Goal: Task Accomplishment & Management: Manage account settings

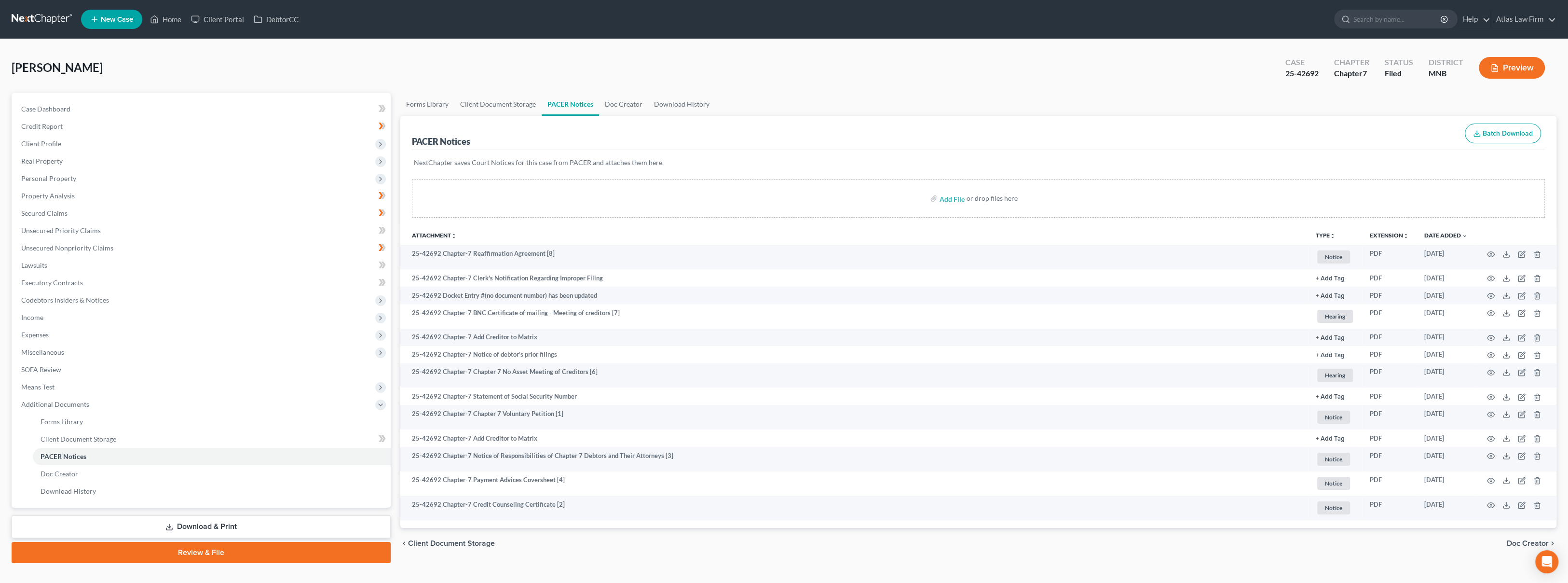
click at [60, 15] on link at bounding box center [42, 19] width 61 height 18
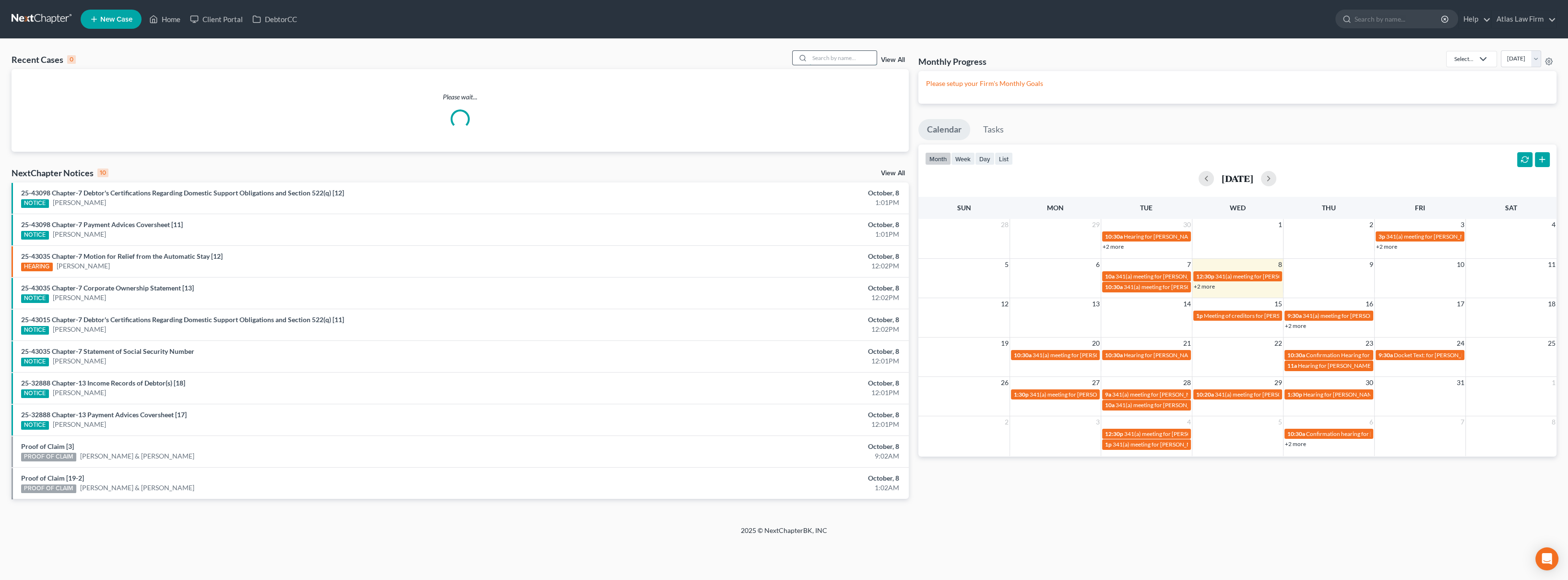
click at [822, 59] on input "search" at bounding box center [843, 58] width 68 height 14
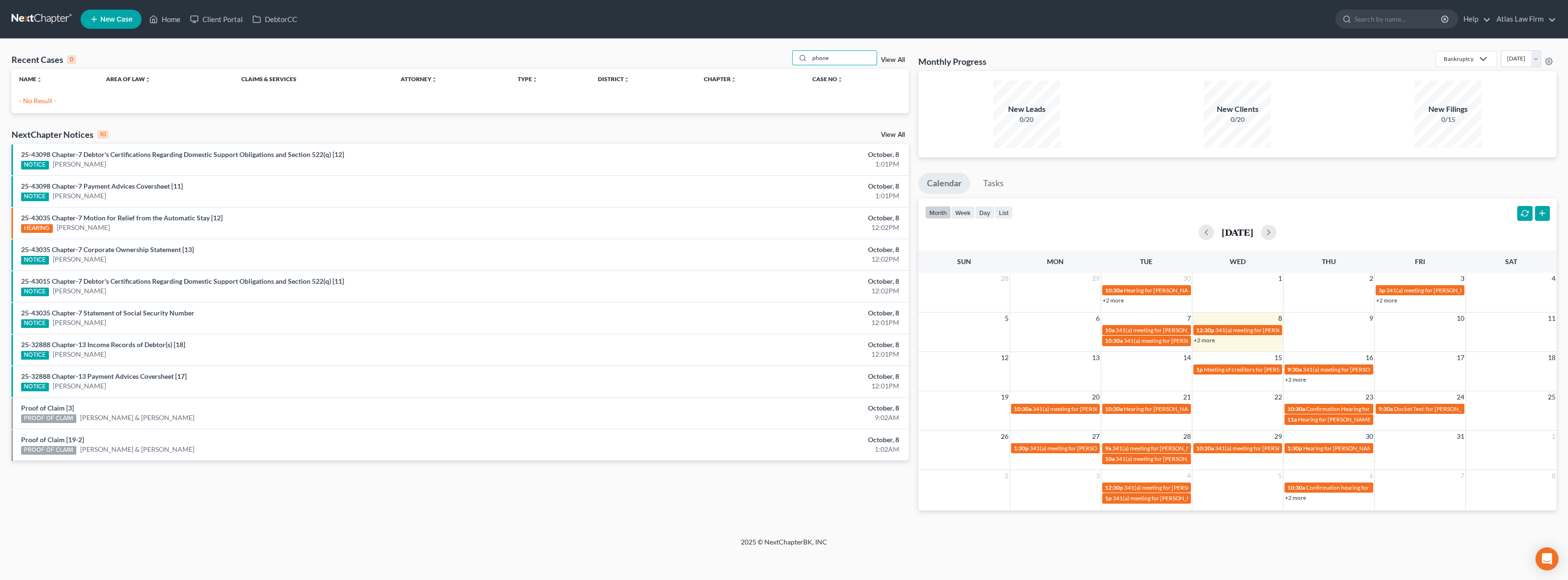
drag, startPoint x: 848, startPoint y: 60, endPoint x: 763, endPoint y: 56, distance: 85.1
click at [763, 56] on div "Recent Cases 0 phone View All" at bounding box center [459, 60] width 897 height 19
type input "stotler"
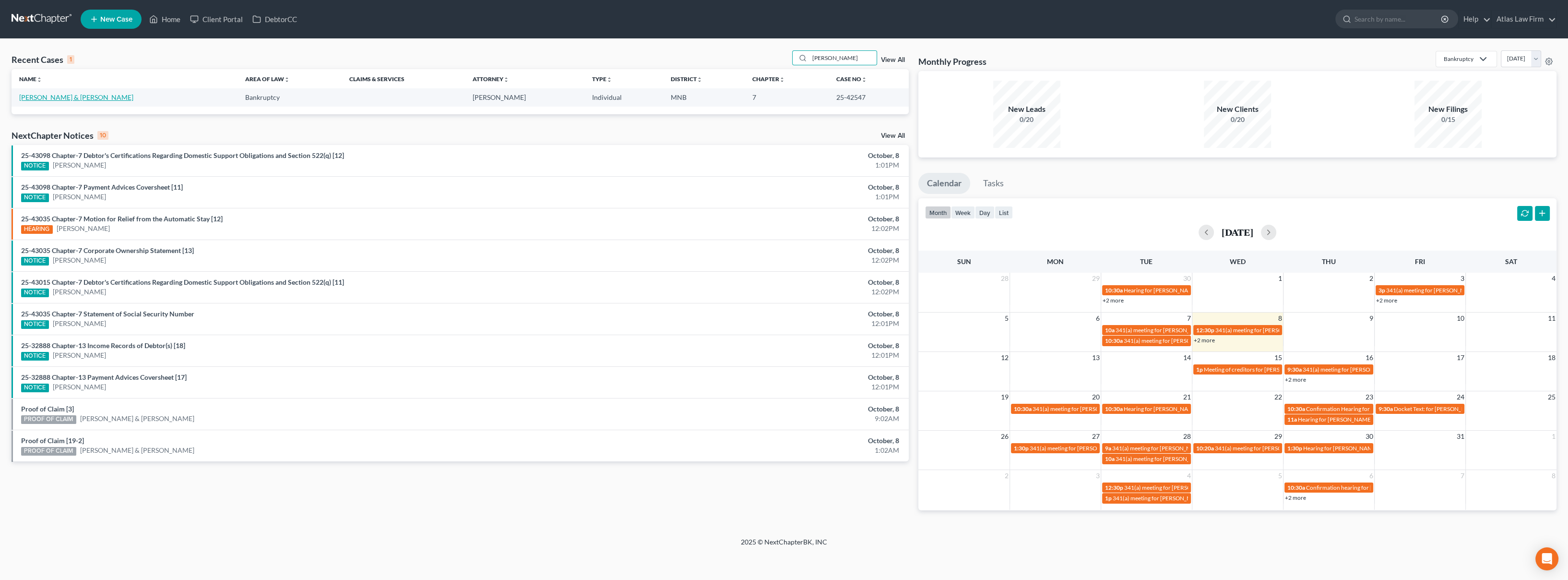
click at [61, 95] on link "[PERSON_NAME] & [PERSON_NAME]" at bounding box center [76, 97] width 114 height 8
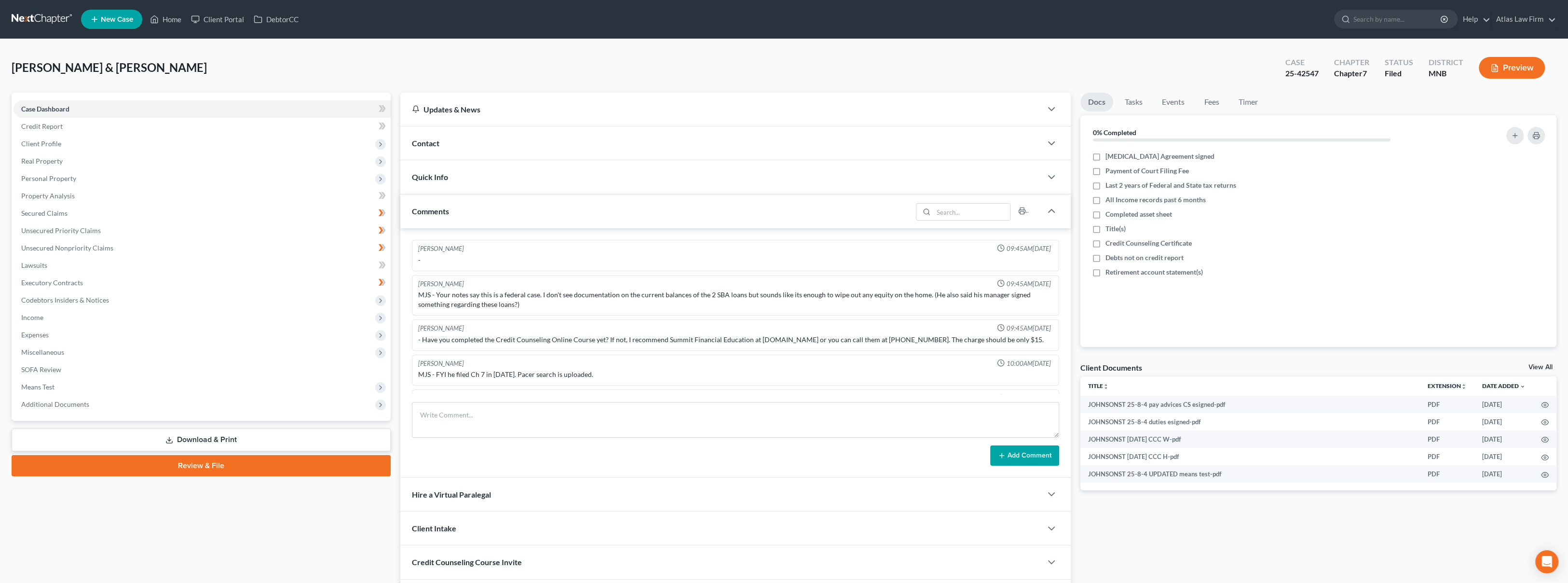
scroll to position [878, 0]
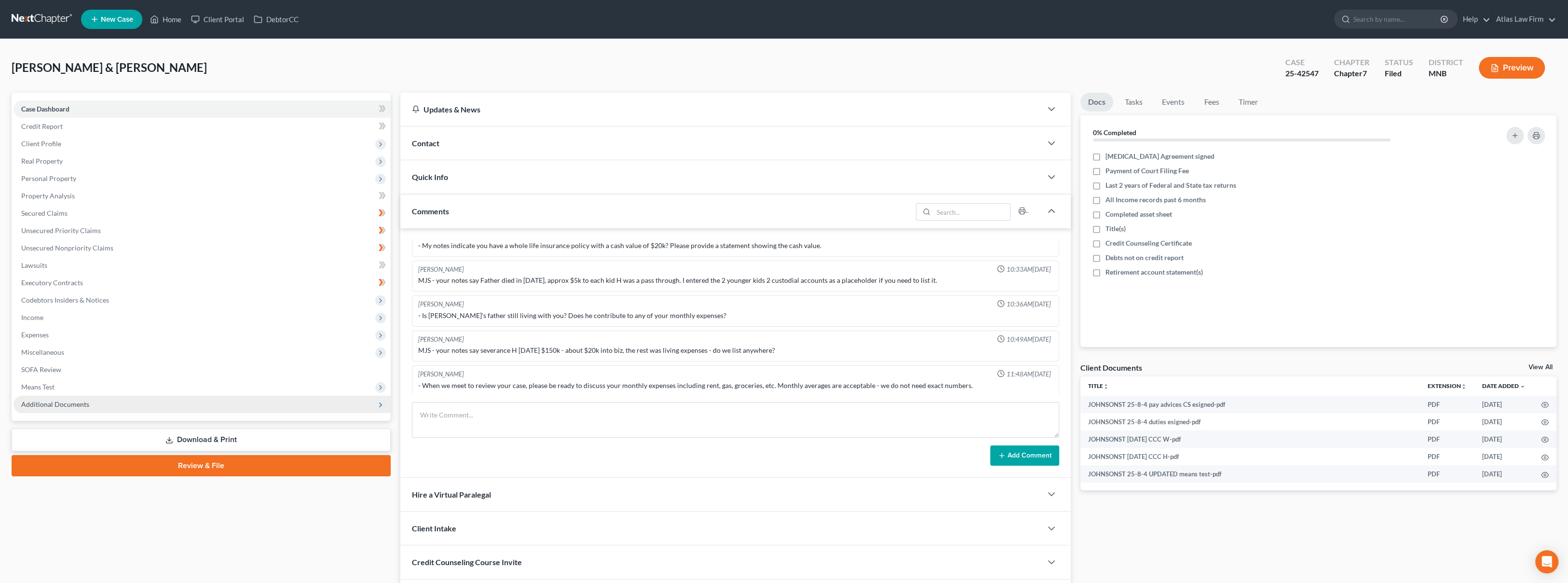
drag, startPoint x: 115, startPoint y: 405, endPoint x: 113, endPoint y: 412, distance: 7.3
click at [115, 405] on span "Additional Documents" at bounding box center [202, 404] width 377 height 18
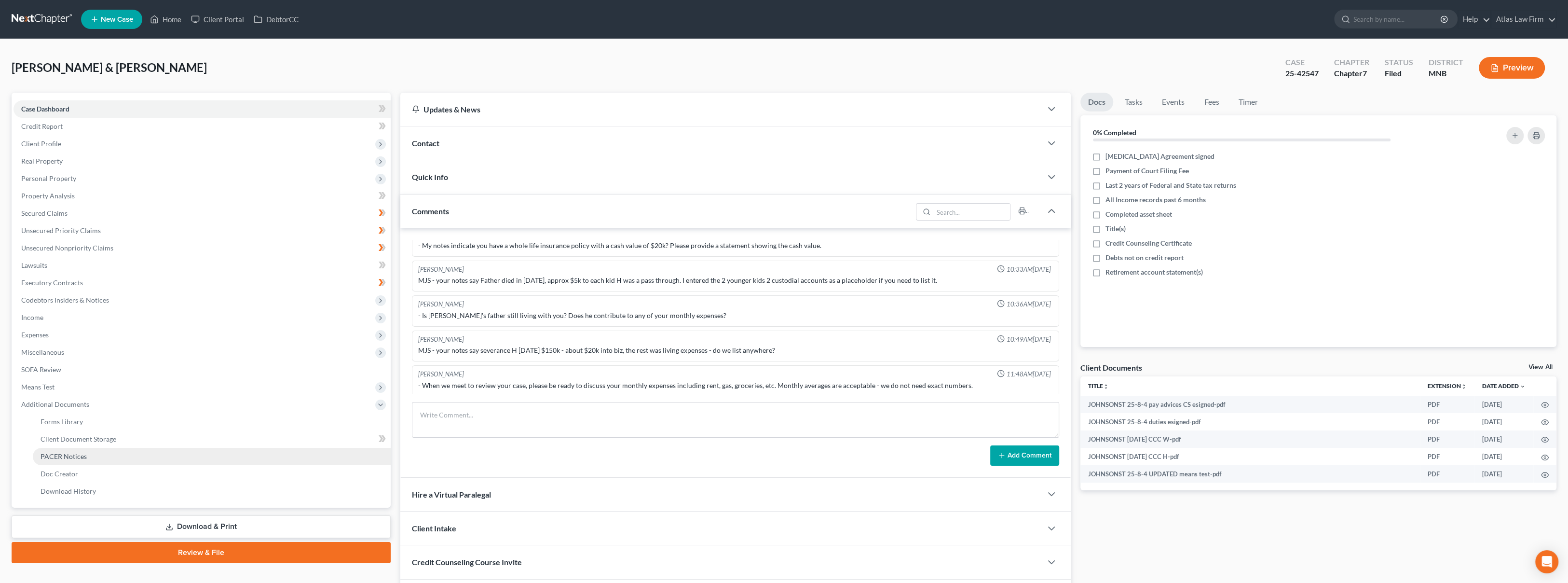
click at [117, 454] on link "PACER Notices" at bounding box center [212, 457] width 358 height 18
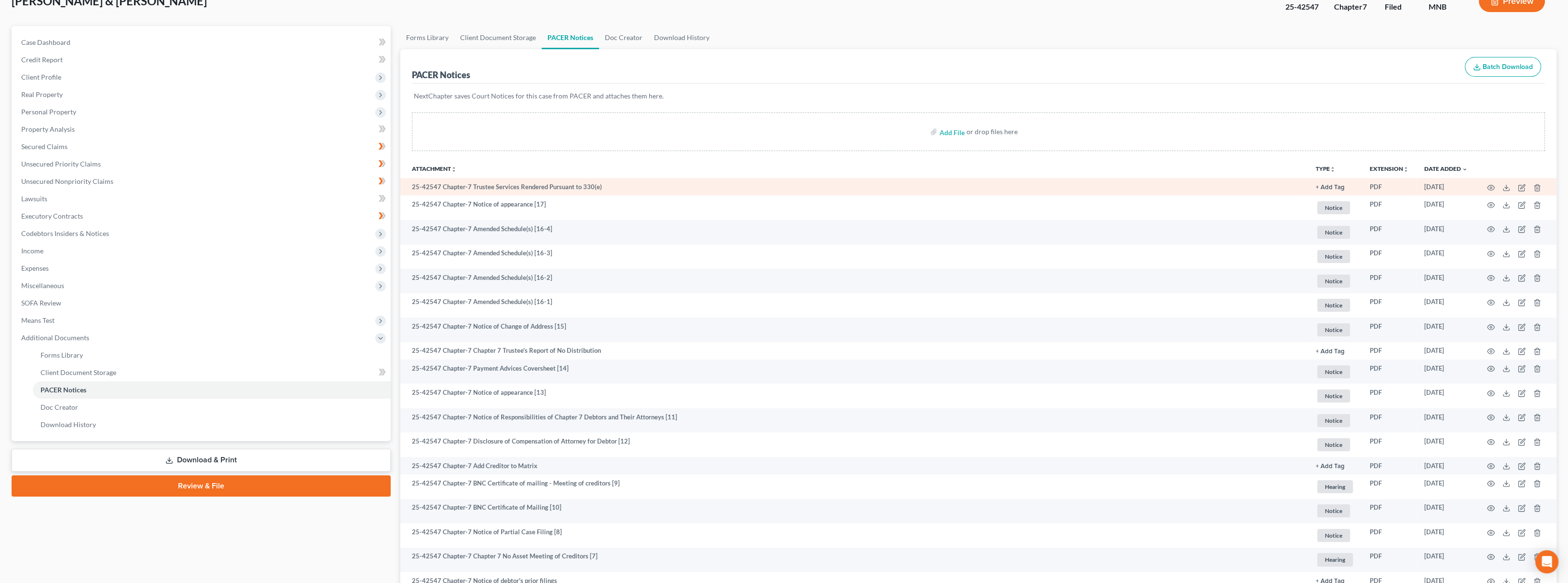
scroll to position [107, 0]
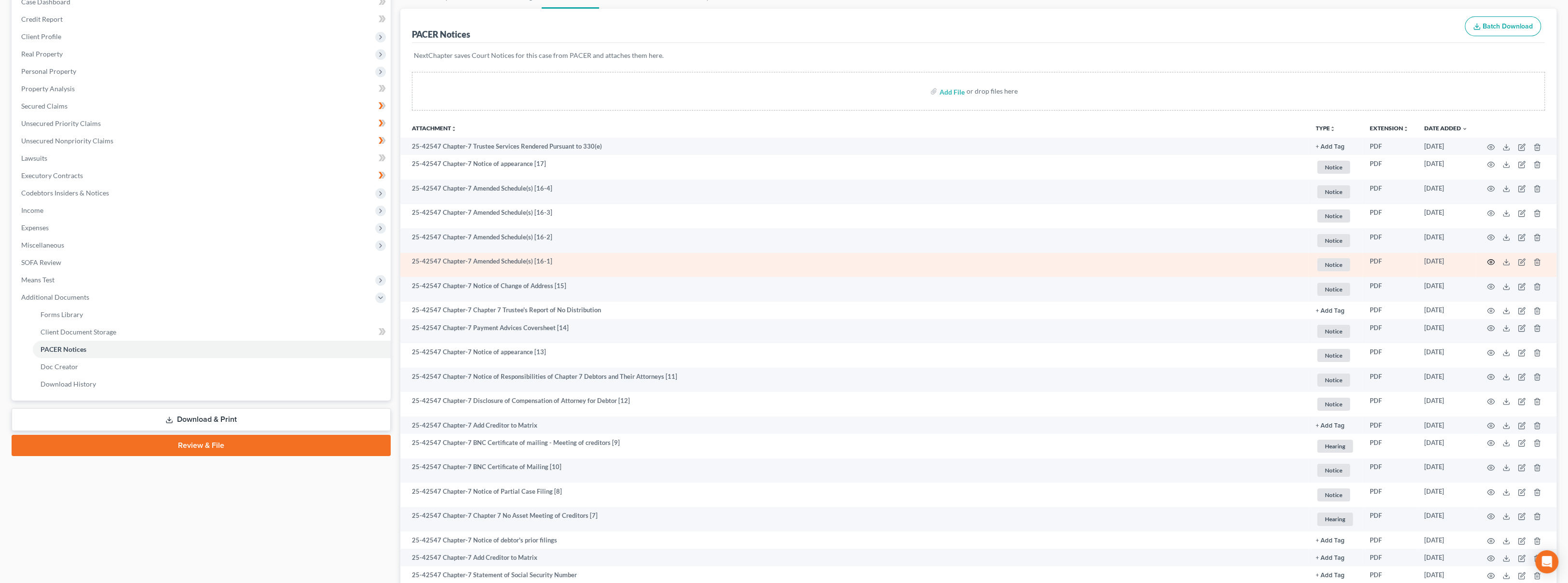
click at [1489, 258] on icon "button" at bounding box center [1491, 262] width 8 height 8
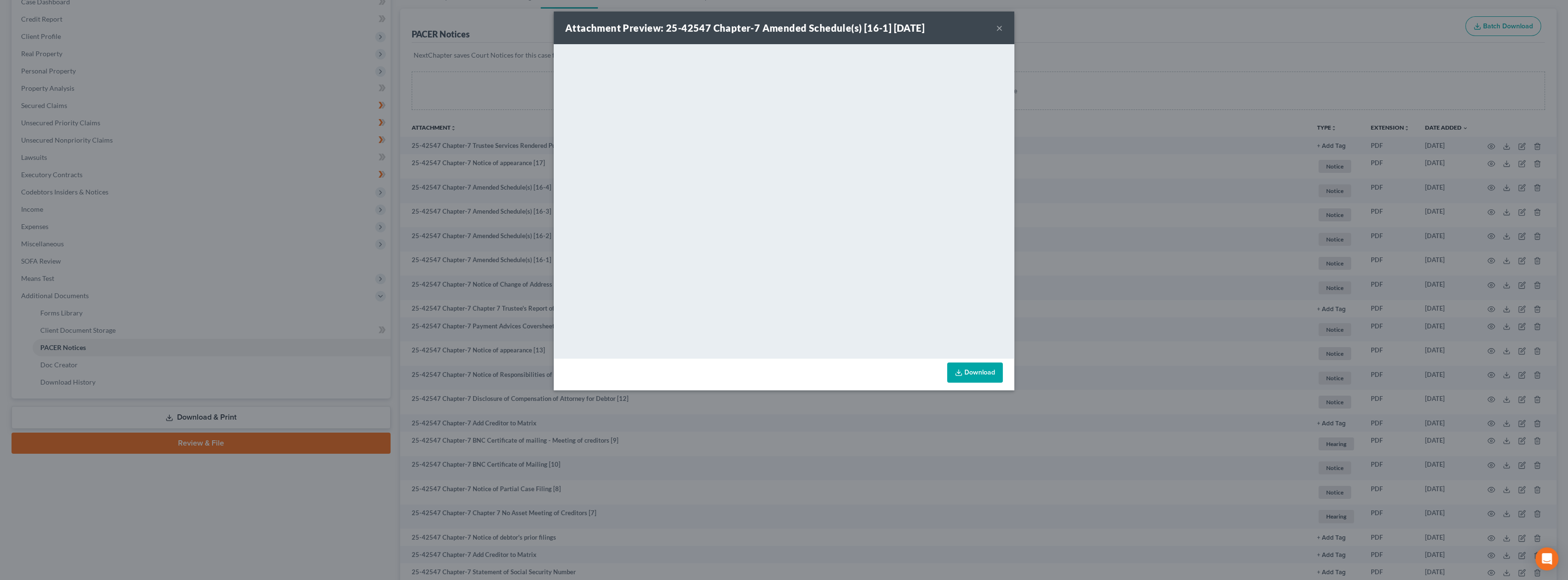
click at [1002, 25] on button "×" at bounding box center [999, 28] width 6 height 11
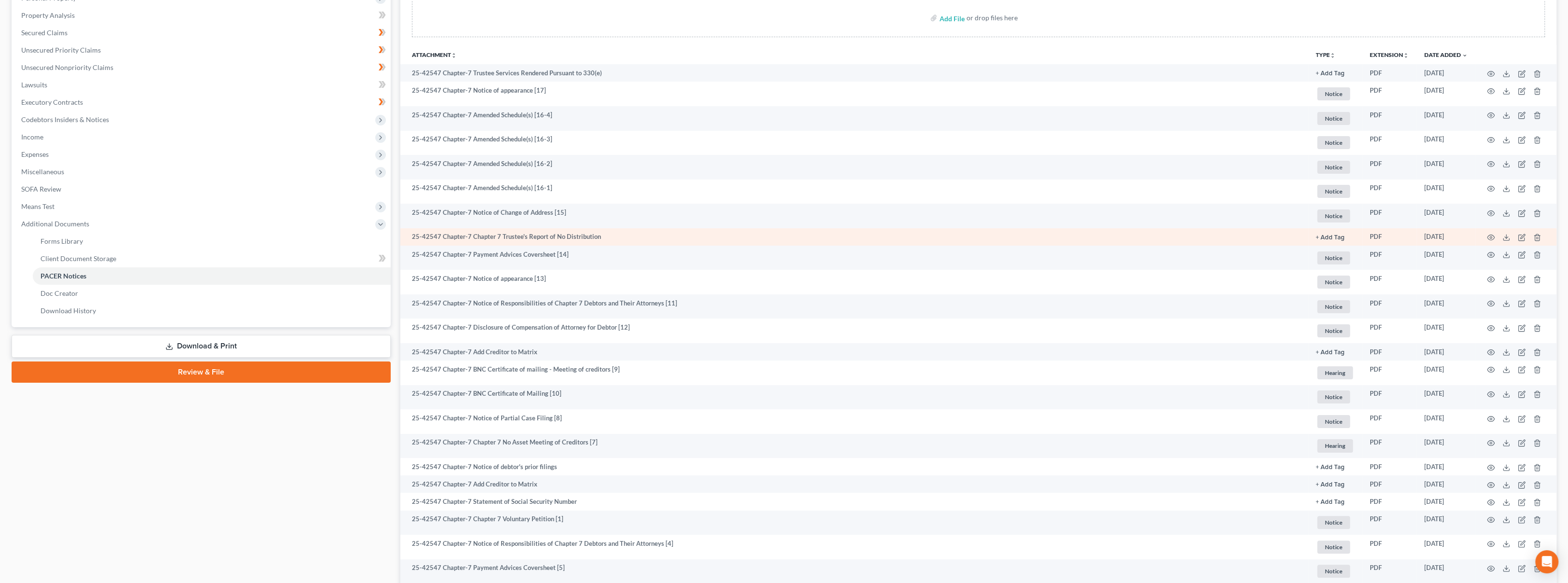
scroll to position [0, 0]
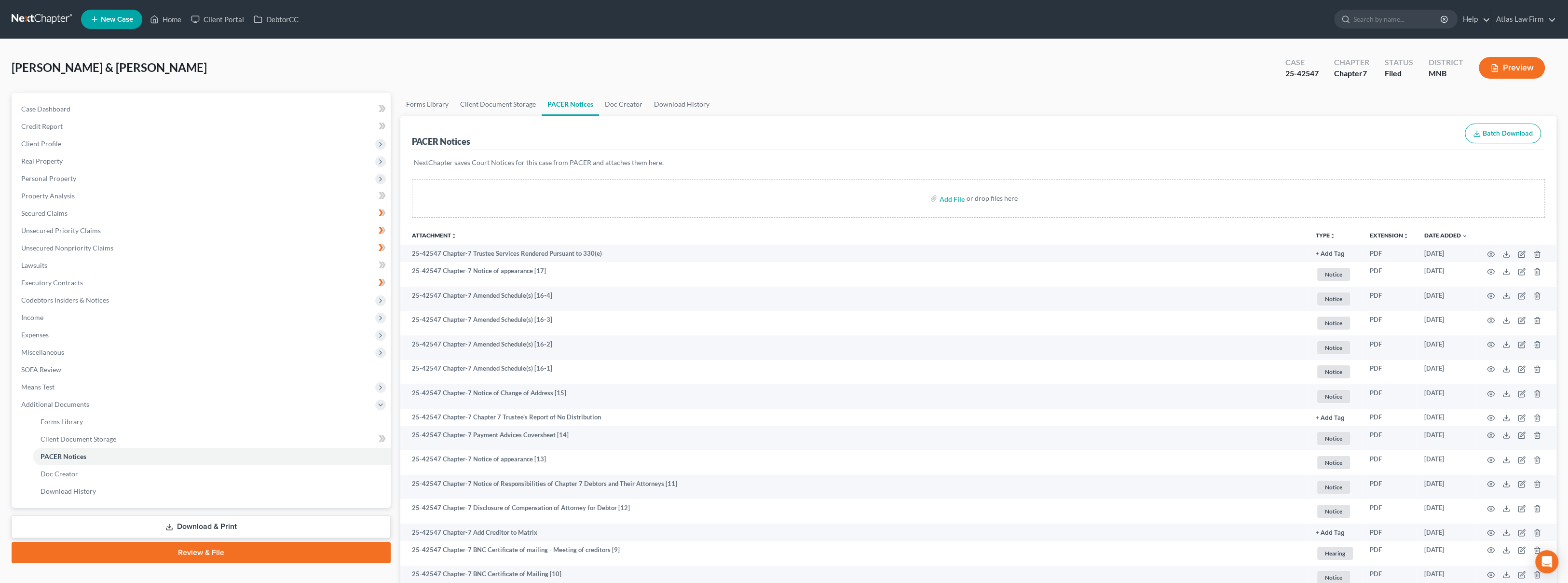
click at [1379, 127] on div "PACER Notices Batch Download" at bounding box center [978, 133] width 1133 height 34
click at [60, 15] on link at bounding box center [42, 19] width 61 height 18
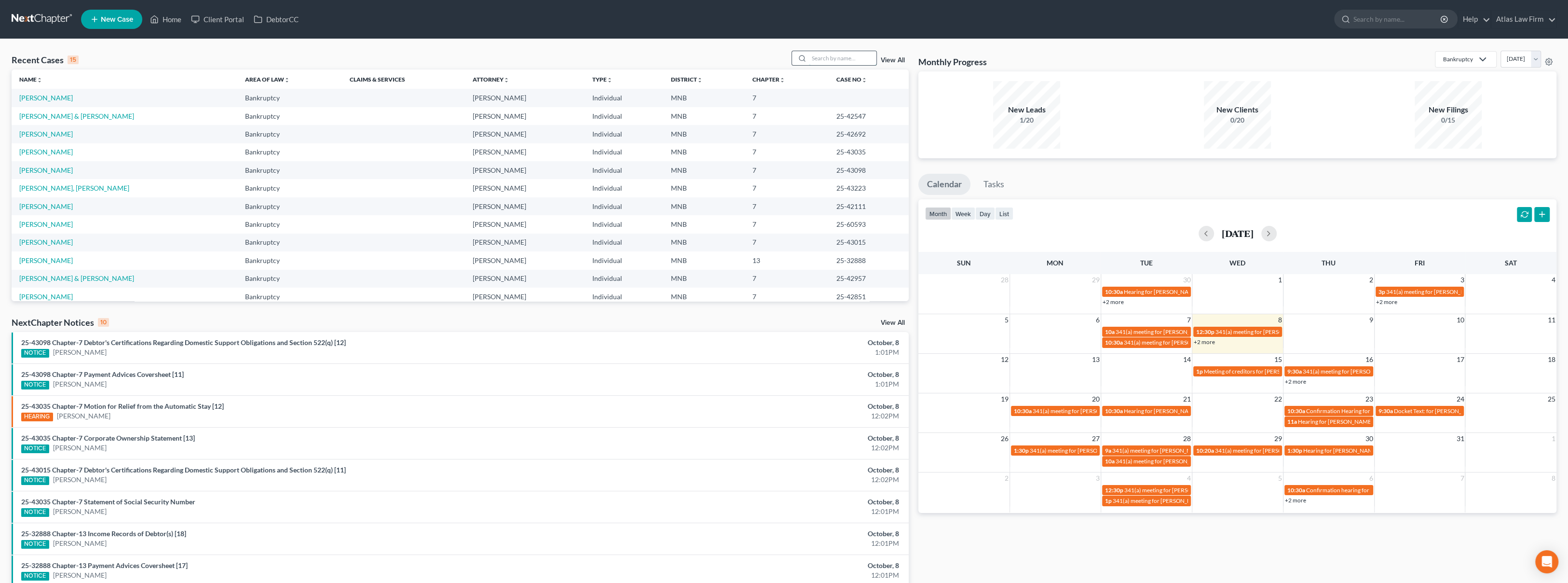
click at [861, 54] on input "search" at bounding box center [842, 58] width 68 height 14
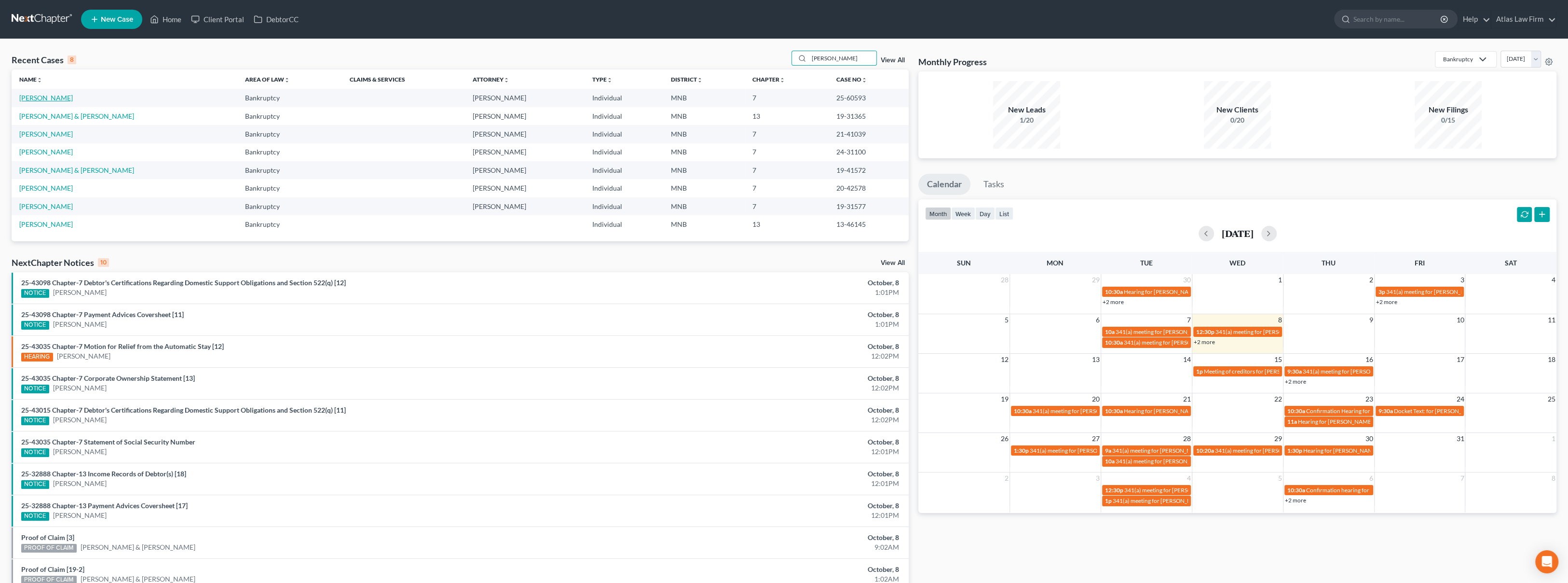
type input "[PERSON_NAME]"
click at [30, 101] on link "[PERSON_NAME]" at bounding box center [46, 97] width 53 height 8
click at [30, 98] on link "[PERSON_NAME]" at bounding box center [46, 97] width 53 height 8
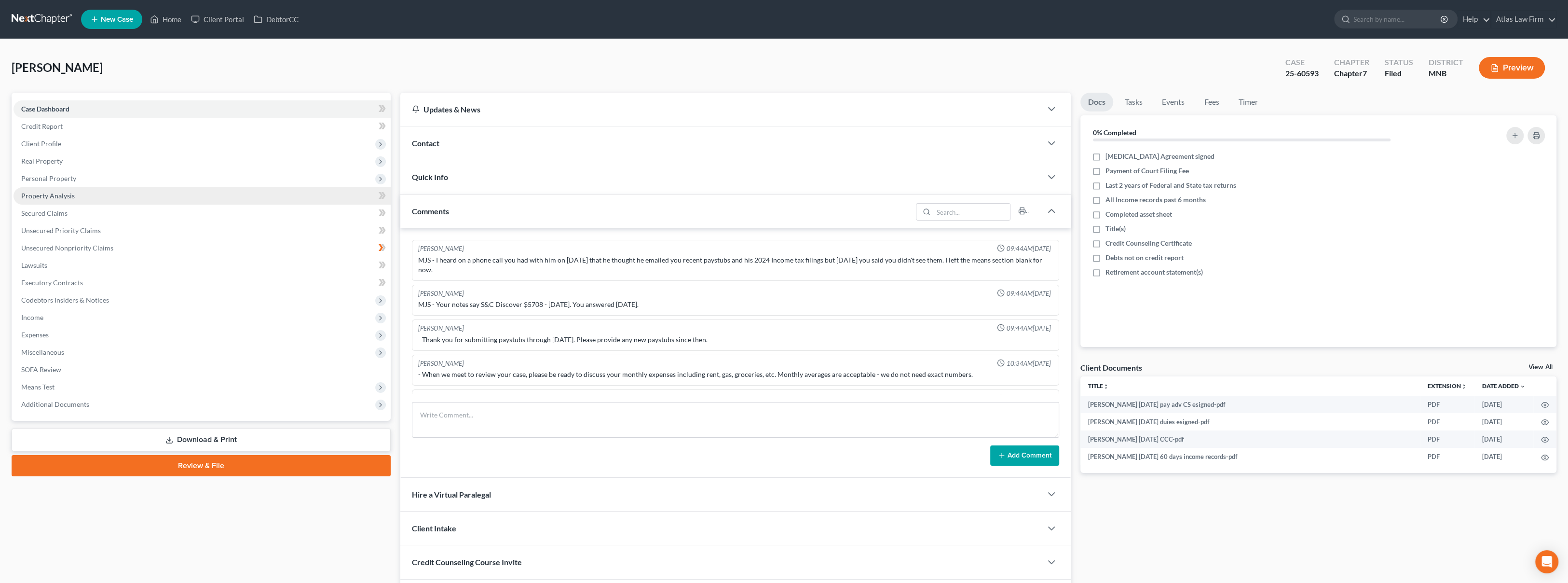
scroll to position [175, 0]
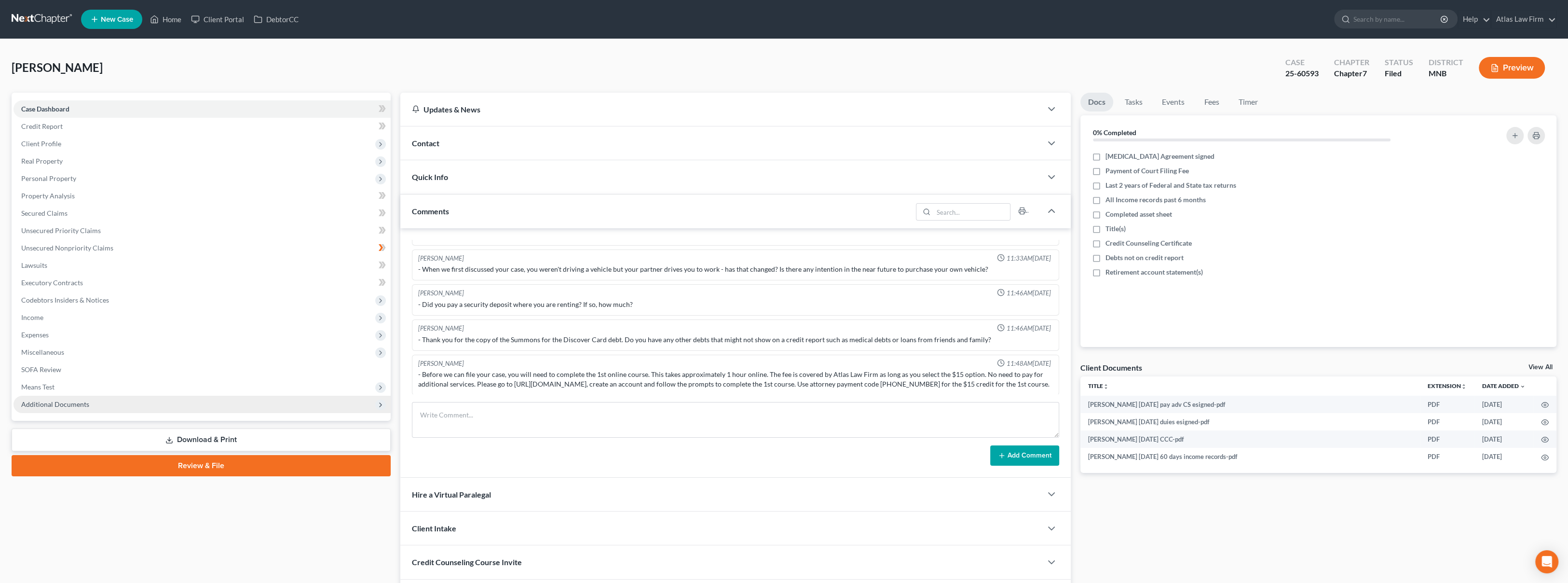
click at [188, 396] on span "Additional Documents" at bounding box center [202, 404] width 377 height 18
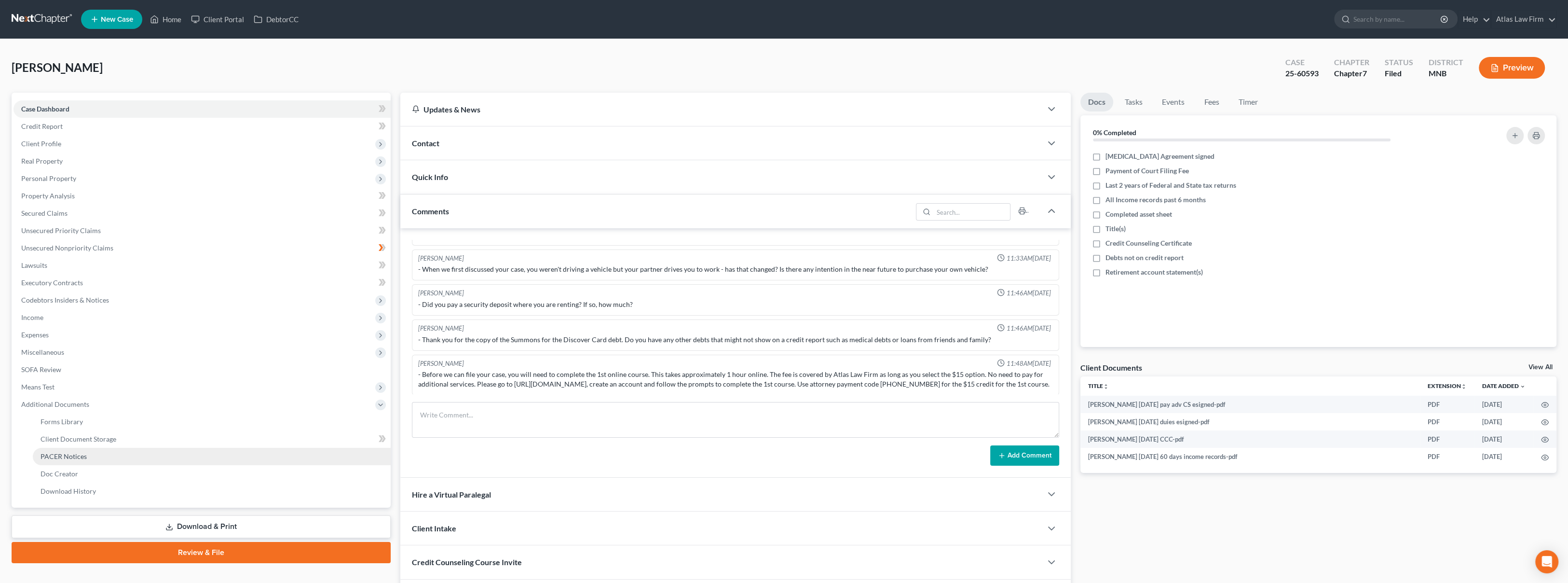
click at [184, 456] on link "PACER Notices" at bounding box center [212, 457] width 358 height 18
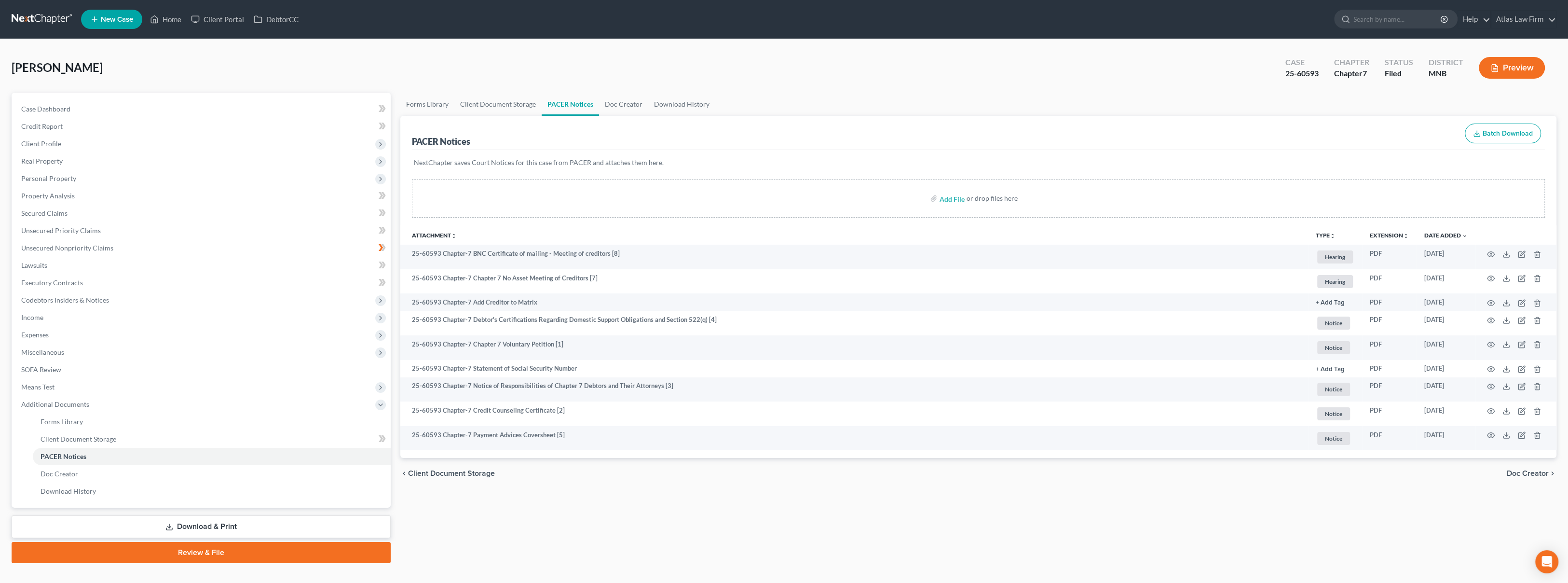
click at [1511, 65] on button "Preview" at bounding box center [1511, 67] width 66 height 22
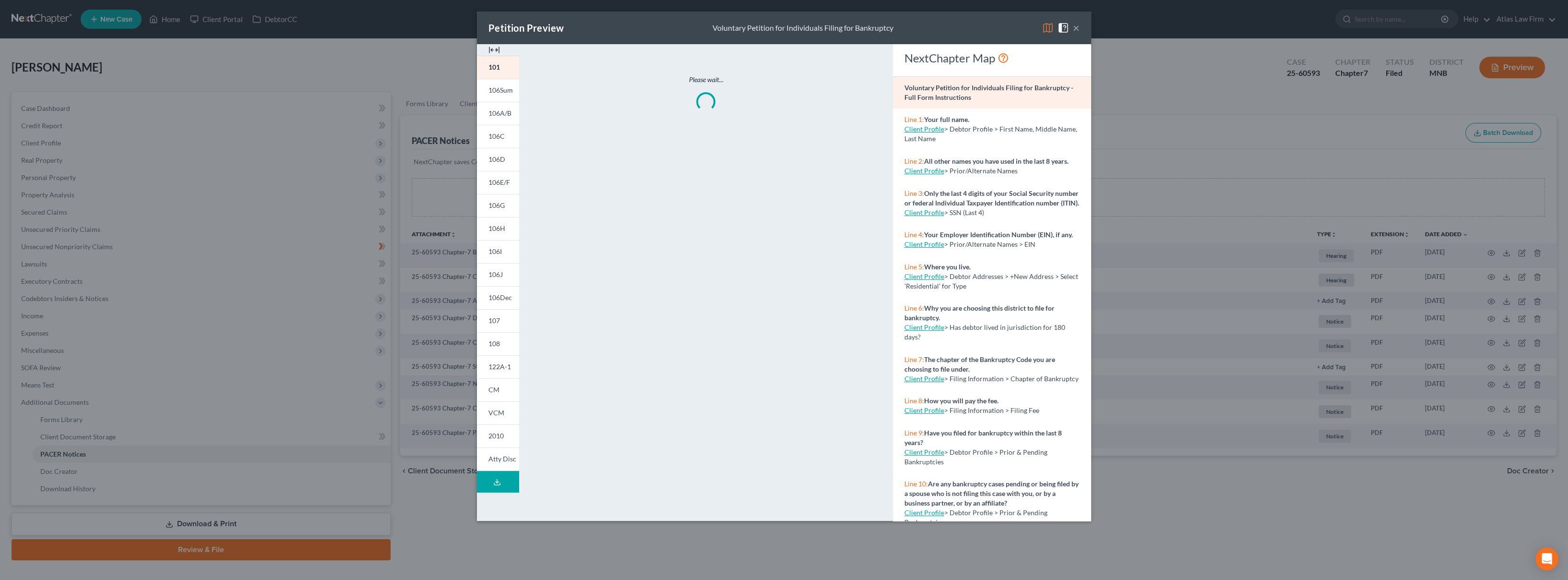
click at [1044, 25] on div "Petition Preview Voluntary Petition for Individuals Filing for Bankruptcy ×" at bounding box center [783, 27] width 614 height 33
click at [1045, 26] on img at bounding box center [1048, 28] width 11 height 11
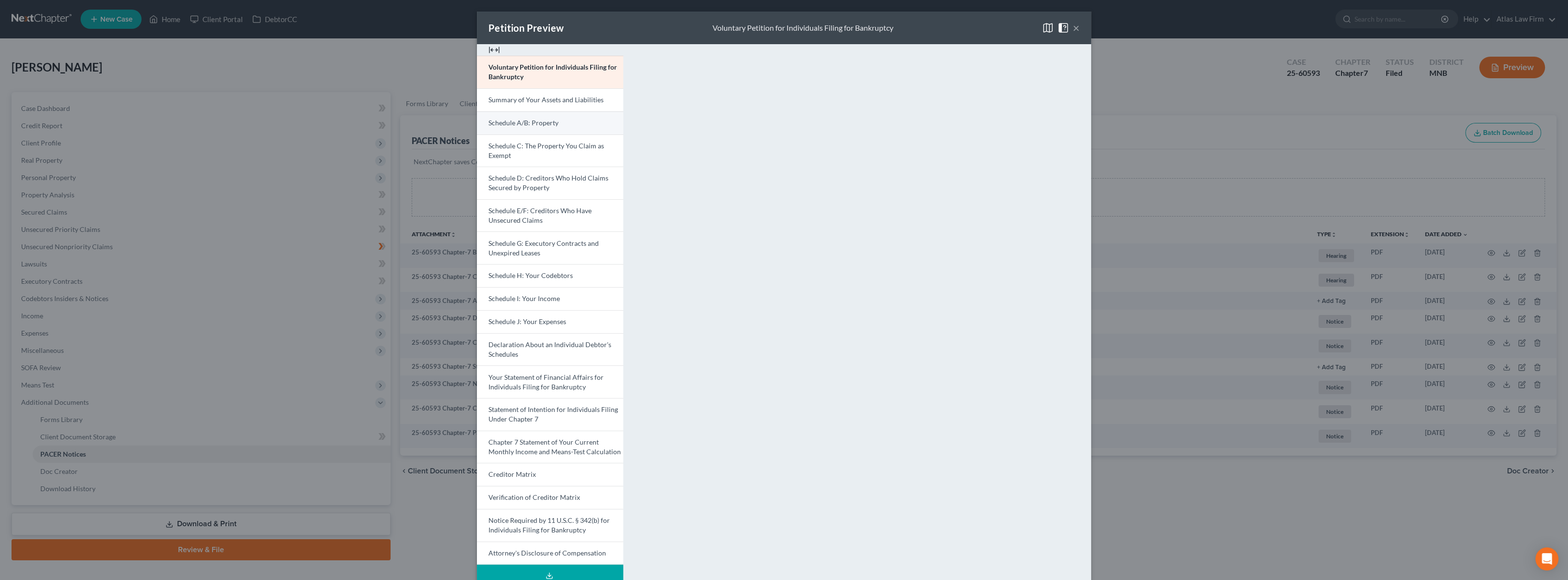
click at [532, 117] on link "Schedule A/B: Property" at bounding box center [550, 122] width 146 height 23
drag, startPoint x: 1068, startPoint y: 27, endPoint x: 1060, endPoint y: 31, distance: 8.9
click at [1068, 27] on span at bounding box center [1064, 27] width 15 height 8
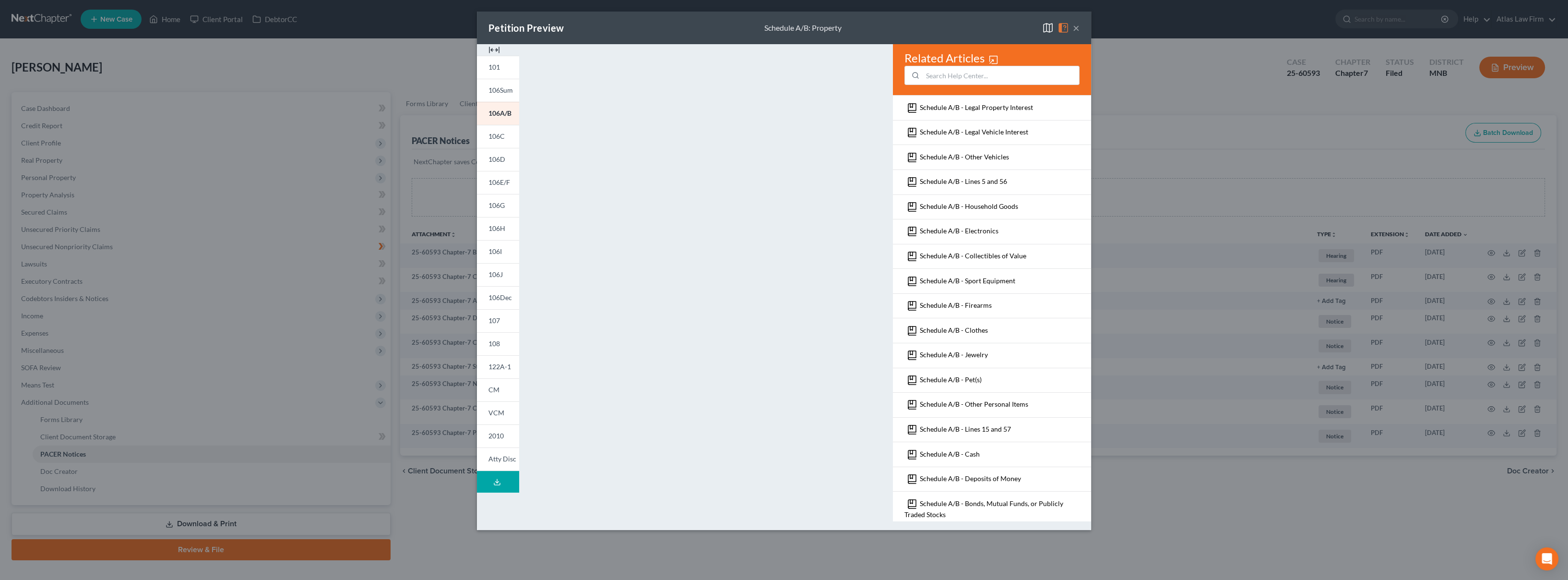
click at [1076, 27] on button "×" at bounding box center [1076, 28] width 6 height 11
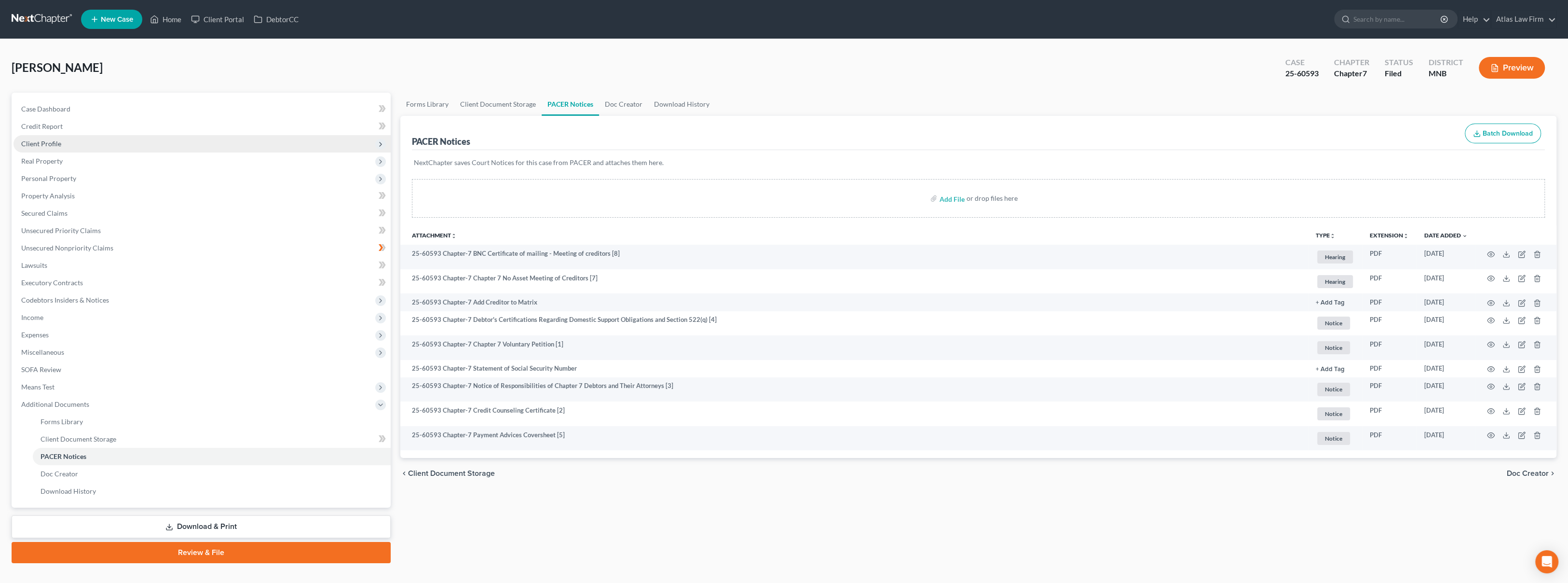
click at [93, 142] on span "Client Profile" at bounding box center [202, 144] width 377 height 18
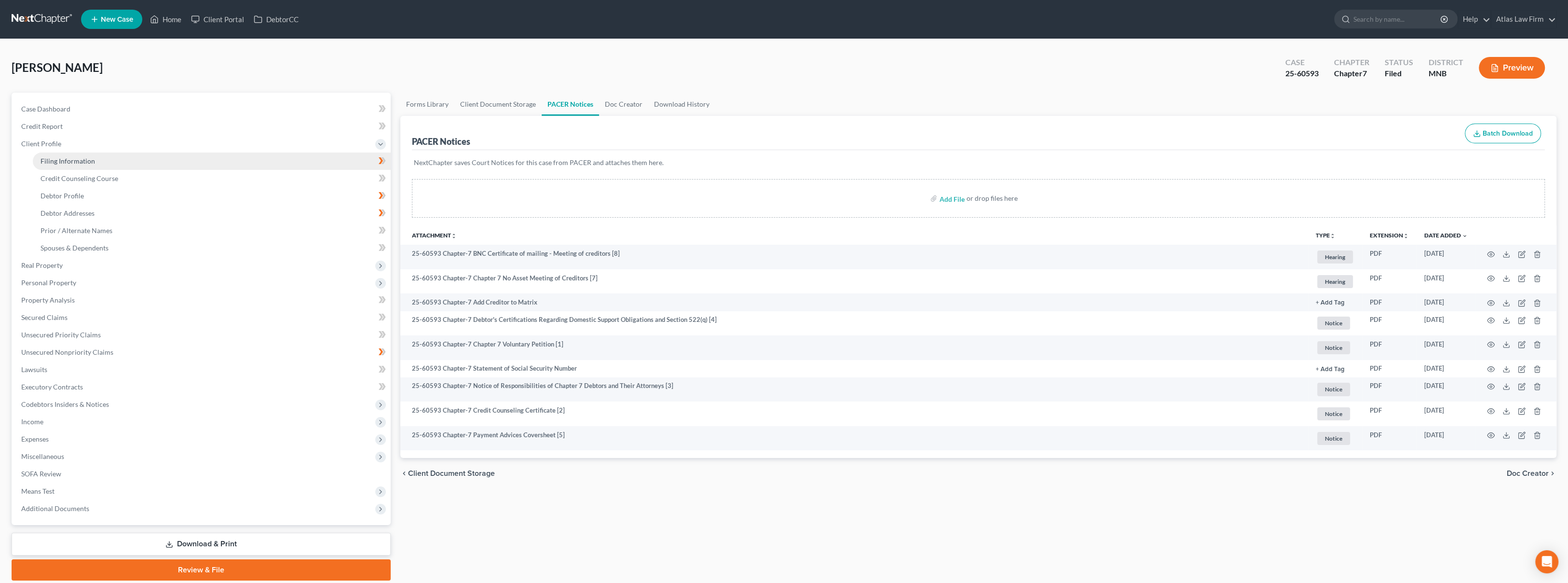
click at [94, 157] on link "Filing Information" at bounding box center [212, 161] width 358 height 18
select select "1"
select select "0"
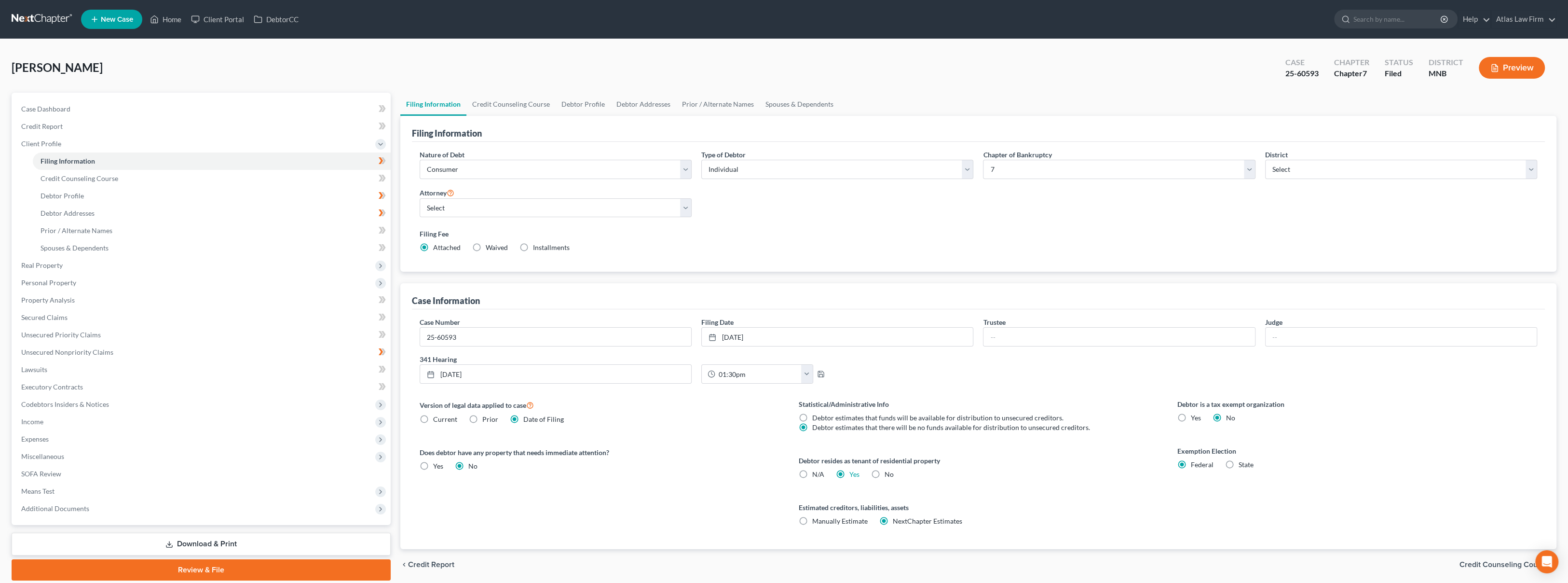
click at [1515, 75] on button "Preview" at bounding box center [1511, 67] width 66 height 22
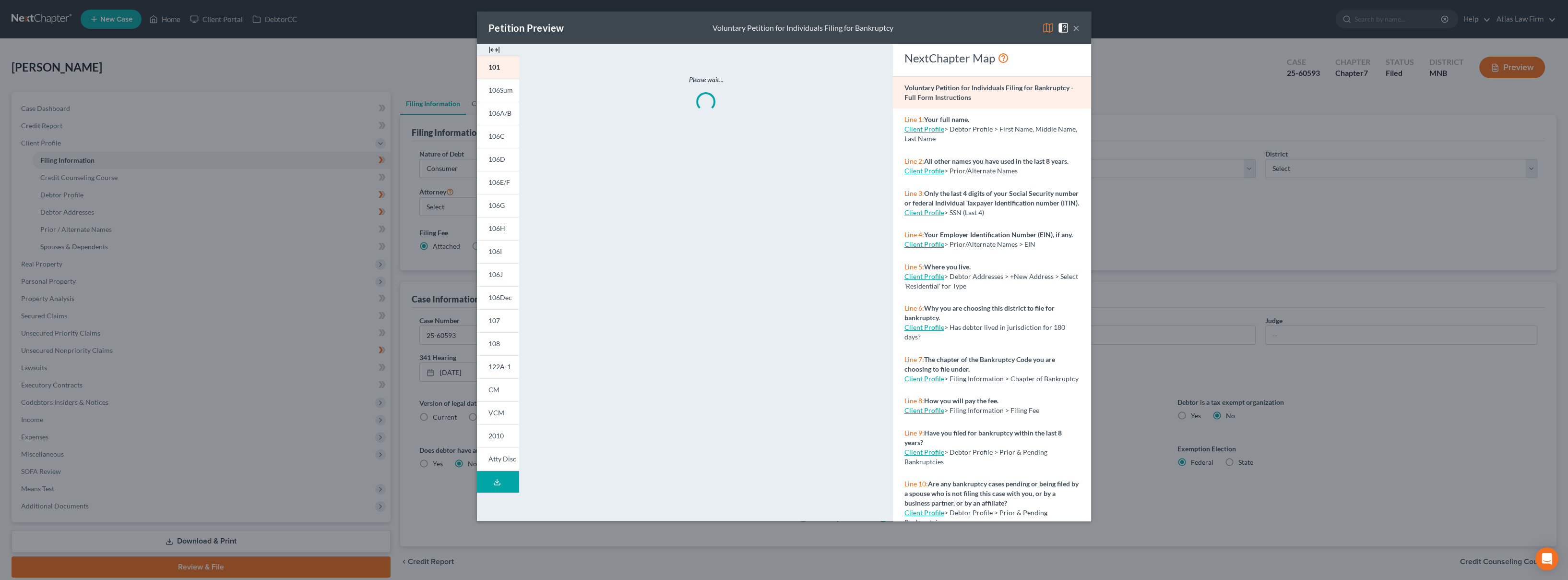
click at [1045, 28] on img at bounding box center [1048, 28] width 11 height 11
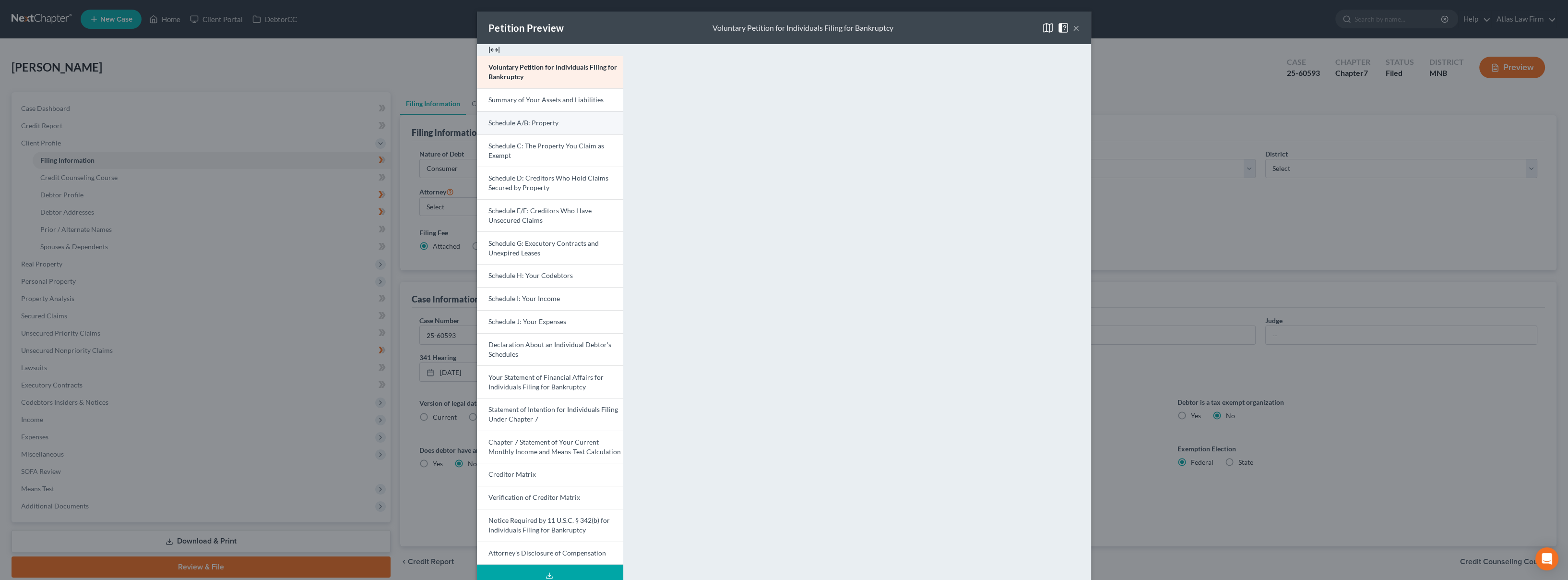
click at [552, 114] on link "Schedule A/B: Property" at bounding box center [550, 122] width 146 height 23
click at [45, 21] on div "Petition Preview Schedule A/B: Property × Voluntary Petition for Individuals Fi…" at bounding box center [784, 290] width 1568 height 580
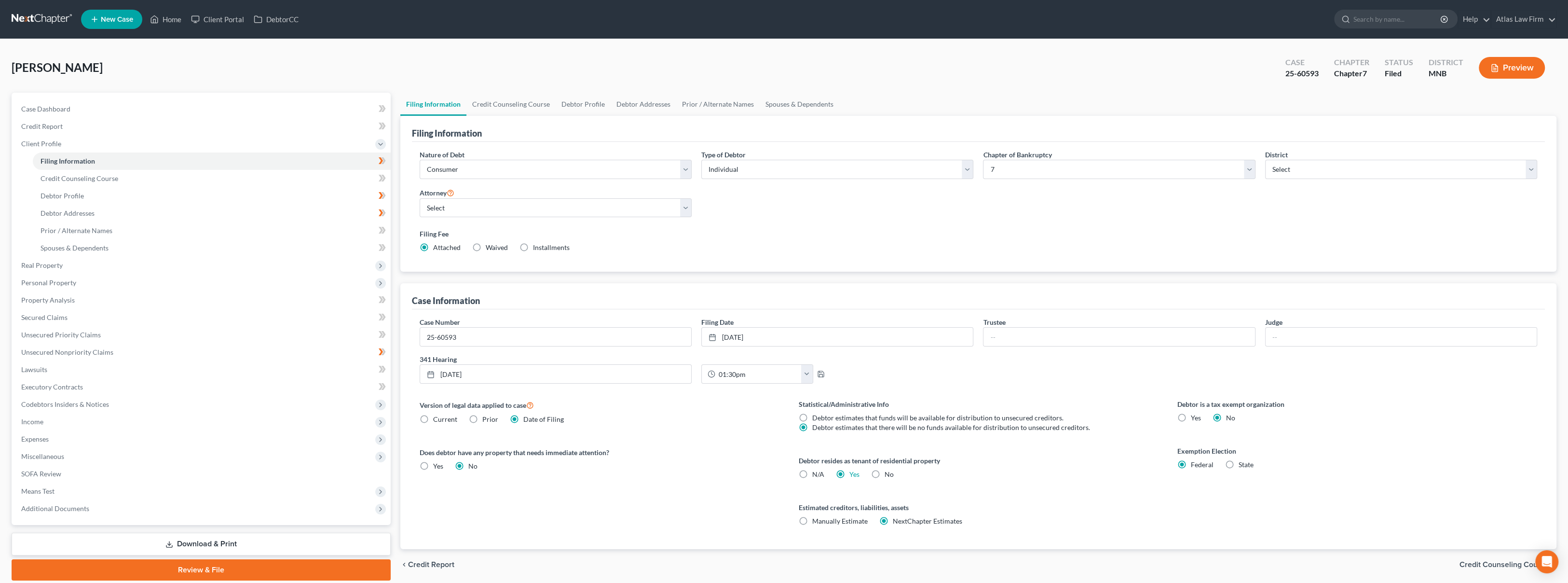
click at [46, 22] on link at bounding box center [42, 19] width 61 height 18
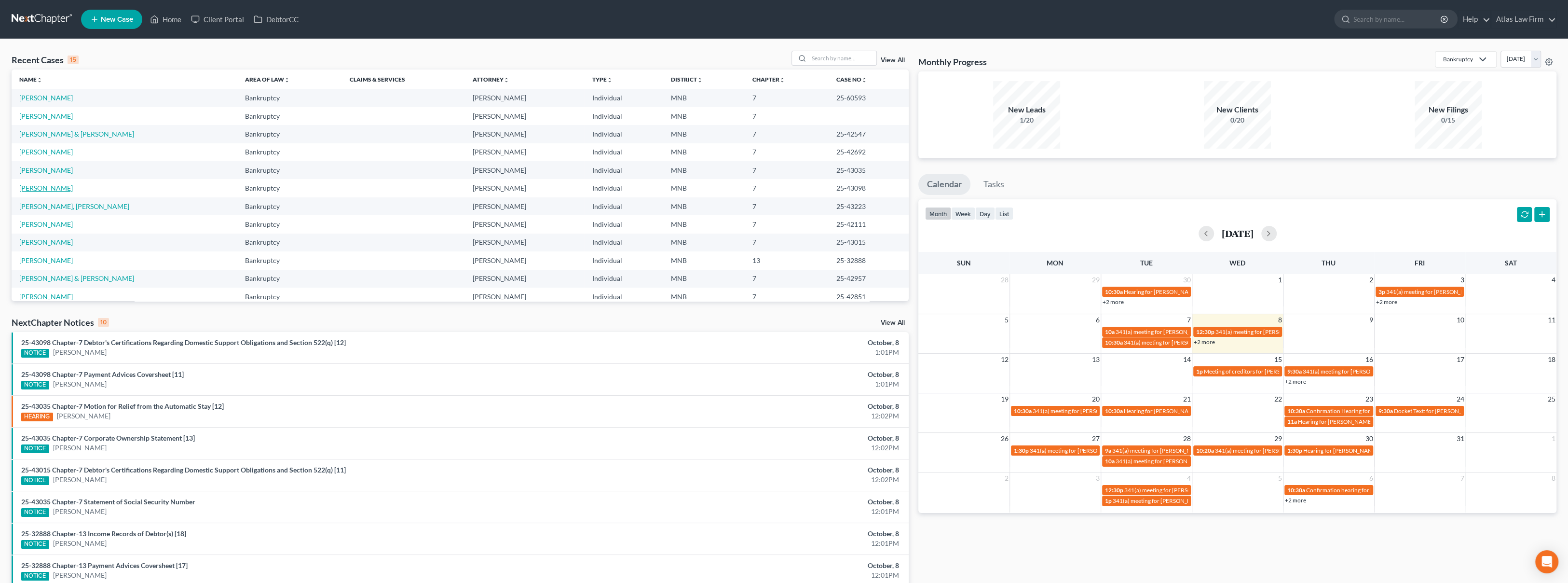
click at [46, 188] on link "[PERSON_NAME]" at bounding box center [46, 188] width 53 height 8
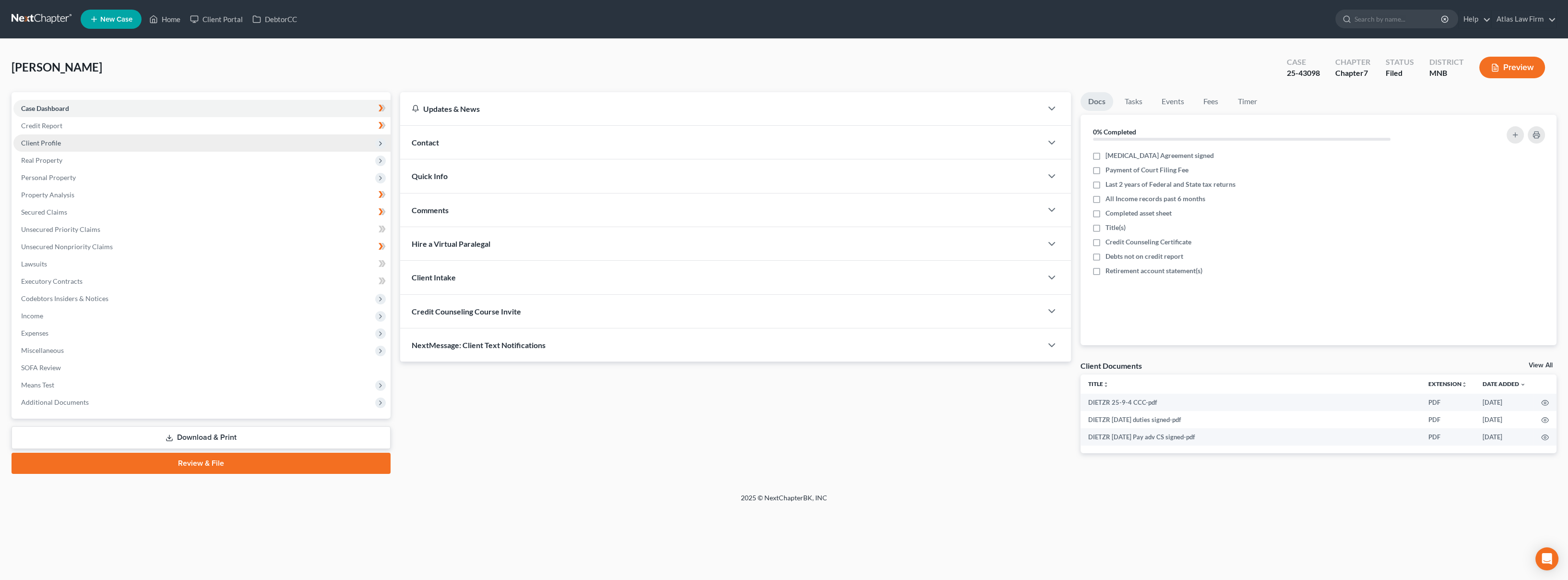
click at [80, 146] on span "Client Profile" at bounding box center [202, 143] width 377 height 17
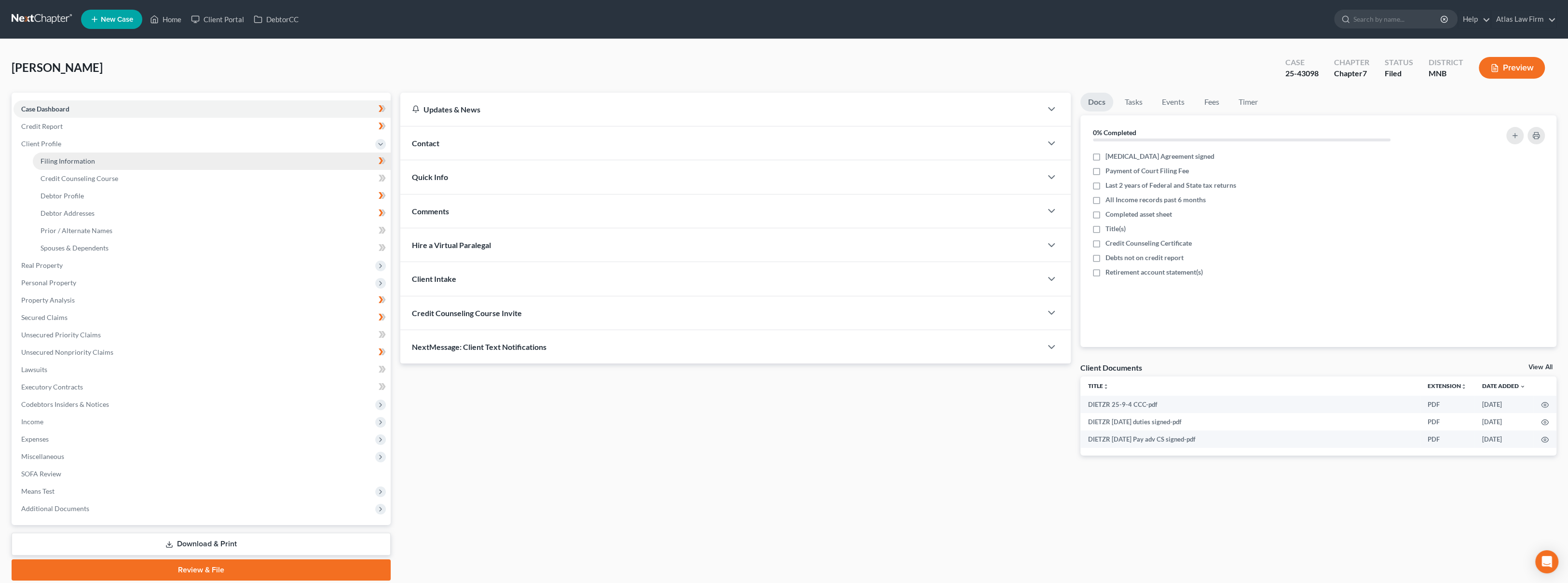
click at [78, 157] on span "Filing Information" at bounding box center [68, 161] width 54 height 8
select select "1"
select select "0"
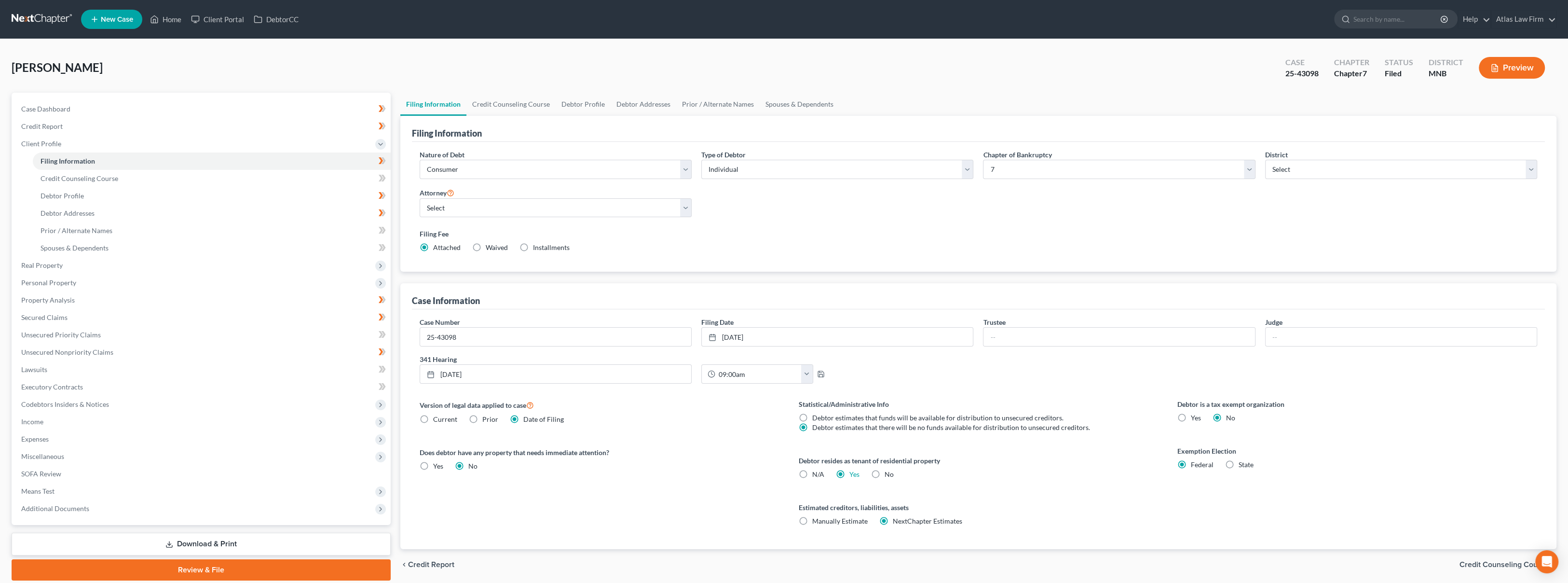
click at [1399, 212] on div "Nature of Debt Select Business Consumer Other Nature of Business Select Clearin…" at bounding box center [978, 204] width 1127 height 111
click at [776, 334] on link "9/22/2025" at bounding box center [837, 336] width 271 height 18
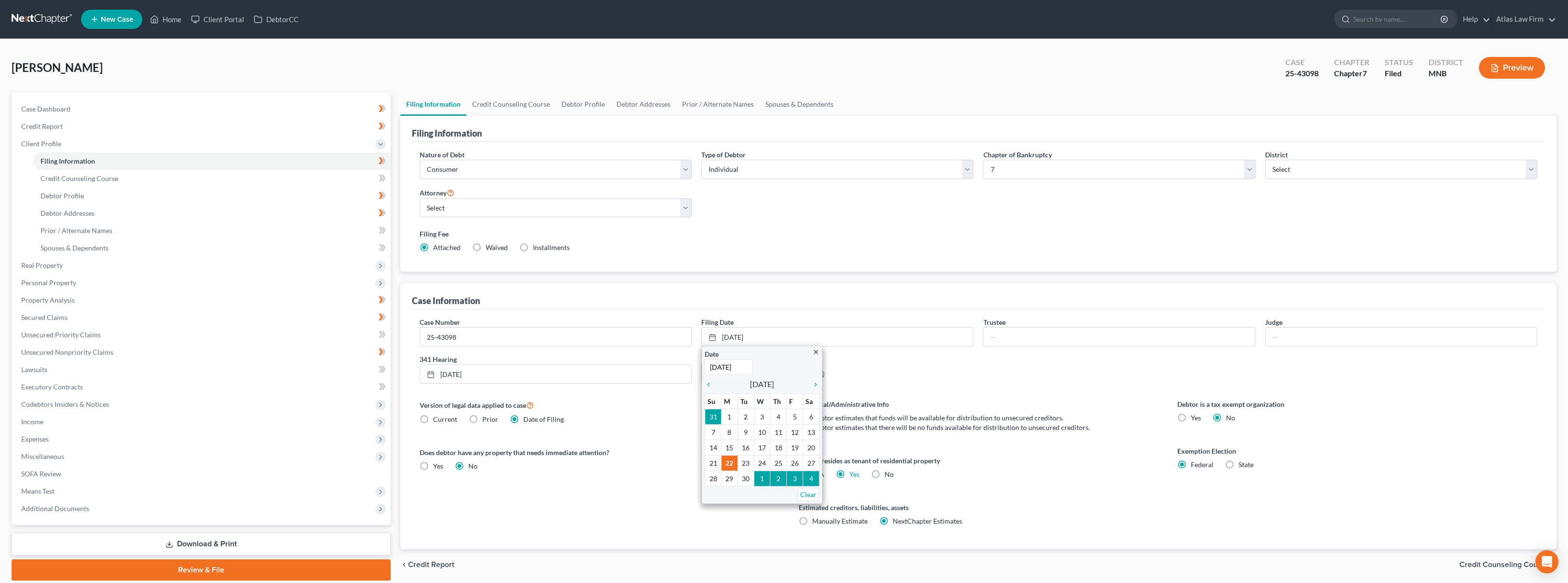
click at [658, 480] on div "Version of legal data applied to case Current Prior Date of Filing Legal data v…" at bounding box center [599, 474] width 379 height 150
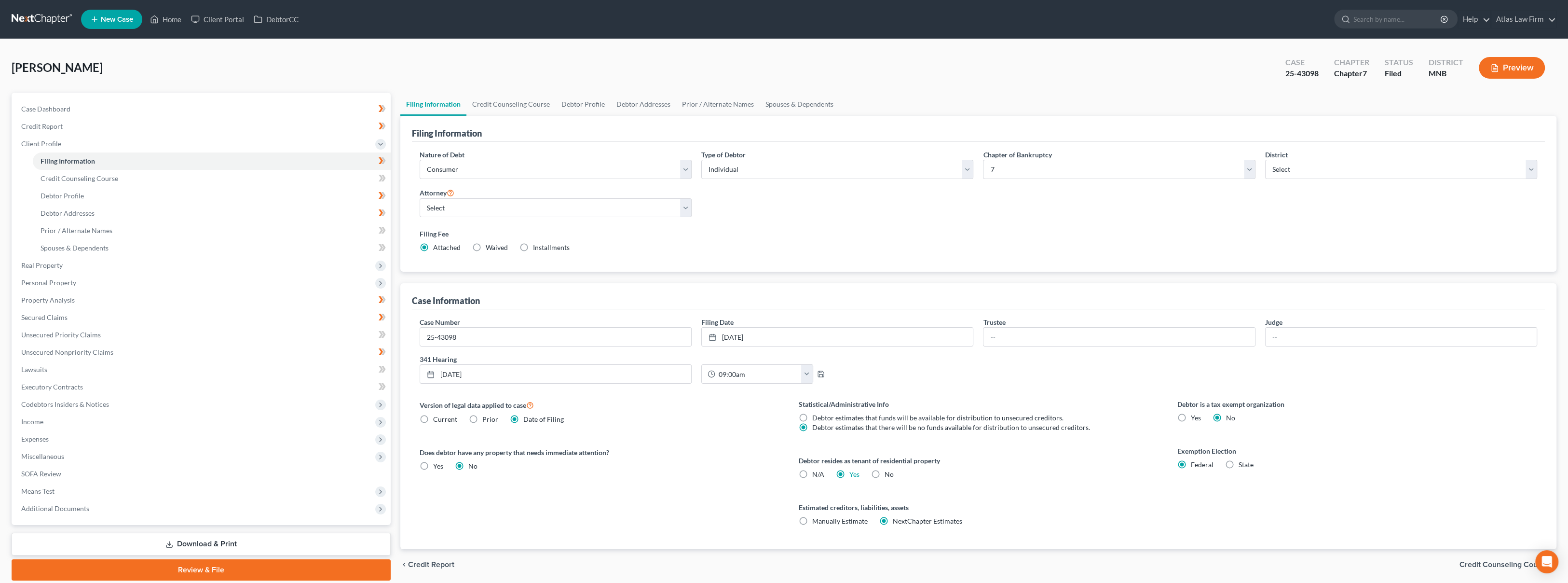
click at [538, 20] on ul "New Case Home Client Portal DebtorCC - No Result - See all results Or Press Ent…" at bounding box center [818, 18] width 1475 height 25
click at [26, 16] on link at bounding box center [42, 19] width 61 height 18
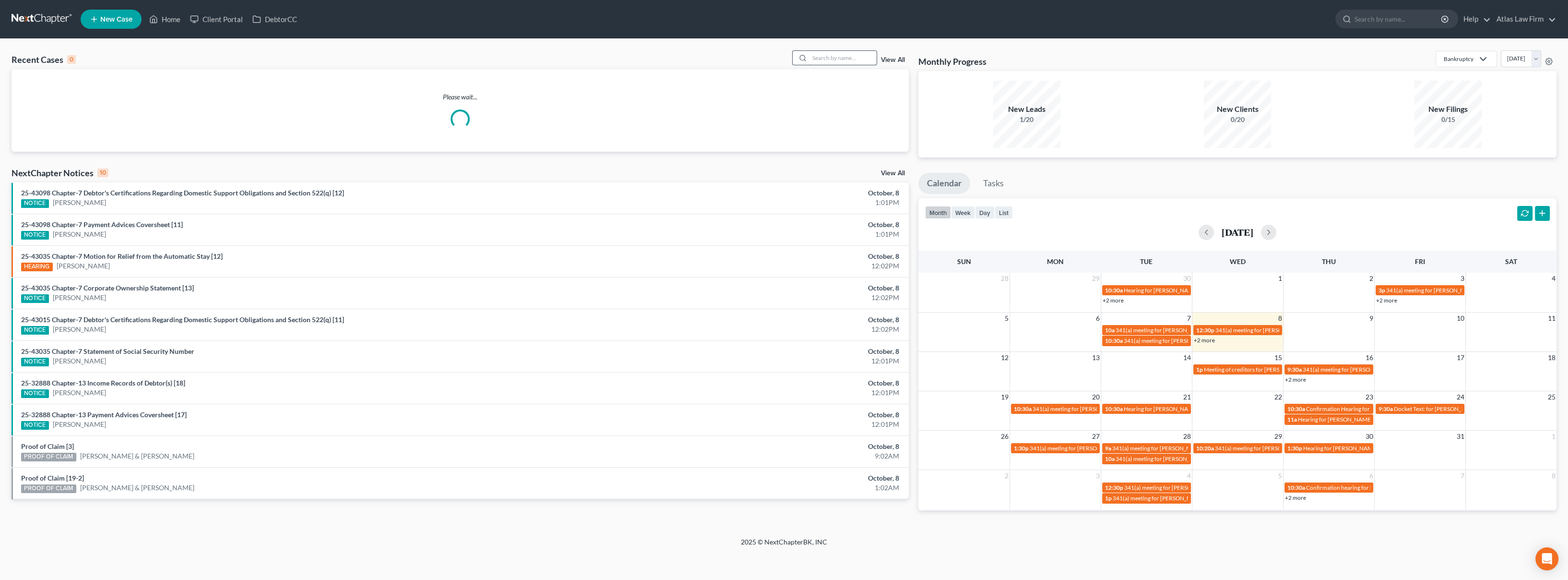
click at [842, 64] on input "search" at bounding box center [843, 58] width 68 height 14
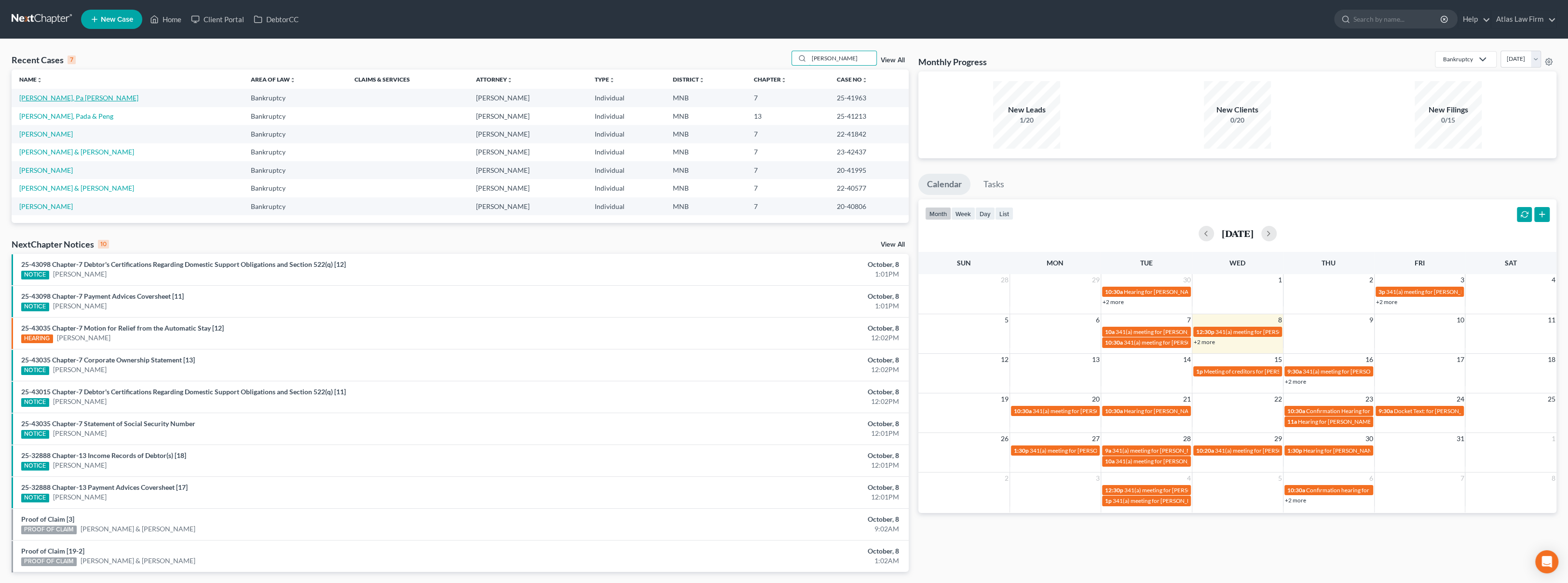
type input "[PERSON_NAME]"
click at [40, 98] on link "[PERSON_NAME], Pa [PERSON_NAME]" at bounding box center [78, 97] width 119 height 8
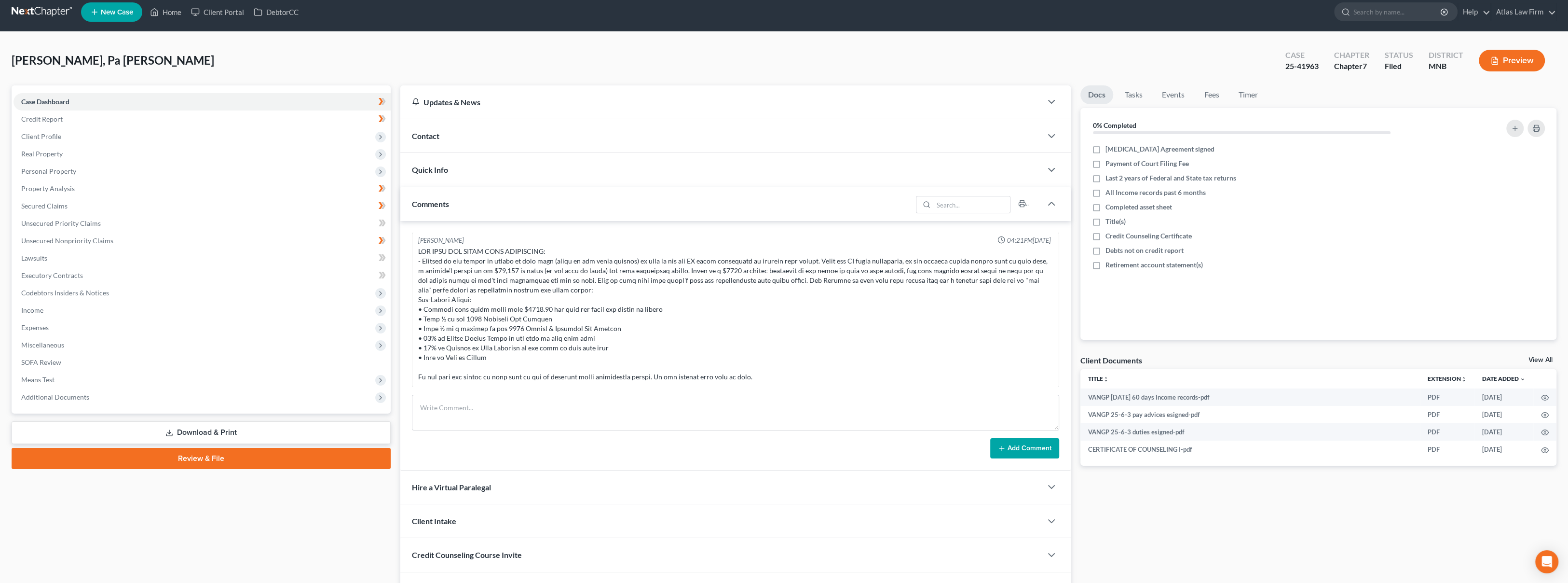
scroll to position [66, 0]
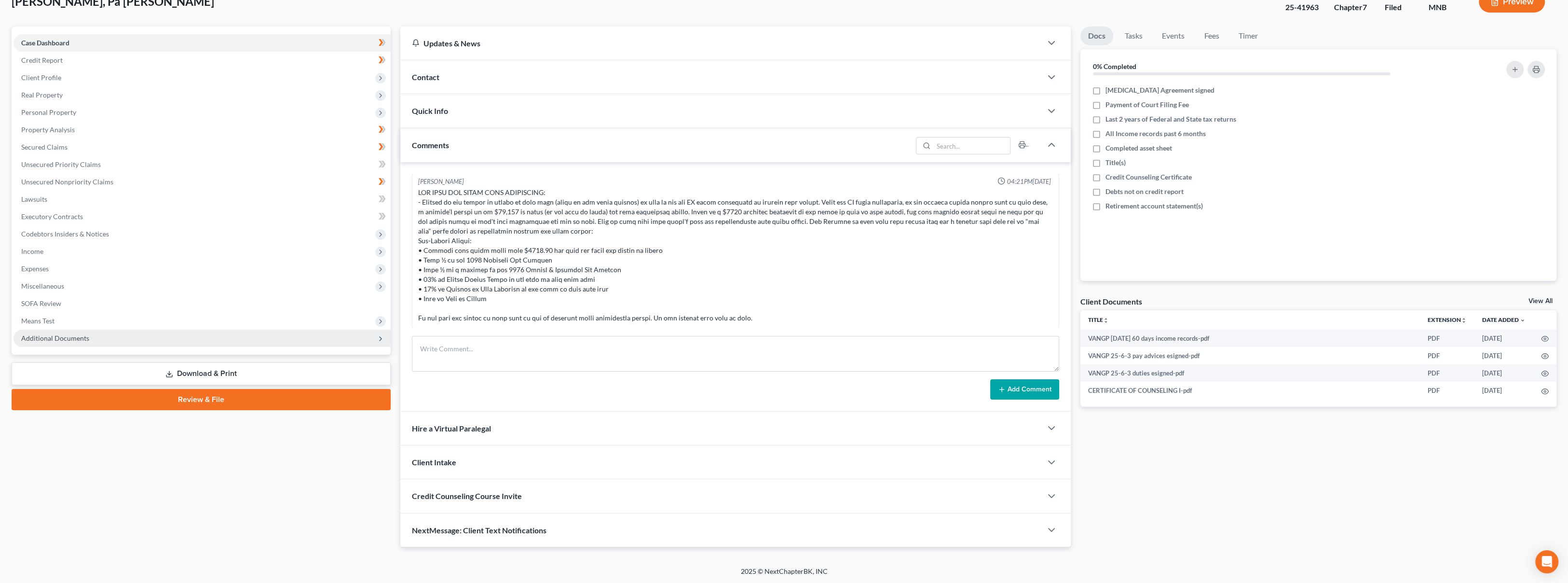
click at [82, 331] on span "Additional Documents" at bounding box center [202, 339] width 377 height 18
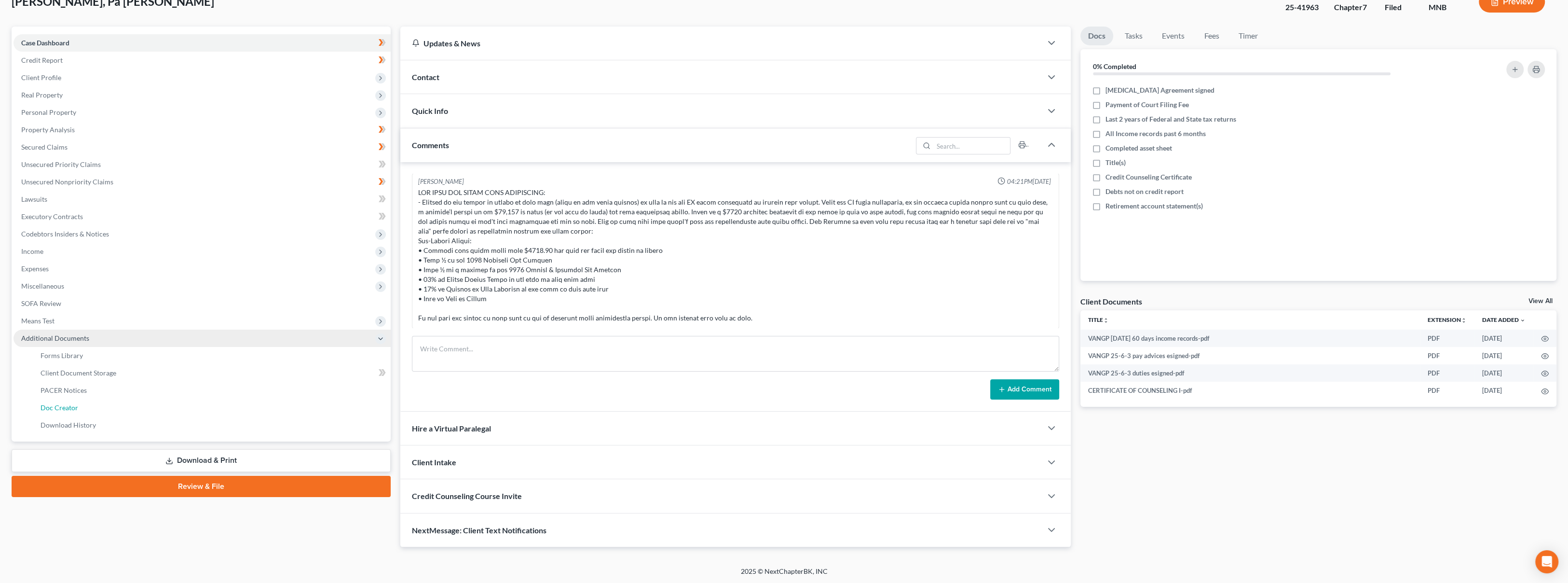
drag, startPoint x: 82, startPoint y: 398, endPoint x: 87, endPoint y: 389, distance: 10.3
click at [84, 399] on link "Doc Creator" at bounding box center [212, 407] width 358 height 18
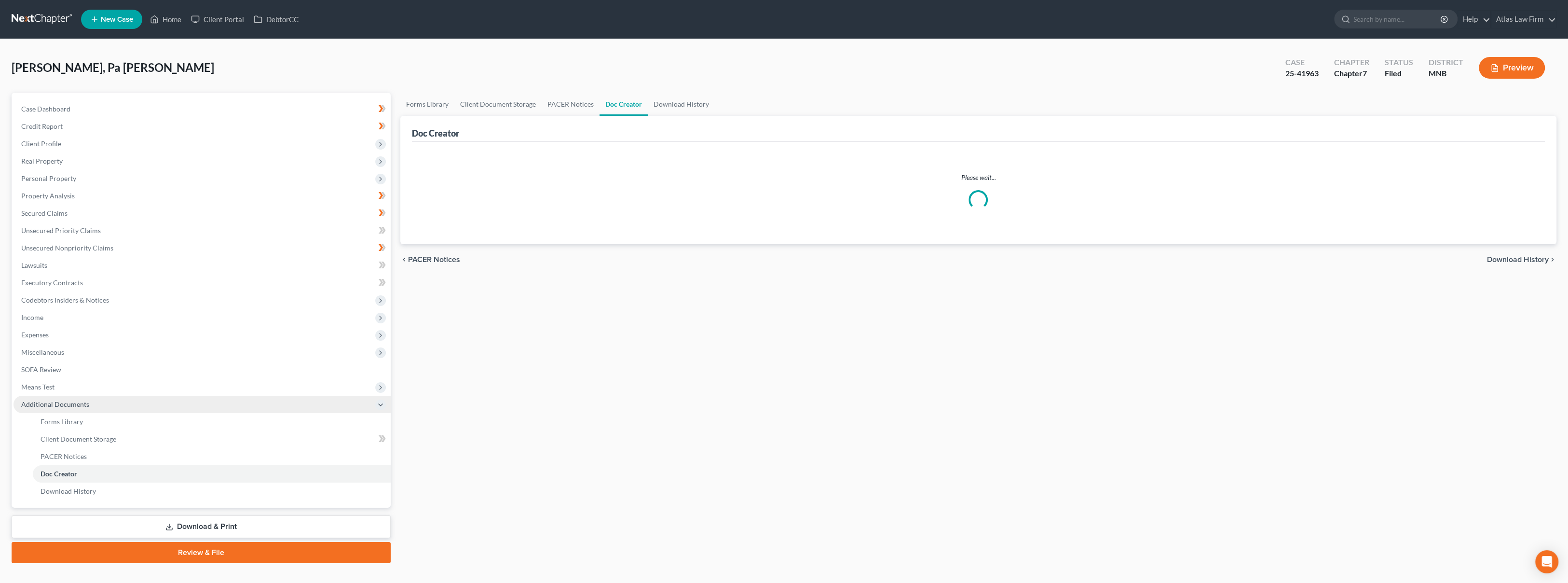
click at [87, 389] on span "Means Test" at bounding box center [202, 387] width 377 height 18
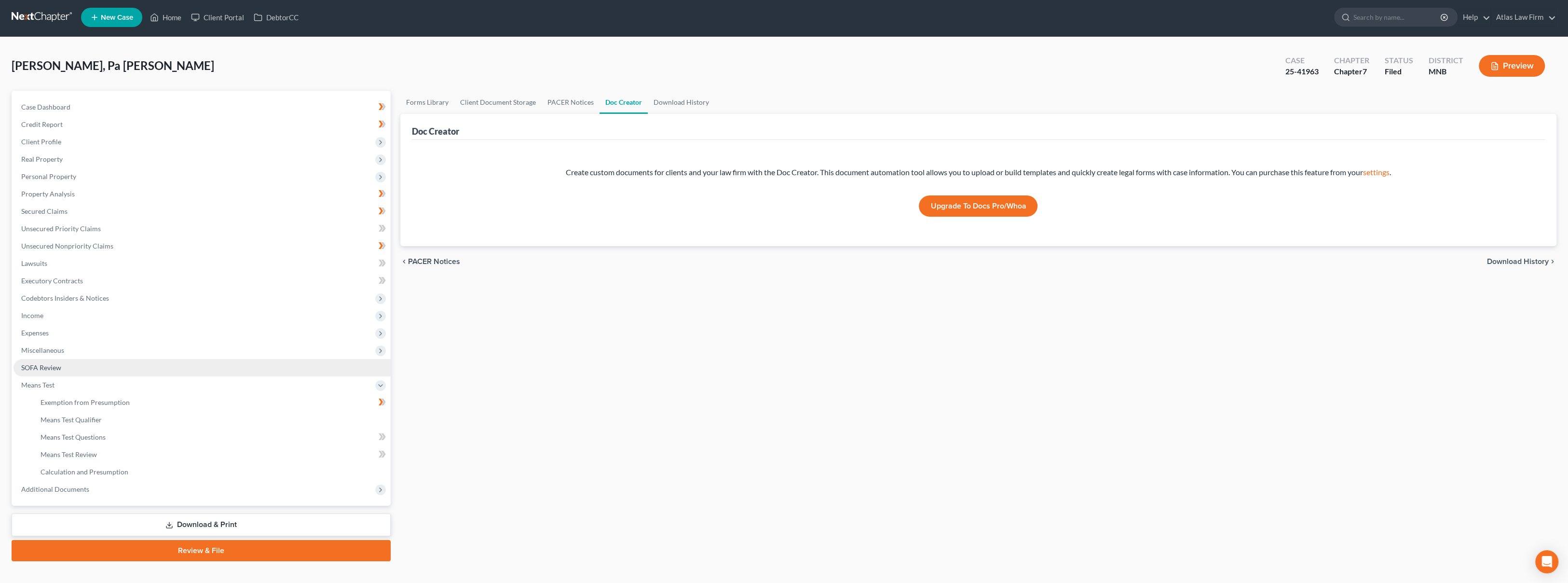
scroll to position [16, 0]
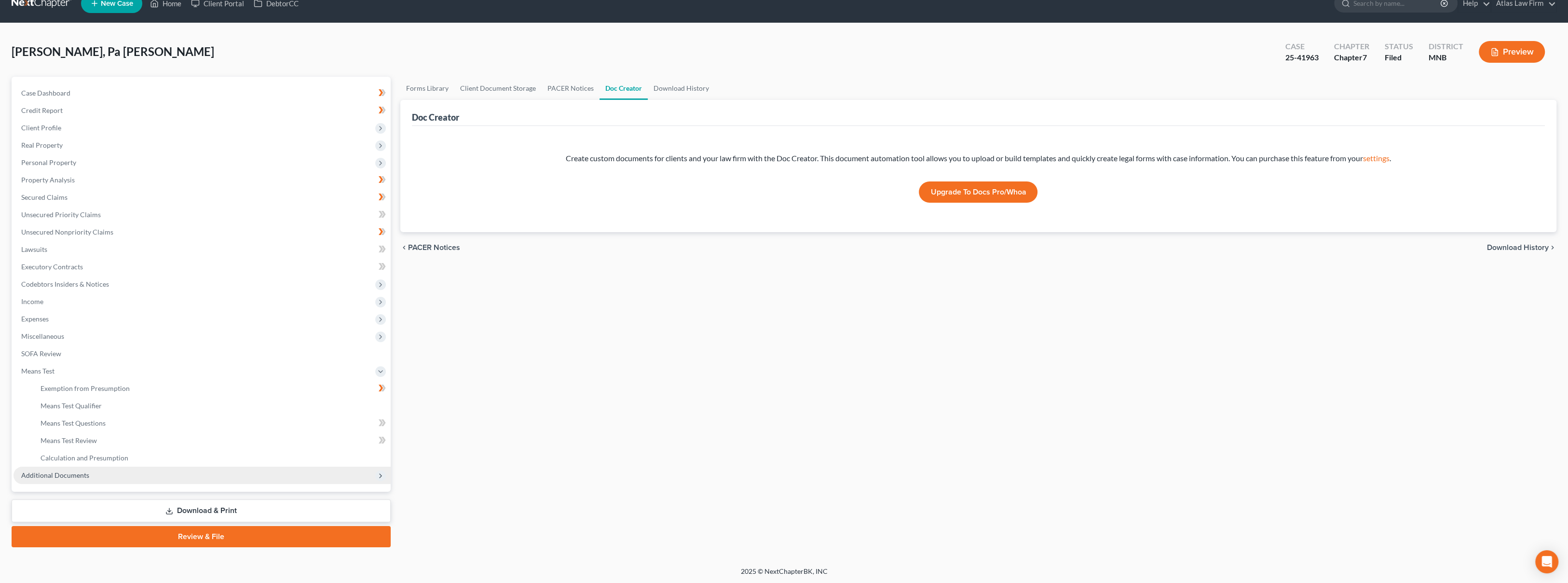
click at [74, 474] on span "Additional Documents" at bounding box center [55, 474] width 68 height 8
click at [81, 438] on span "PACER Notices" at bounding box center [64, 440] width 46 height 8
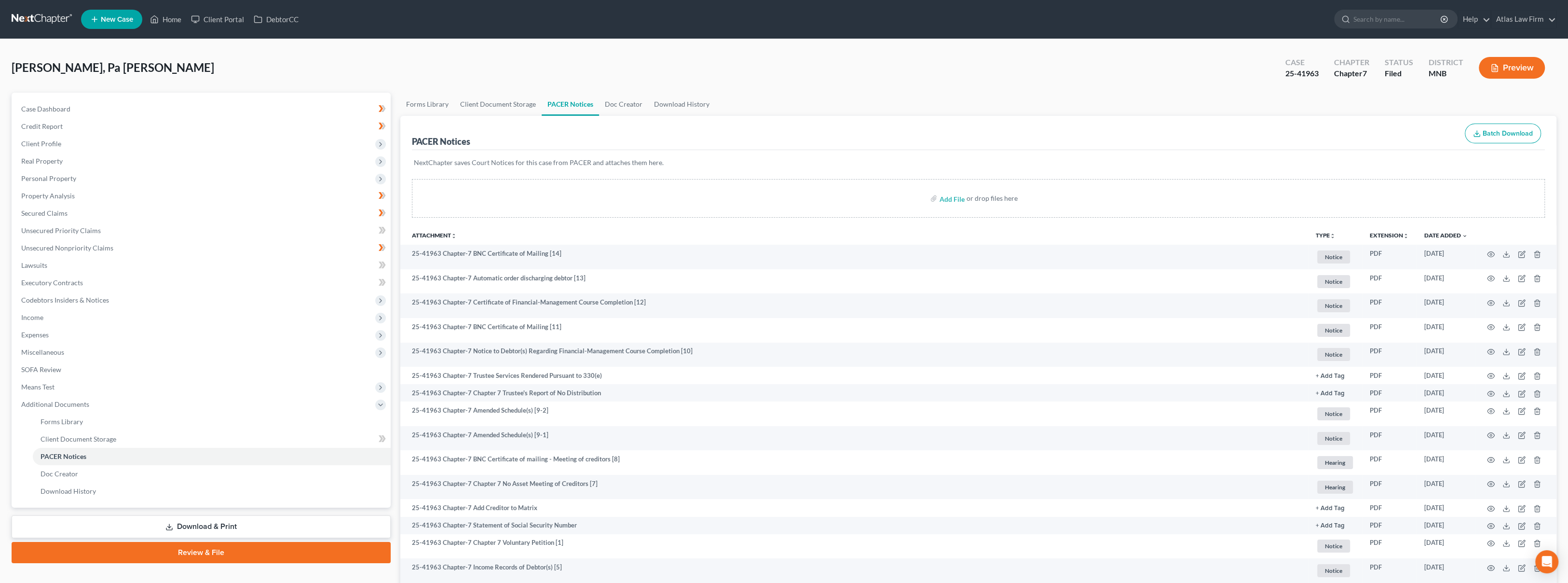
click at [1381, 116] on div "PACER Notices Batch Download" at bounding box center [978, 133] width 1133 height 34
click at [42, 19] on link at bounding box center [42, 19] width 61 height 18
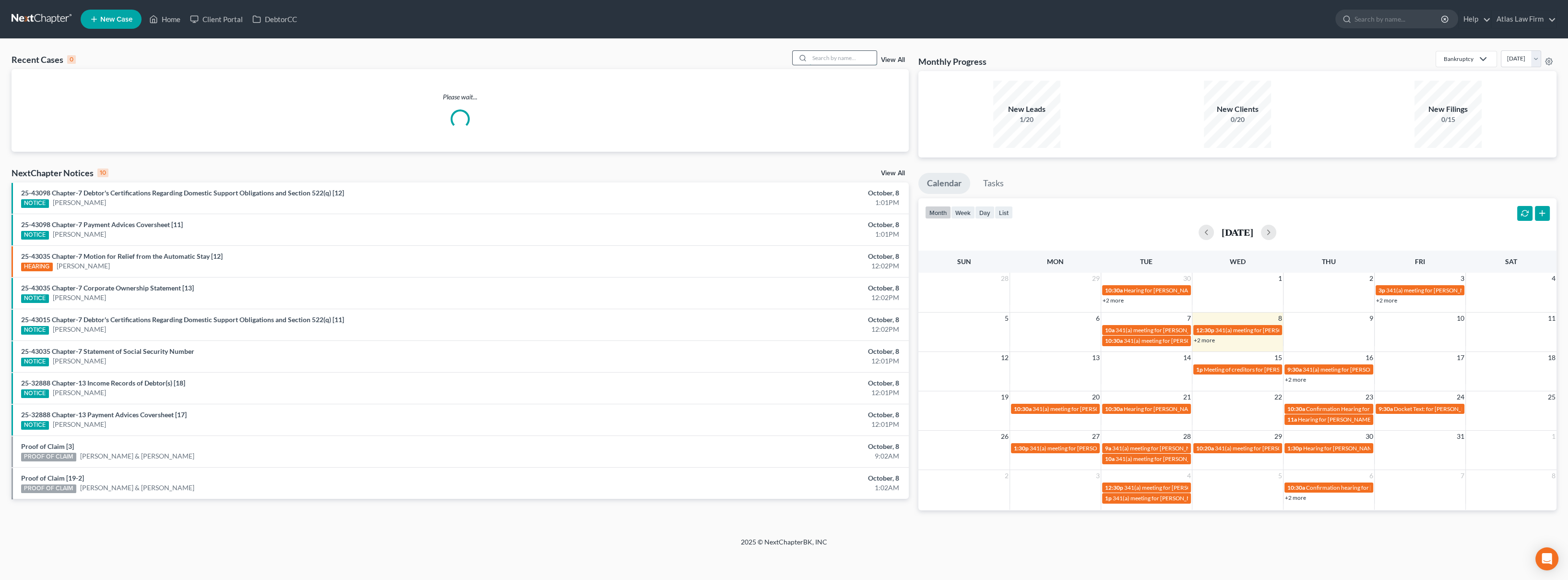
click at [831, 63] on input "search" at bounding box center [843, 58] width 68 height 14
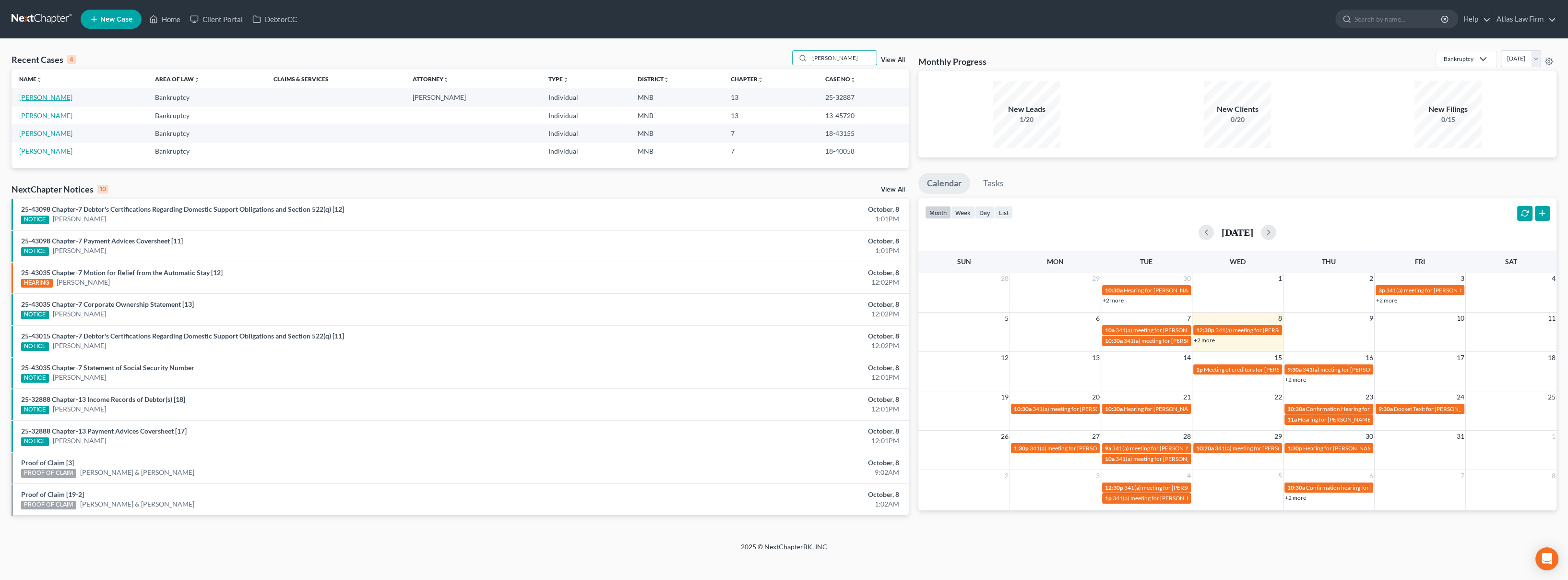
type input "[PERSON_NAME]"
click at [24, 95] on link "[PERSON_NAME]" at bounding box center [45, 97] width 53 height 8
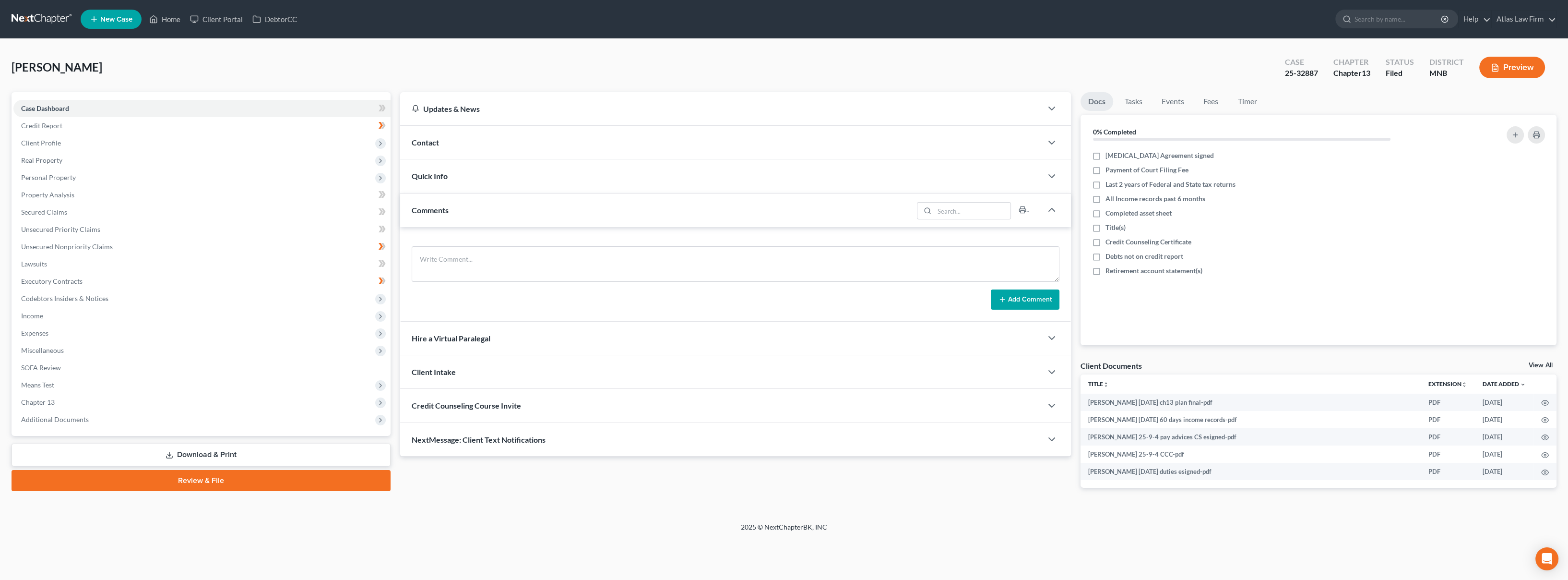
drag, startPoint x: 747, startPoint y: 28, endPoint x: 730, endPoint y: 31, distance: 17.3
click at [747, 28] on ul "New Case Home Client Portal DebtorCC - No Result - See all results Or Press Ent…" at bounding box center [818, 18] width 1476 height 25
click at [1509, 62] on button "Preview" at bounding box center [1512, 67] width 66 height 21
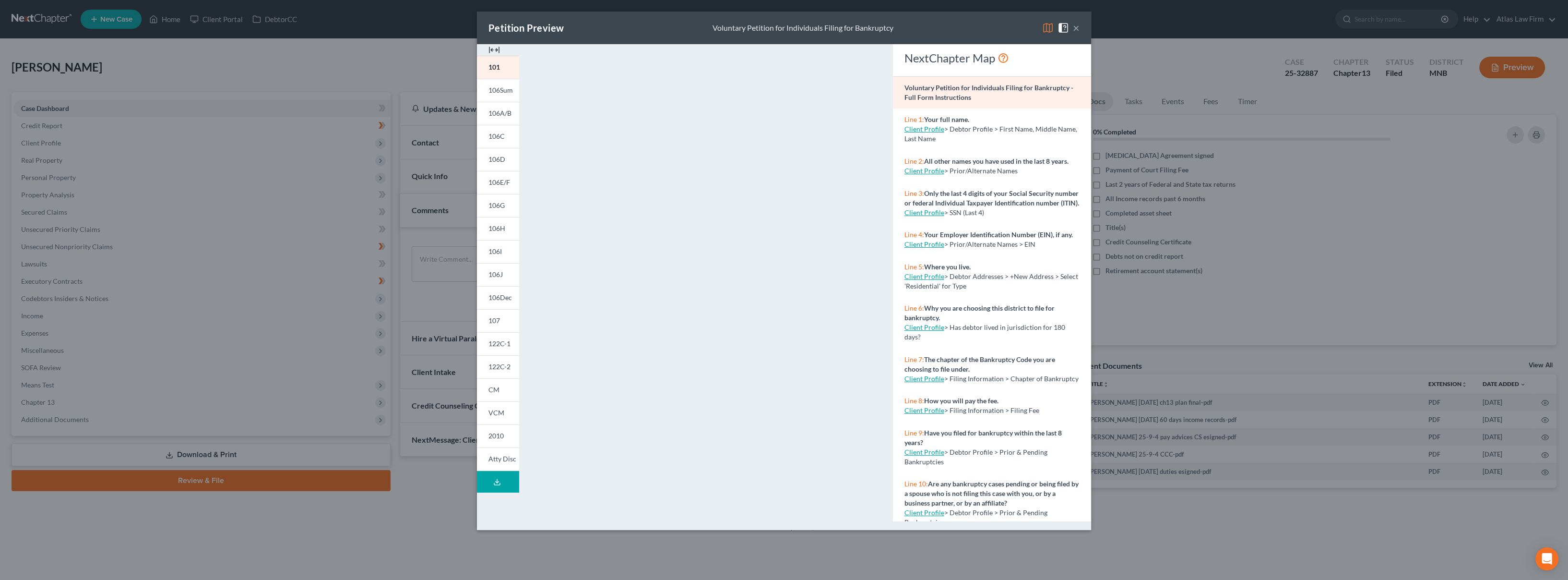
click at [1043, 31] on img at bounding box center [1048, 28] width 11 height 11
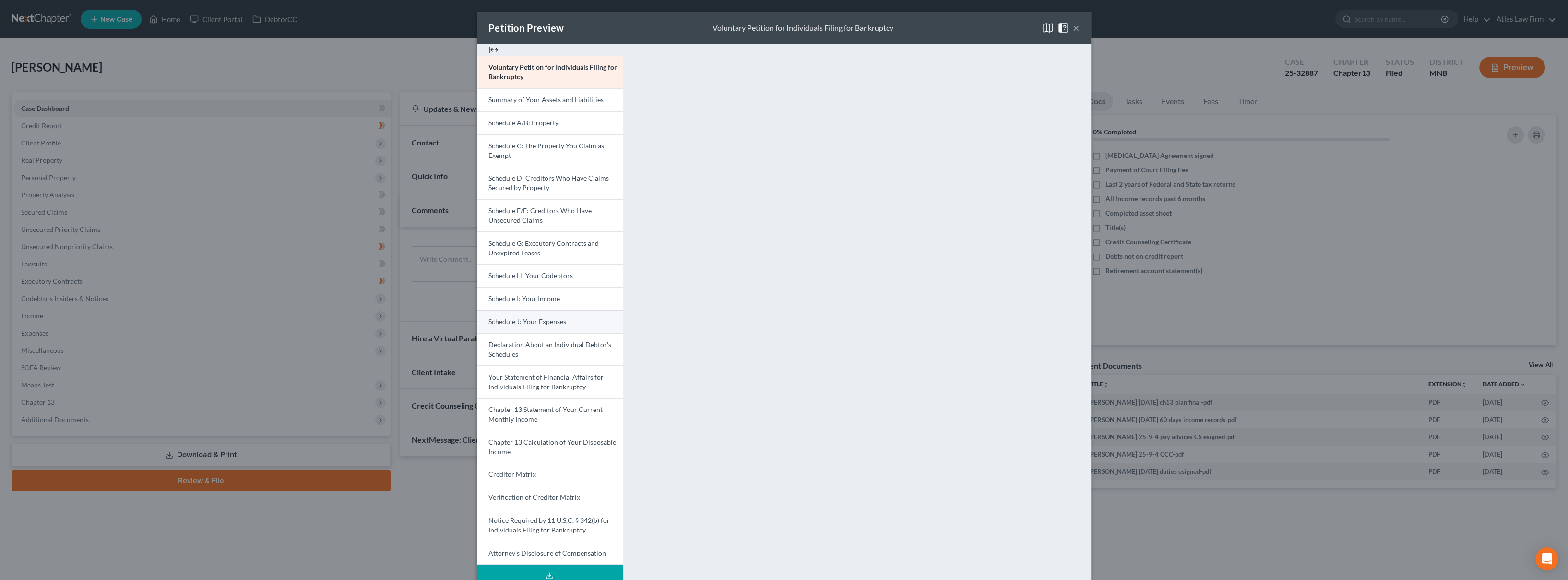
click at [566, 320] on link "Schedule J: Your Expenses" at bounding box center [550, 321] width 146 height 23
click at [1073, 31] on button "×" at bounding box center [1076, 28] width 6 height 11
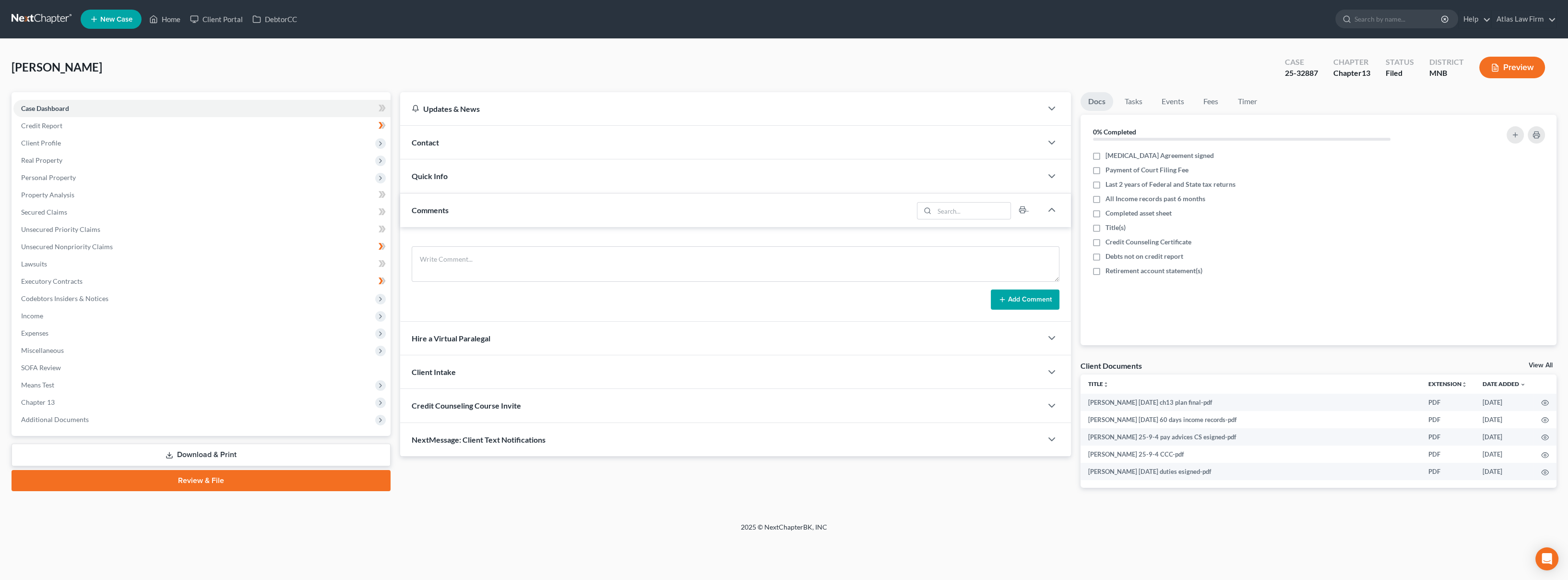
click at [1507, 72] on button "Preview" at bounding box center [1512, 67] width 66 height 21
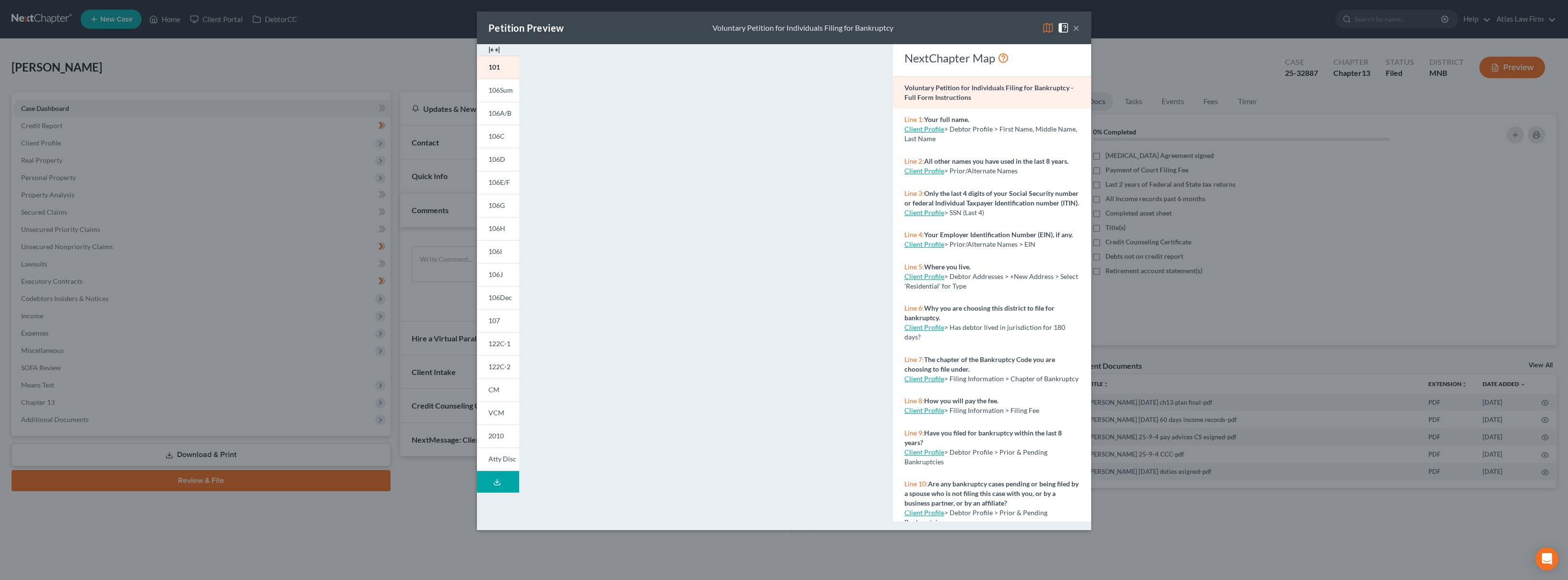
click at [1045, 28] on img at bounding box center [1048, 28] width 11 height 11
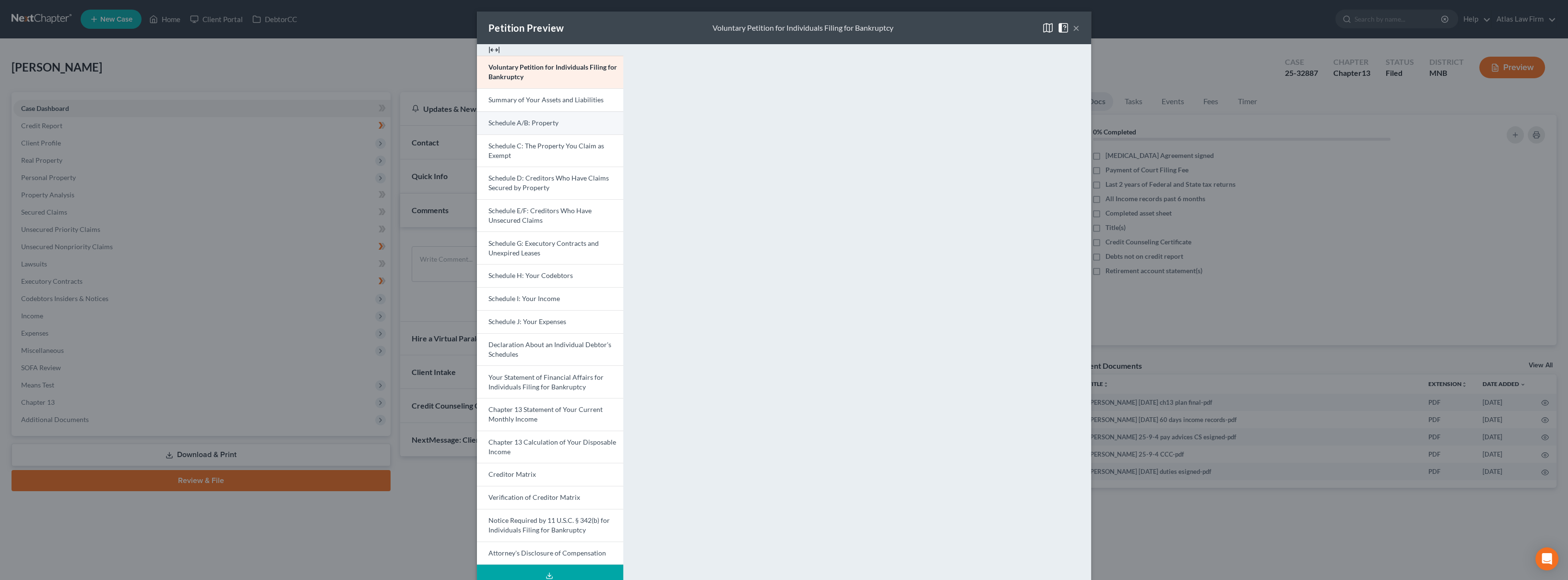
click at [550, 126] on span "Schedule A/B: Property" at bounding box center [523, 122] width 70 height 8
click at [513, 303] on link "Schedule I: Your Income" at bounding box center [550, 298] width 146 height 23
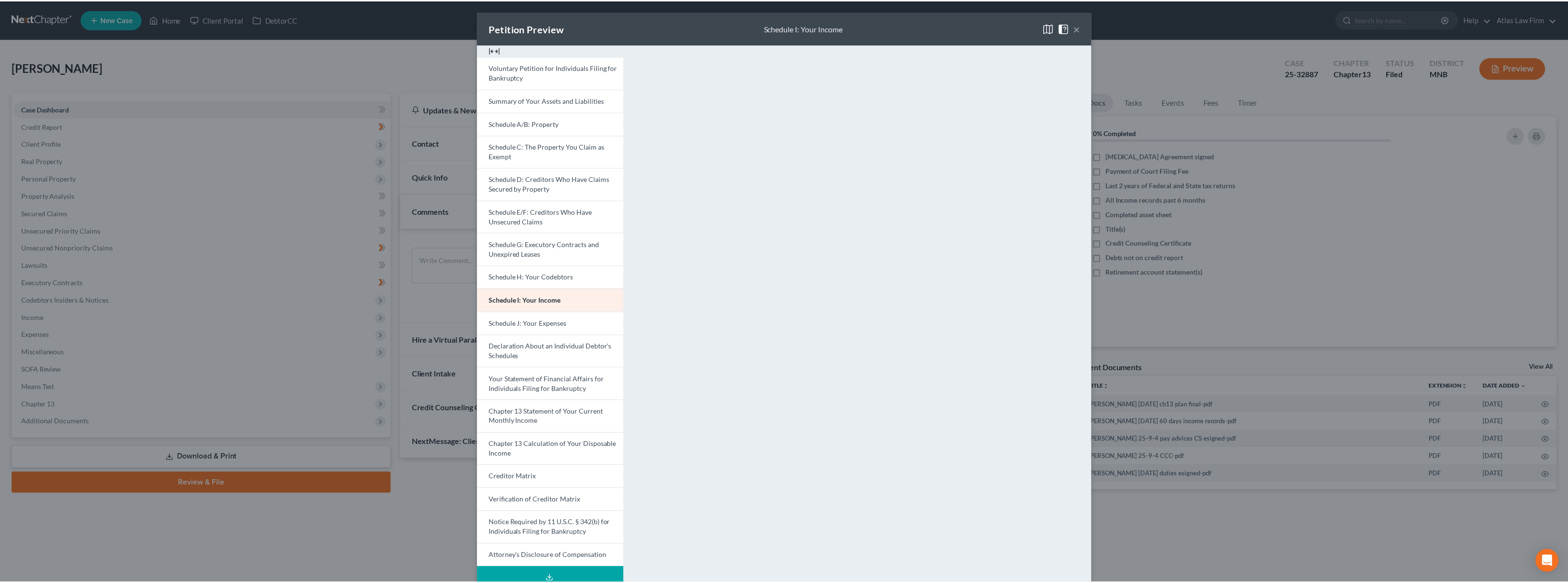
scroll to position [25, 0]
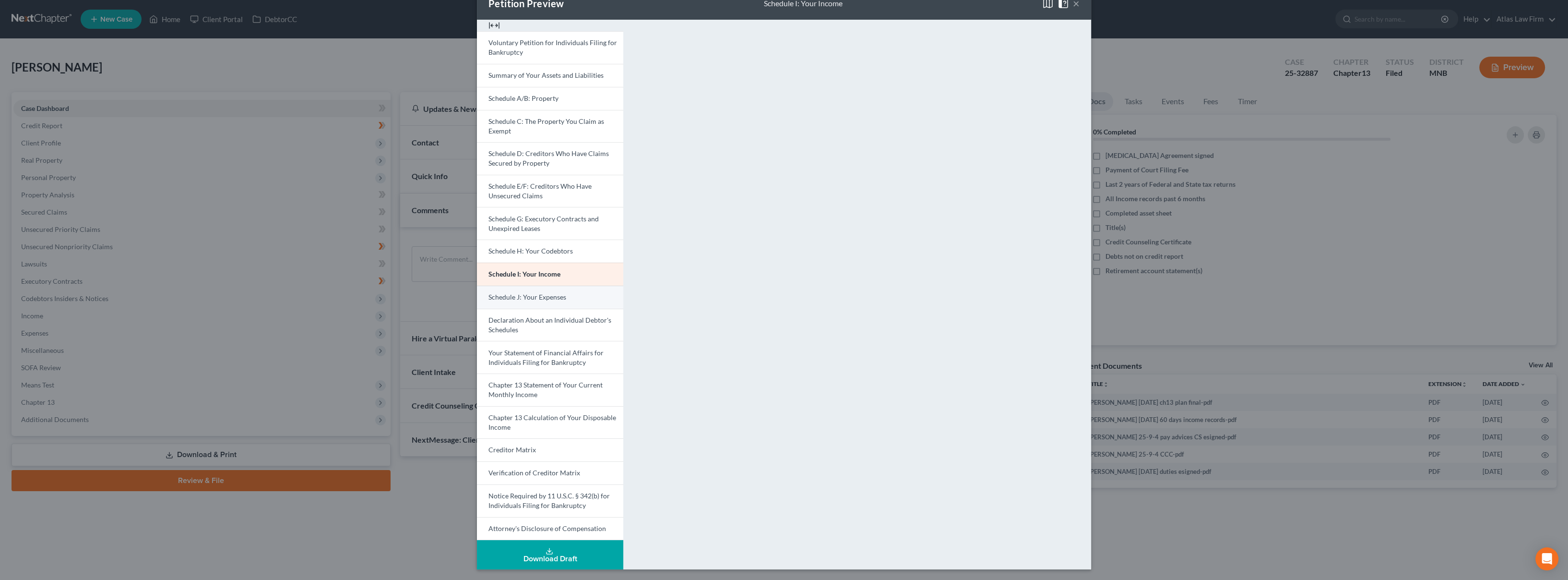
click at [529, 294] on span "Schedule J: Your Expenses" at bounding box center [527, 296] width 78 height 8
click at [532, 271] on span "Schedule I: Your Income" at bounding box center [524, 273] width 71 height 8
click at [578, 304] on link "Schedule J: Your Expenses" at bounding box center [550, 296] width 146 height 23
click at [1073, 6] on button "×" at bounding box center [1076, 3] width 6 height 11
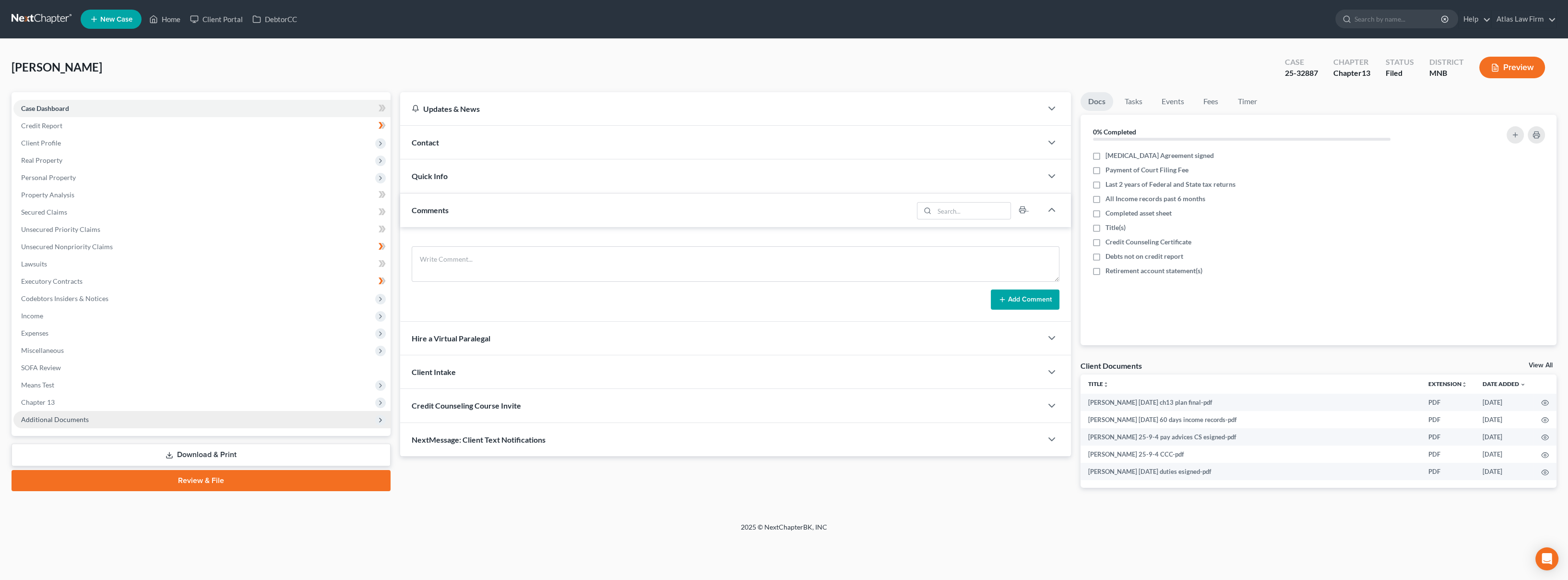
click at [118, 421] on span "Additional Documents" at bounding box center [202, 420] width 377 height 17
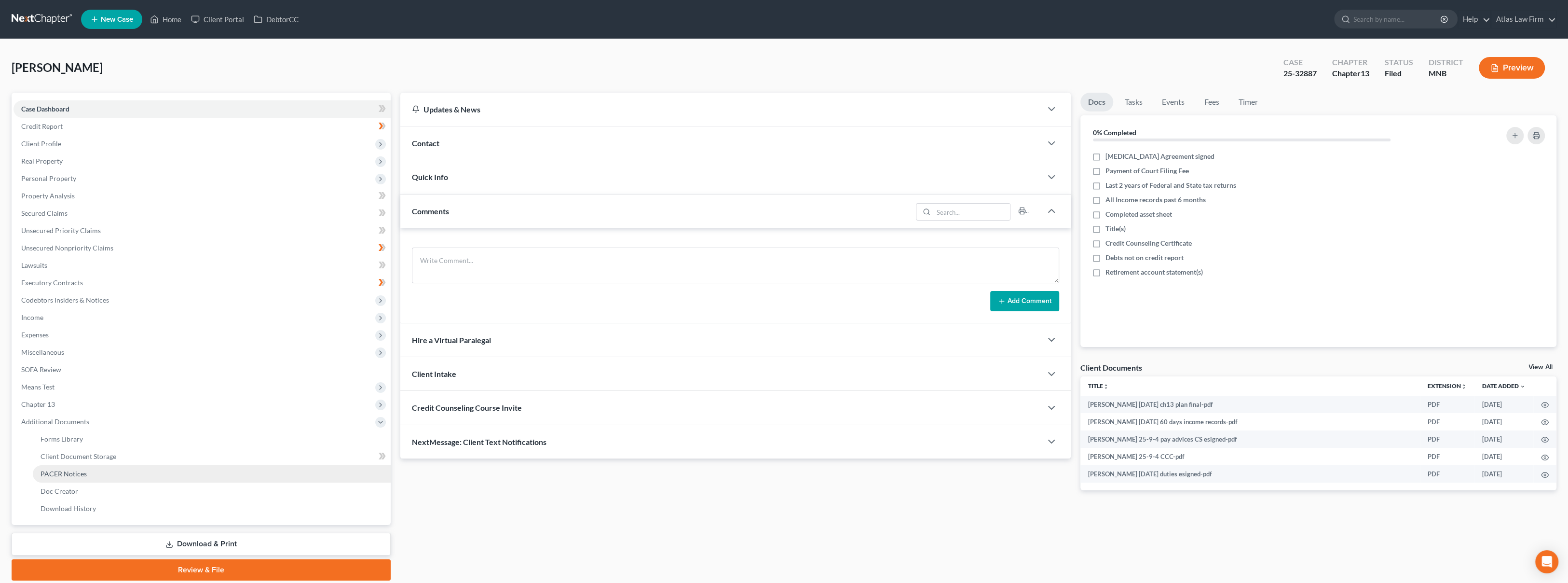
click at [120, 473] on link "PACER Notices" at bounding box center [212, 474] width 358 height 18
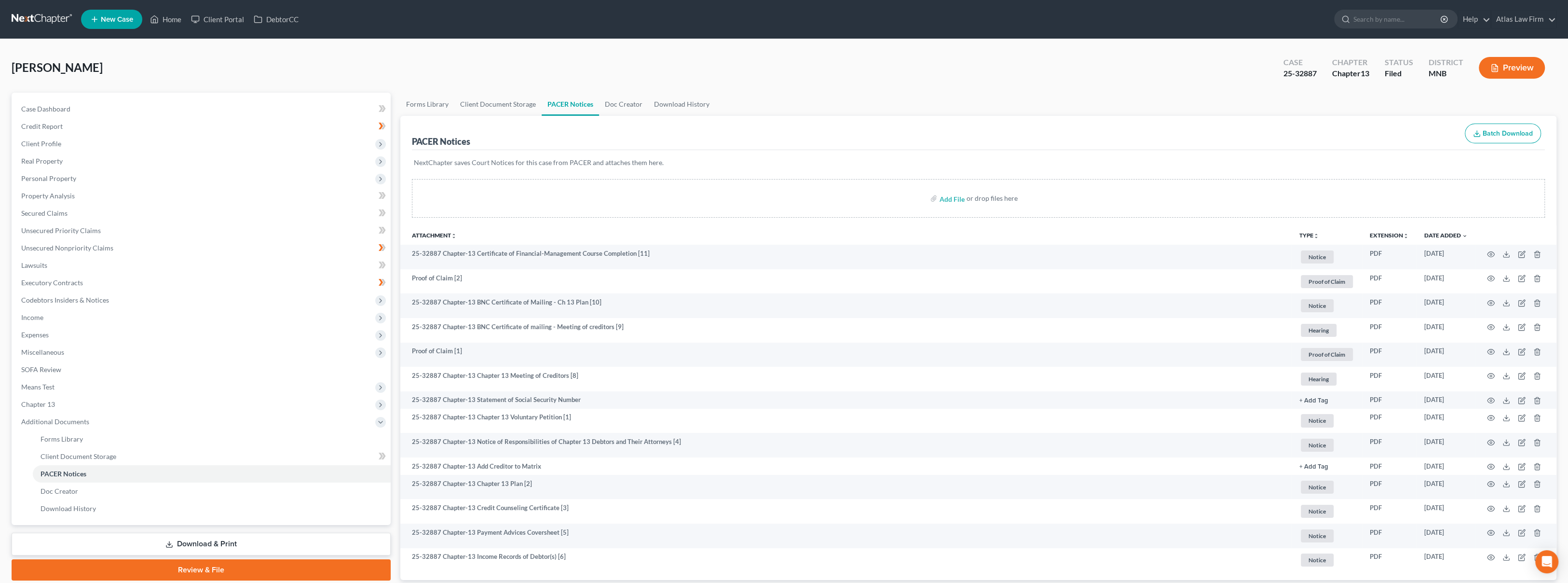
click at [57, 24] on link at bounding box center [42, 19] width 61 height 18
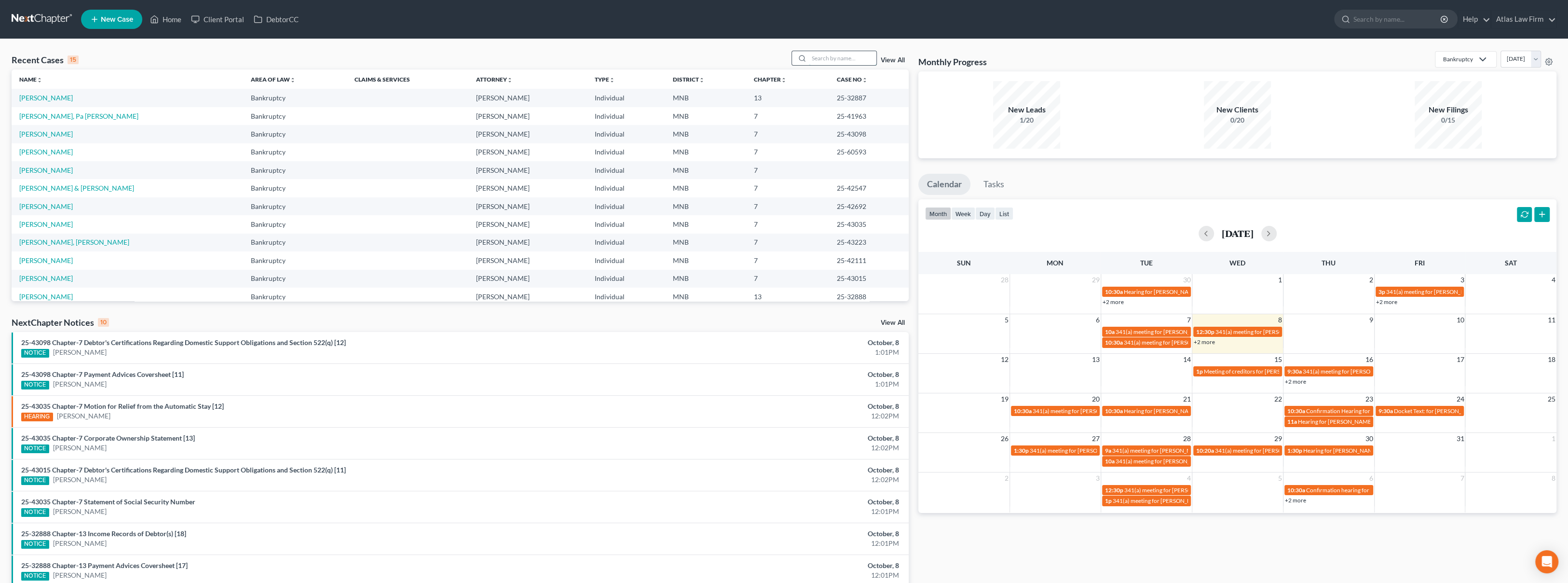
click at [833, 55] on input "search" at bounding box center [842, 58] width 68 height 14
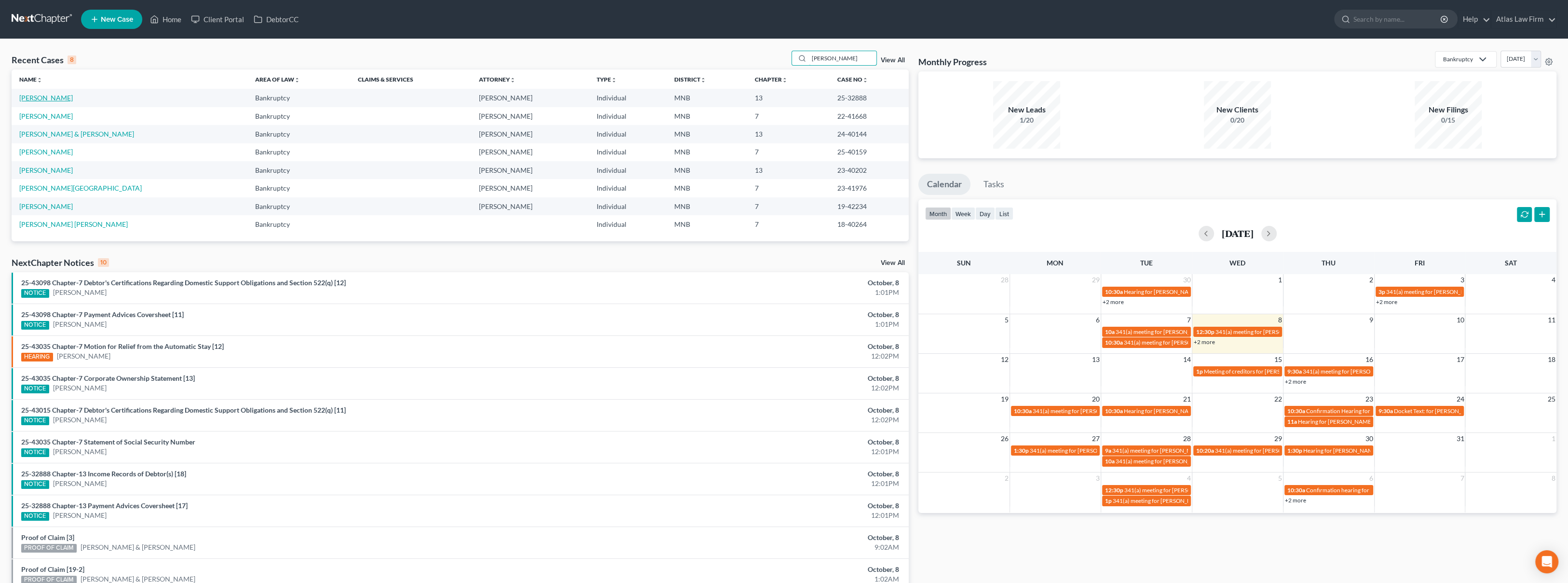
type input "hanson"
click at [31, 95] on link "[PERSON_NAME]" at bounding box center [46, 97] width 53 height 8
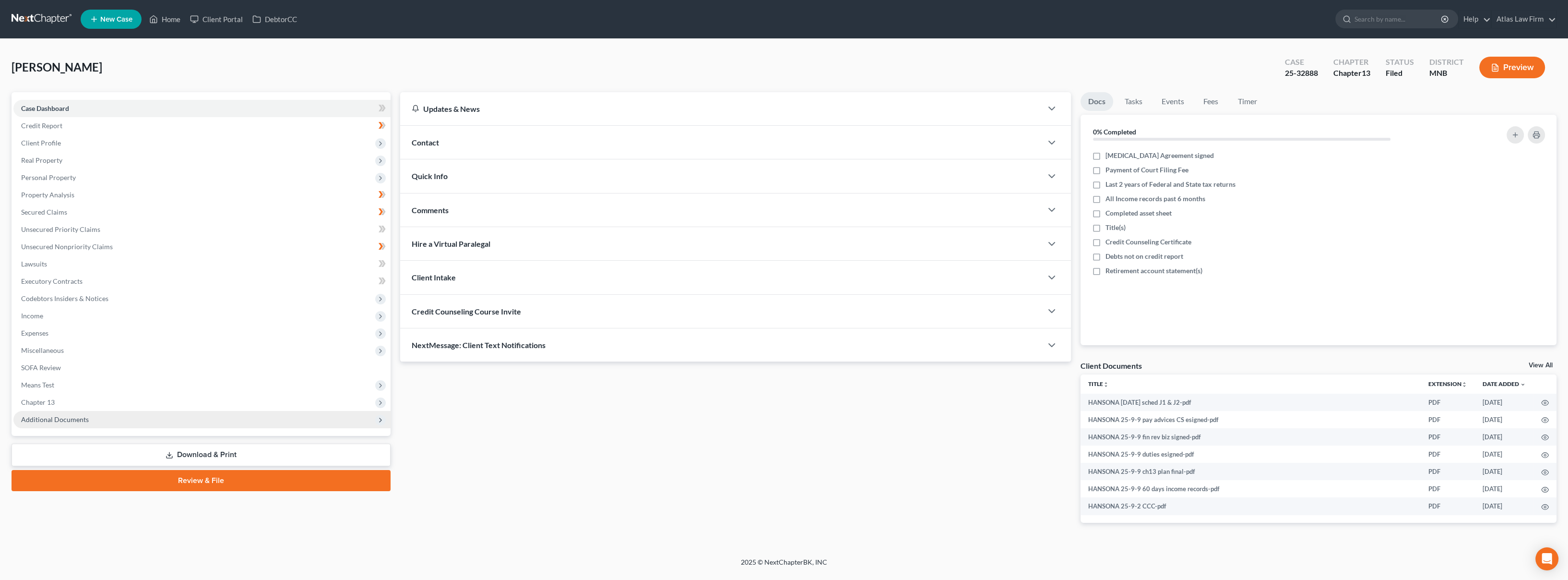
click at [138, 412] on span "Additional Documents" at bounding box center [202, 420] width 377 height 17
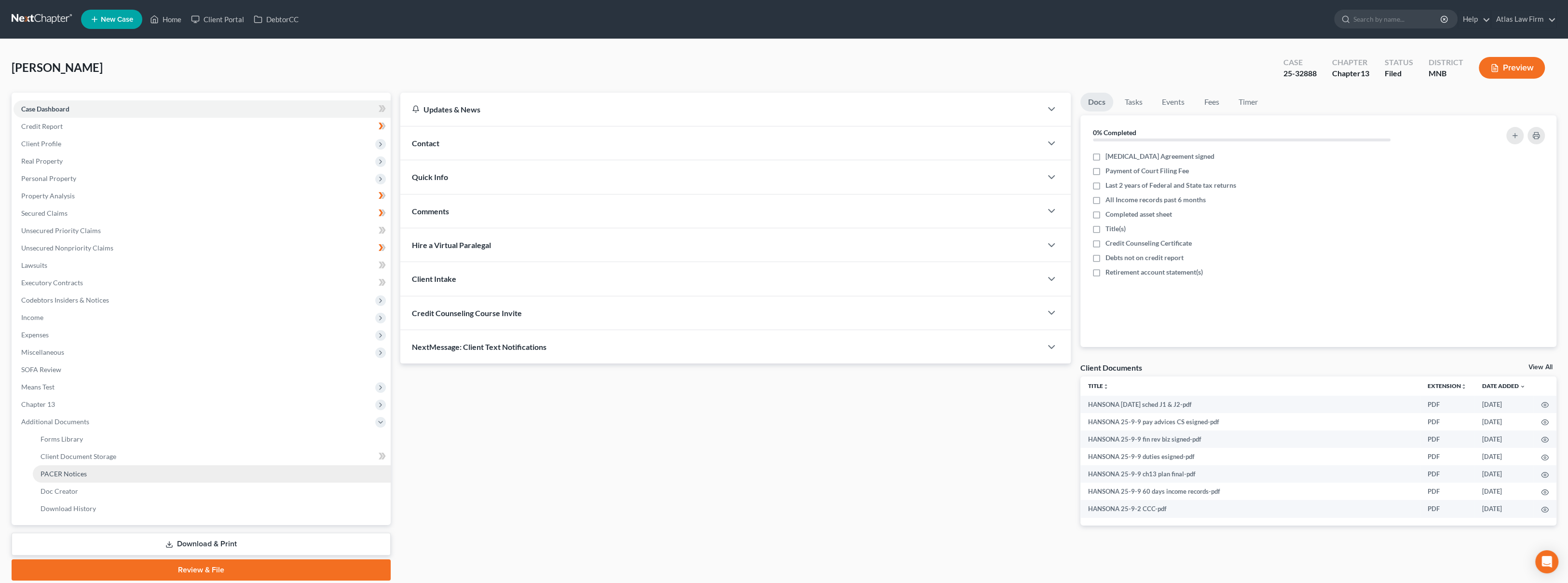
click at [123, 476] on link "PACER Notices" at bounding box center [212, 474] width 358 height 18
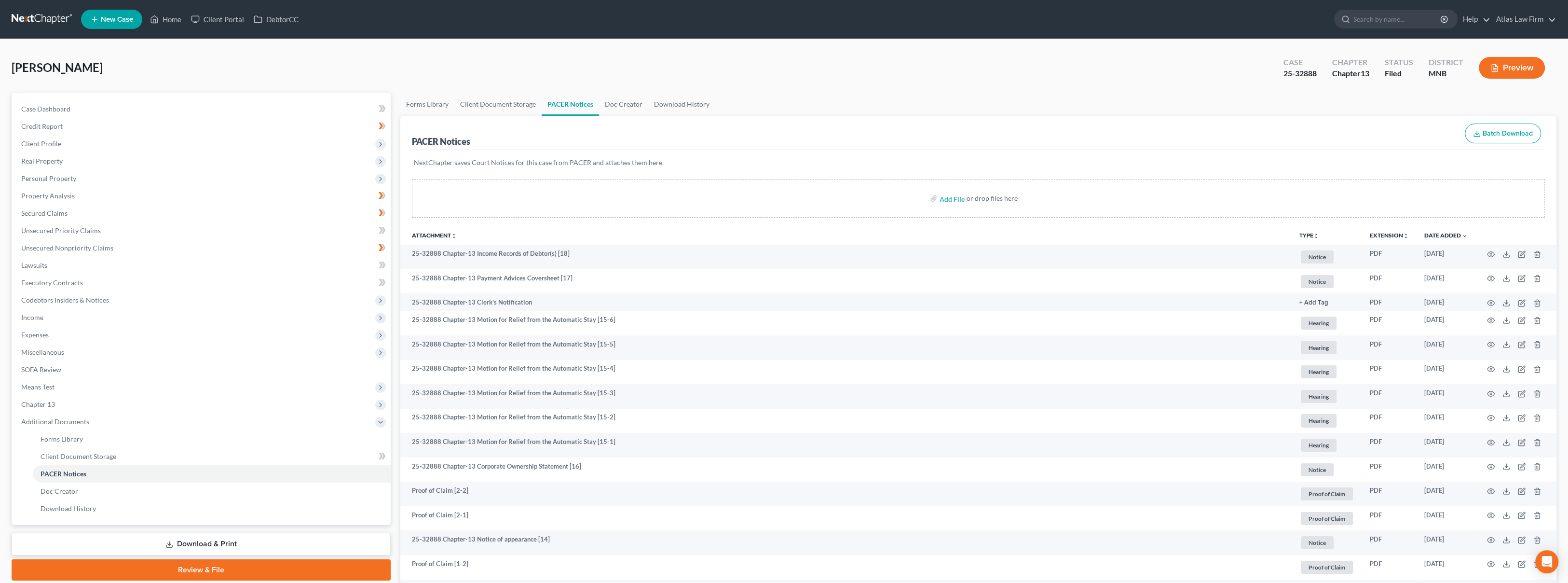
click at [60, 17] on link at bounding box center [42, 19] width 61 height 18
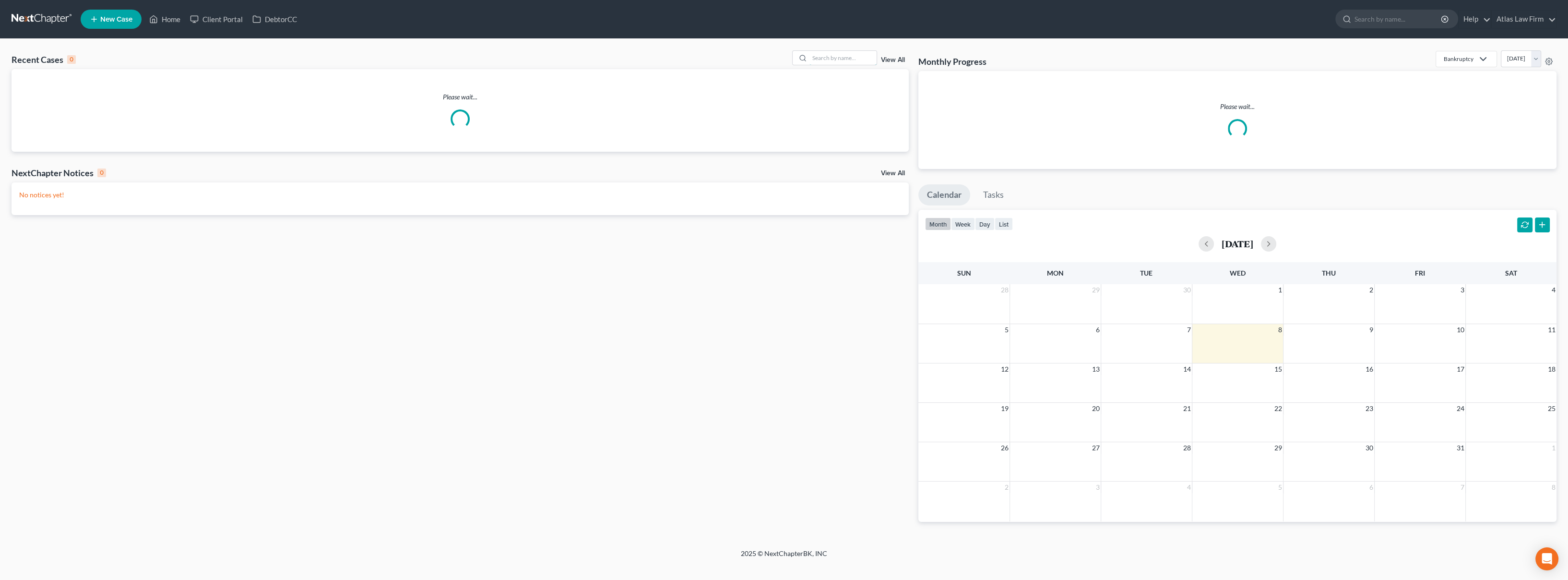
click at [813, 59] on input "search" at bounding box center [843, 58] width 68 height 14
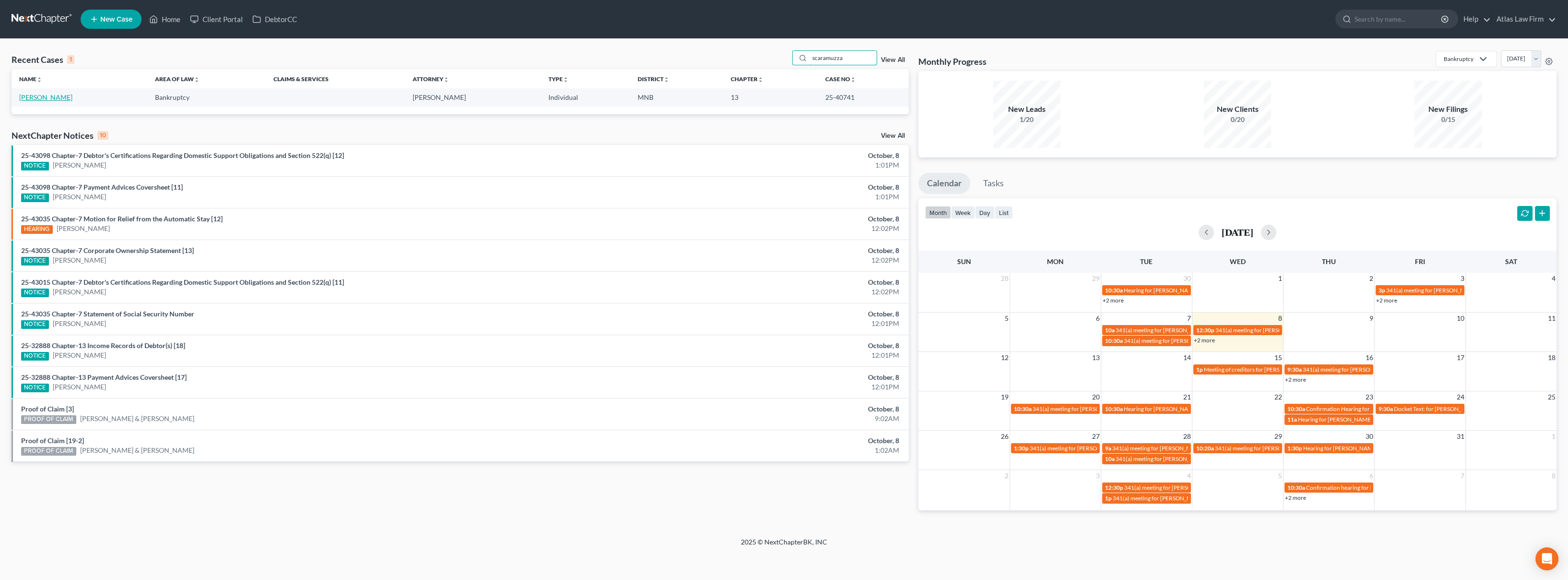
type input "scaramuzza"
click at [51, 94] on link "[PERSON_NAME]" at bounding box center [45, 97] width 53 height 8
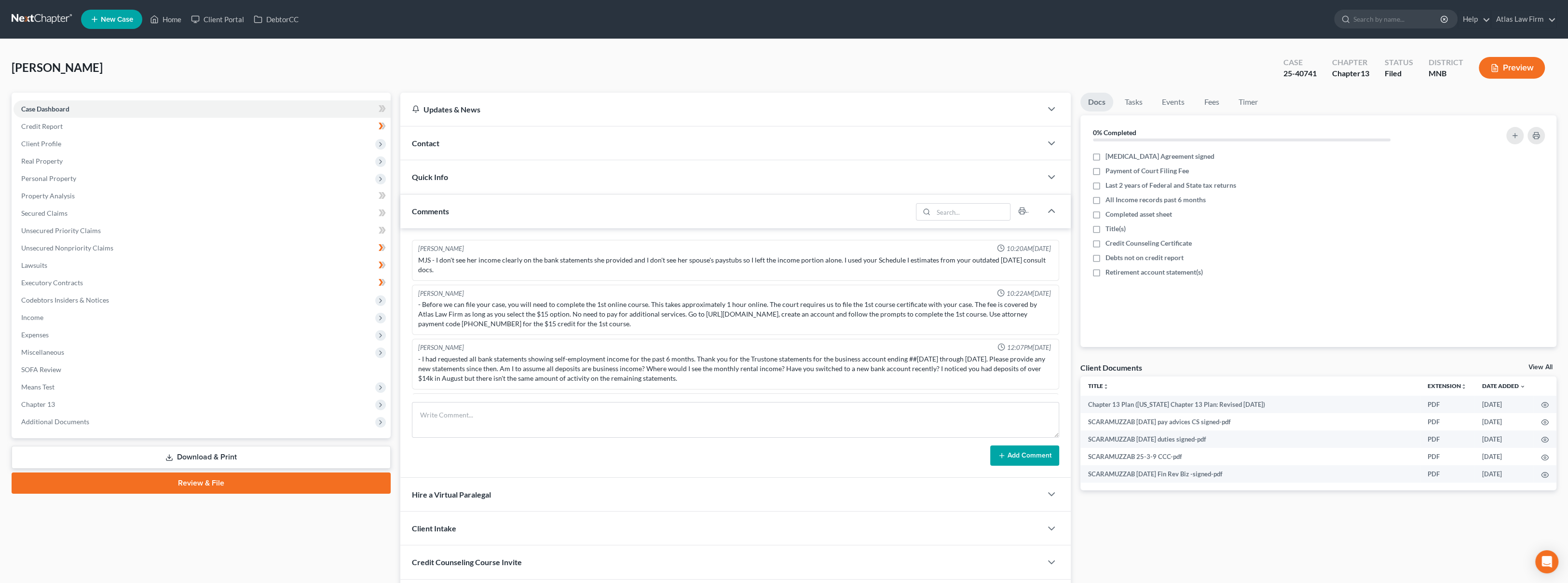
scroll to position [586, 0]
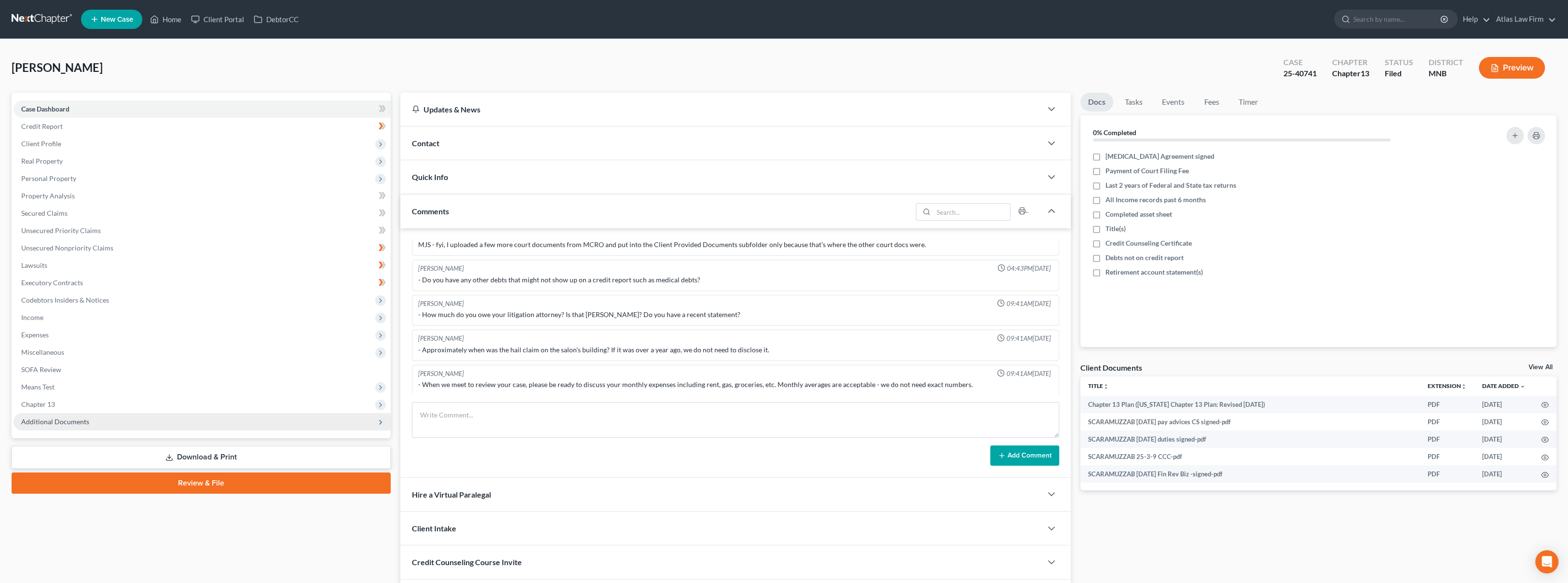
click at [57, 418] on span "Additional Documents" at bounding box center [55, 421] width 68 height 8
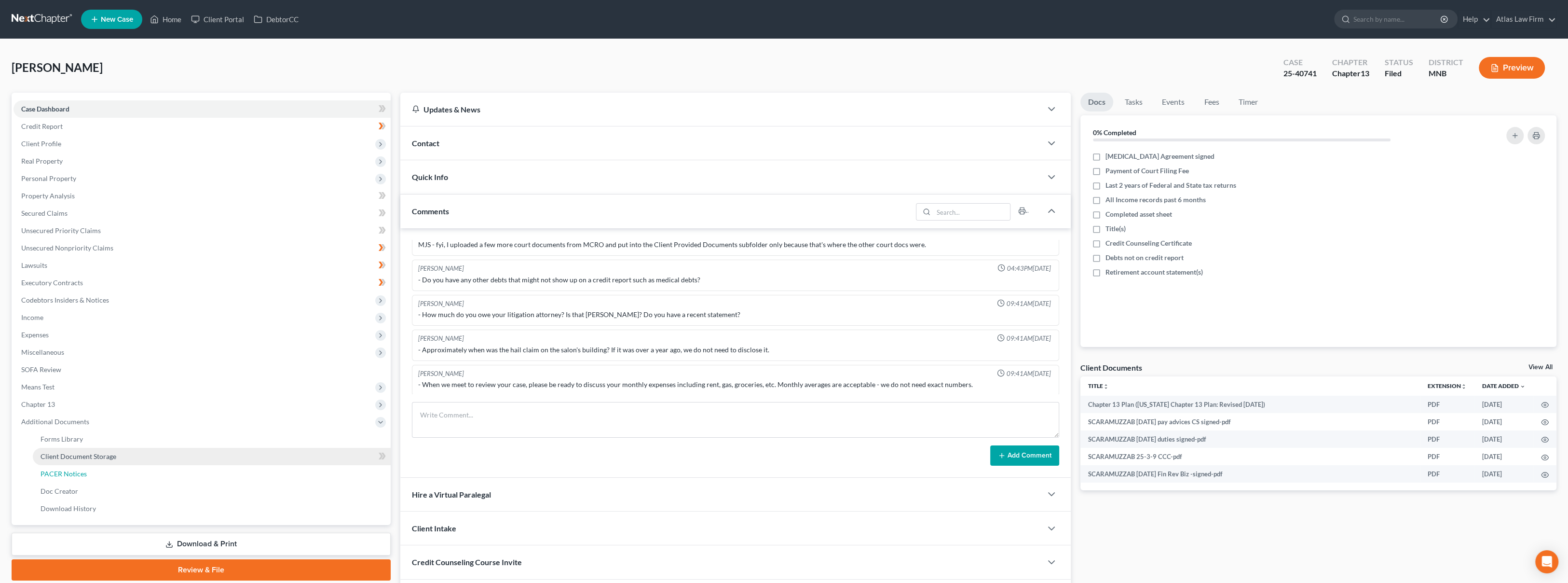
click at [60, 472] on span "PACER Notices" at bounding box center [64, 474] width 46 height 8
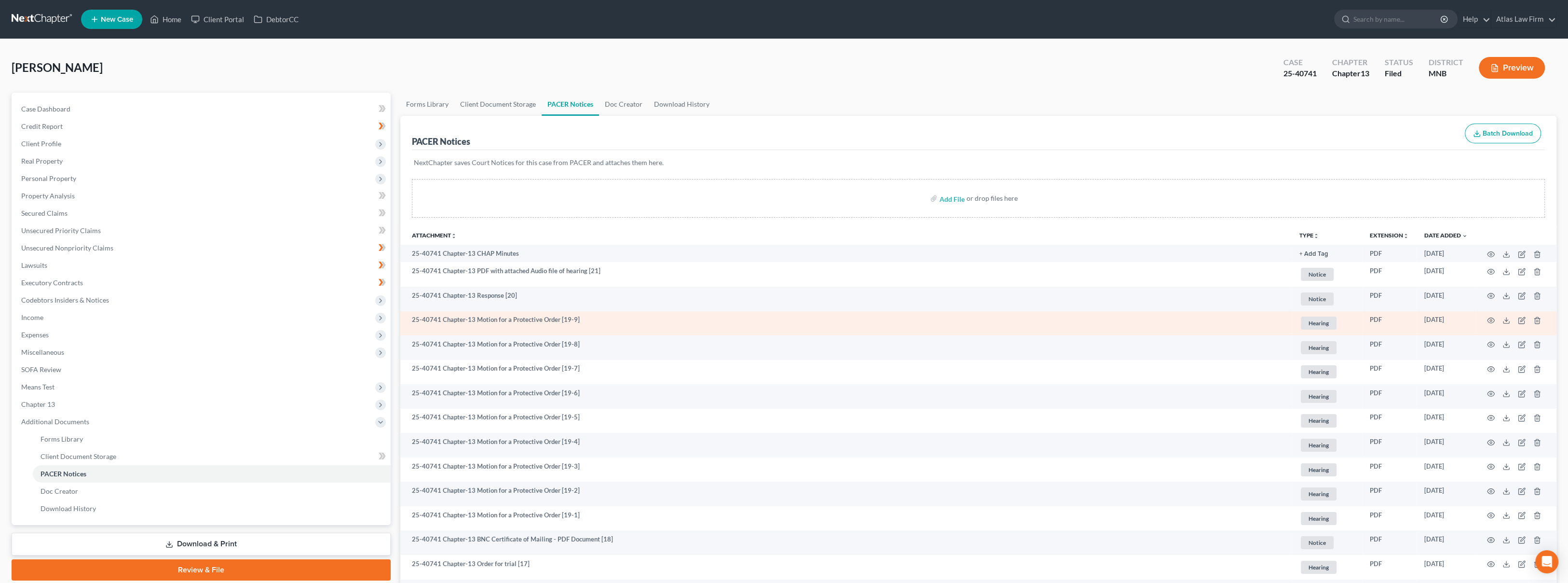
click at [1430, 137] on div "PACER Notices Batch Download" at bounding box center [978, 133] width 1133 height 34
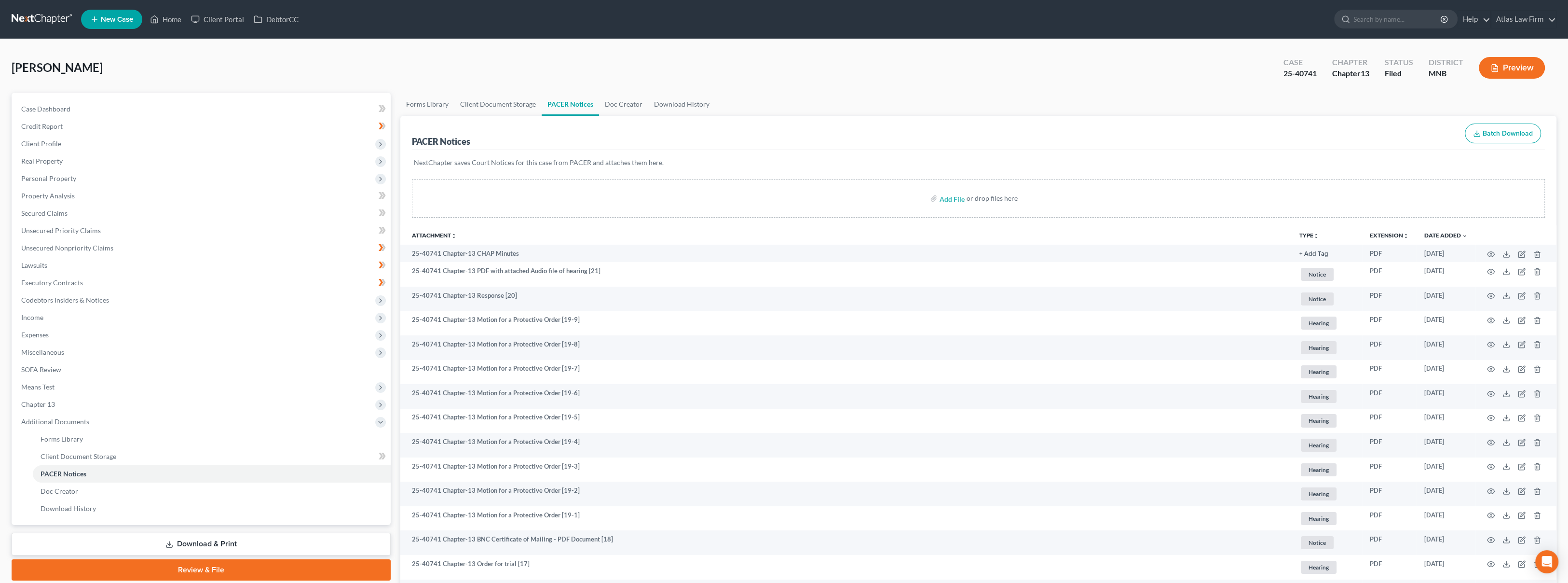
drag, startPoint x: 716, startPoint y: 15, endPoint x: 864, endPoint y: 50, distance: 152.1
click at [716, 15] on ul "New Case Home Client Portal DebtorCC - No Result - See all results Or Press Ent…" at bounding box center [818, 18] width 1475 height 25
click at [30, 17] on link at bounding box center [42, 19] width 61 height 18
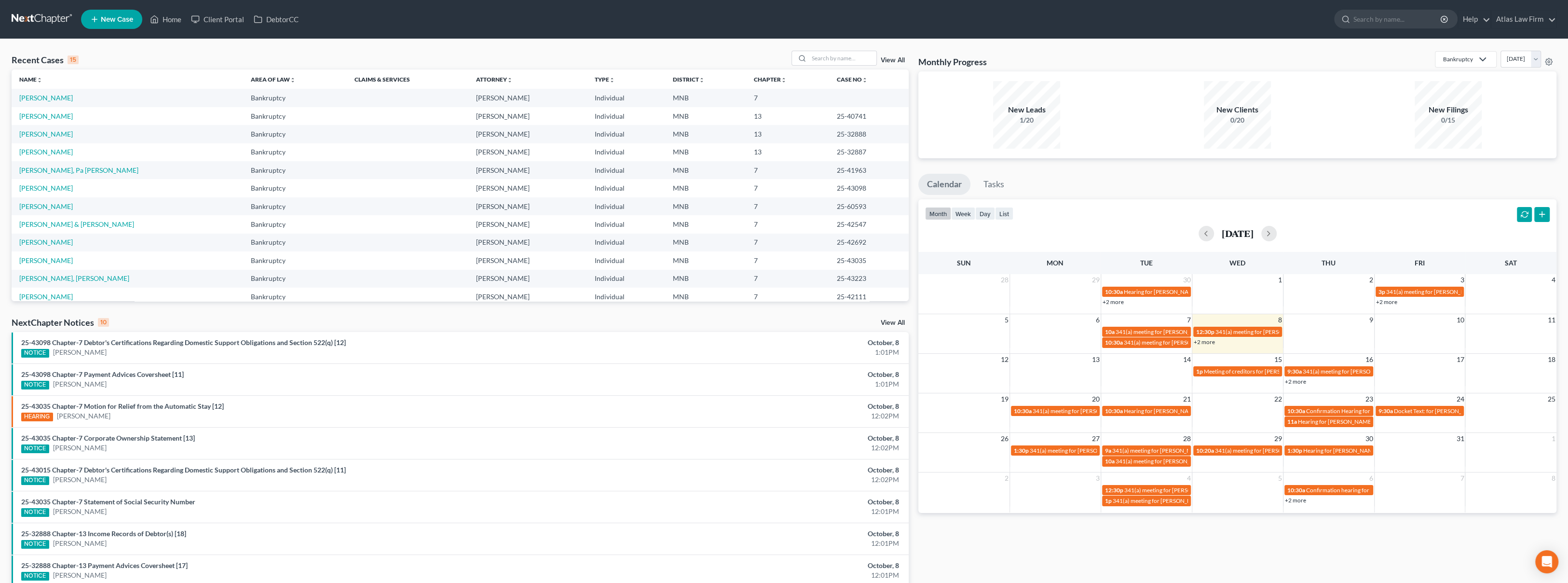
click at [53, 138] on td "[PERSON_NAME]" at bounding box center [127, 133] width 232 height 18
click at [53, 132] on link "[PERSON_NAME]" at bounding box center [46, 133] width 53 height 8
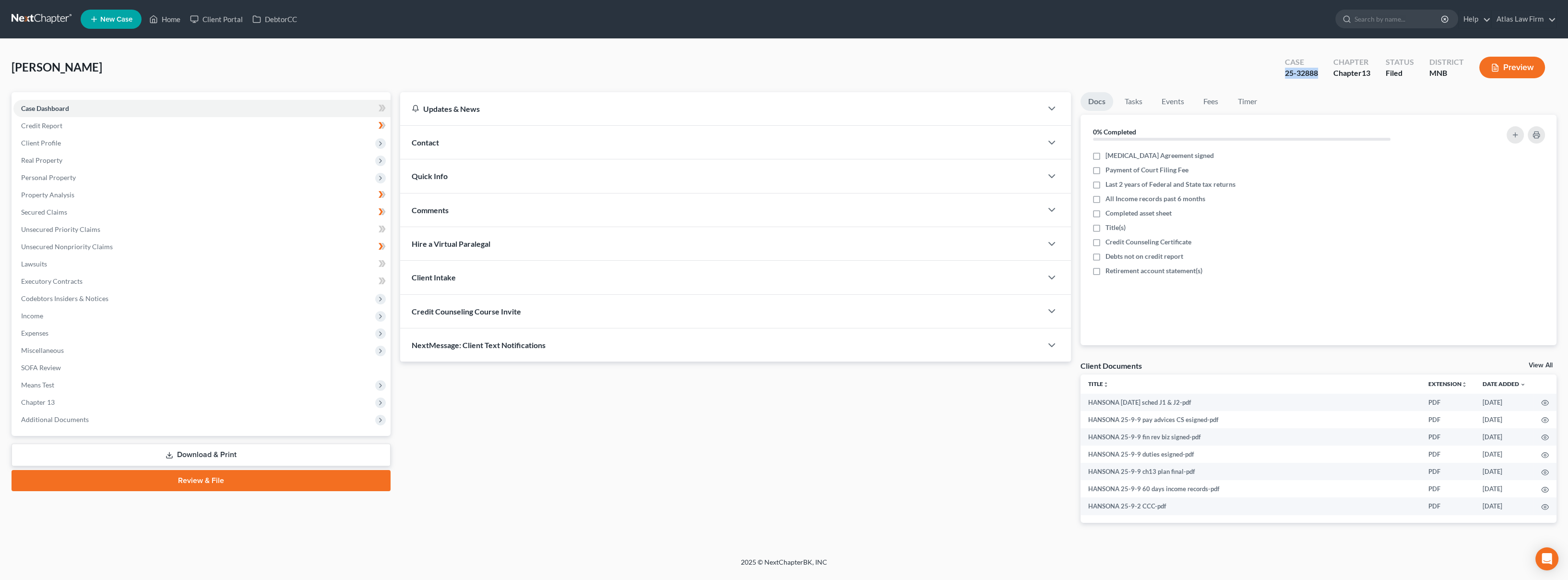
drag, startPoint x: 1305, startPoint y: 72, endPoint x: 1283, endPoint y: 75, distance: 22.2
click at [1283, 75] on div "Case 25-32888" at bounding box center [1301, 68] width 48 height 29
copy div "25-32888"
click at [108, 144] on span "Client Profile" at bounding box center [202, 143] width 377 height 17
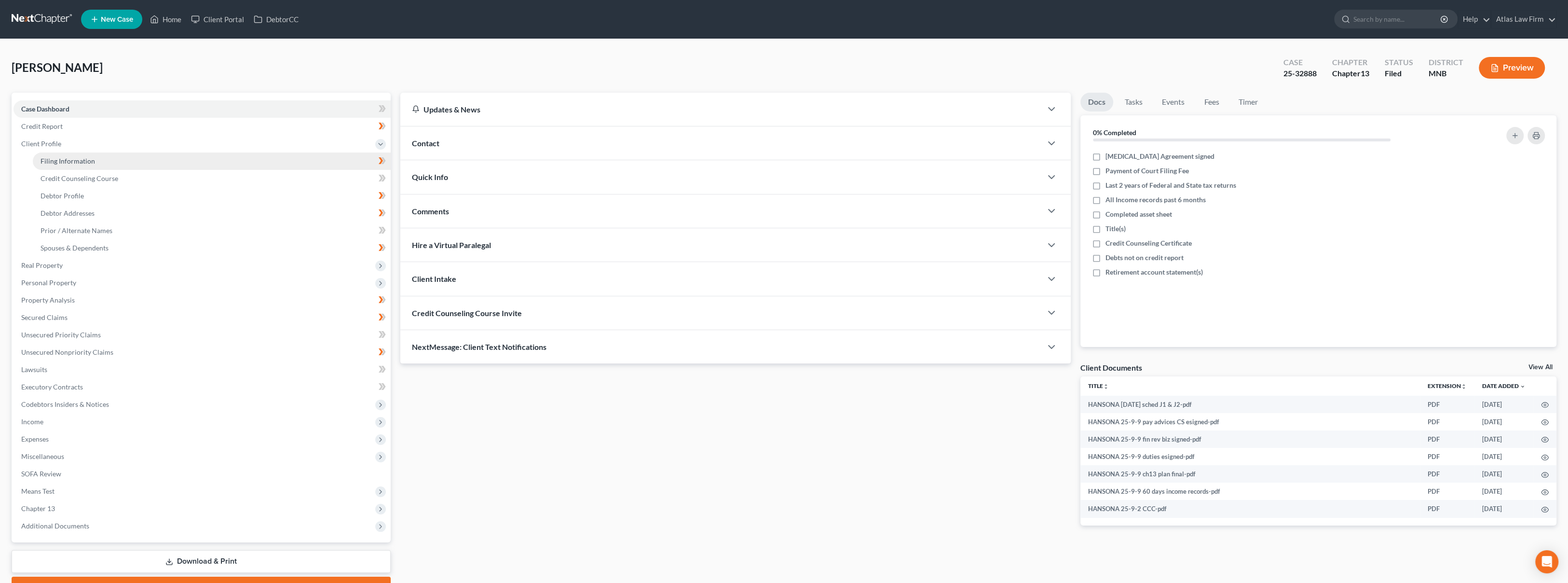
click at [110, 157] on link "Filing Information" at bounding box center [212, 161] width 358 height 18
select select "1"
select select "0"
select select "3"
select select "24"
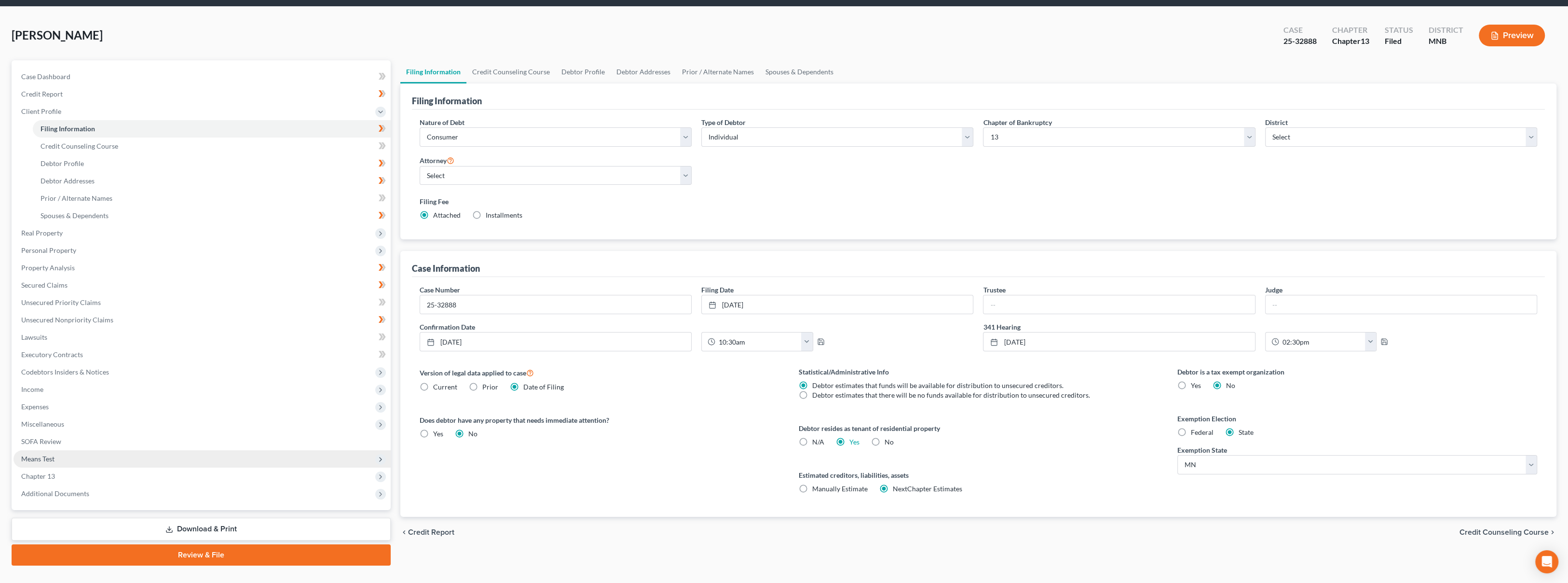
scroll to position [50, 0]
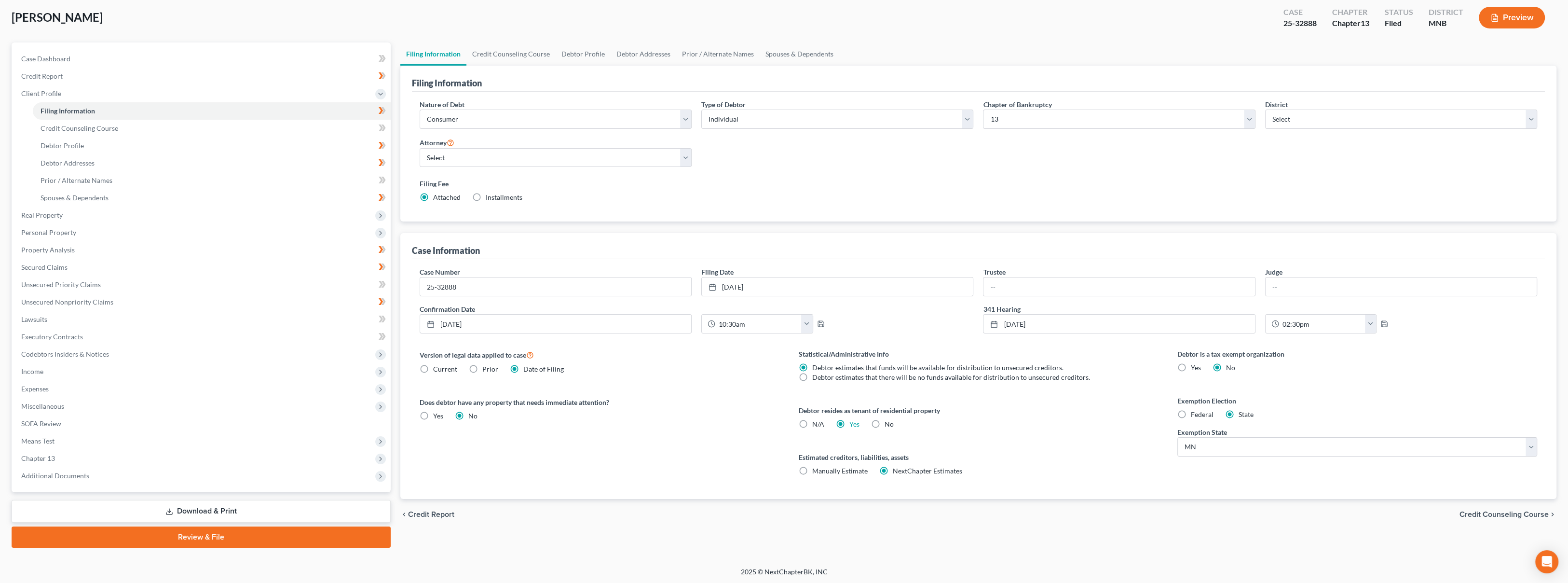
click at [127, 485] on div "Case Dashboard Payments Invoices Payments Payments Credit Report Client Profile…" at bounding box center [200, 267] width 379 height 450
click at [129, 478] on span "Additional Documents" at bounding box center [202, 476] width 377 height 18
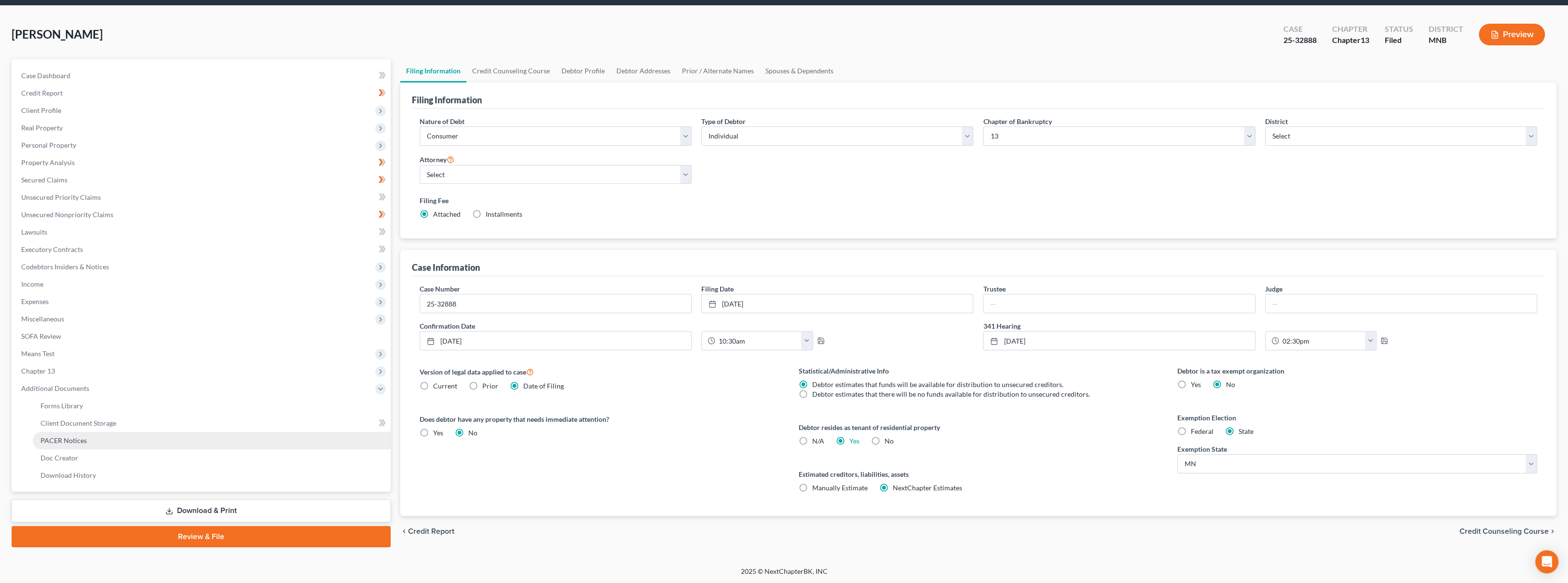
drag, startPoint x: 136, startPoint y: 442, endPoint x: 170, endPoint y: 441, distance: 34.0
click at [136, 442] on link "PACER Notices" at bounding box center [212, 441] width 358 height 18
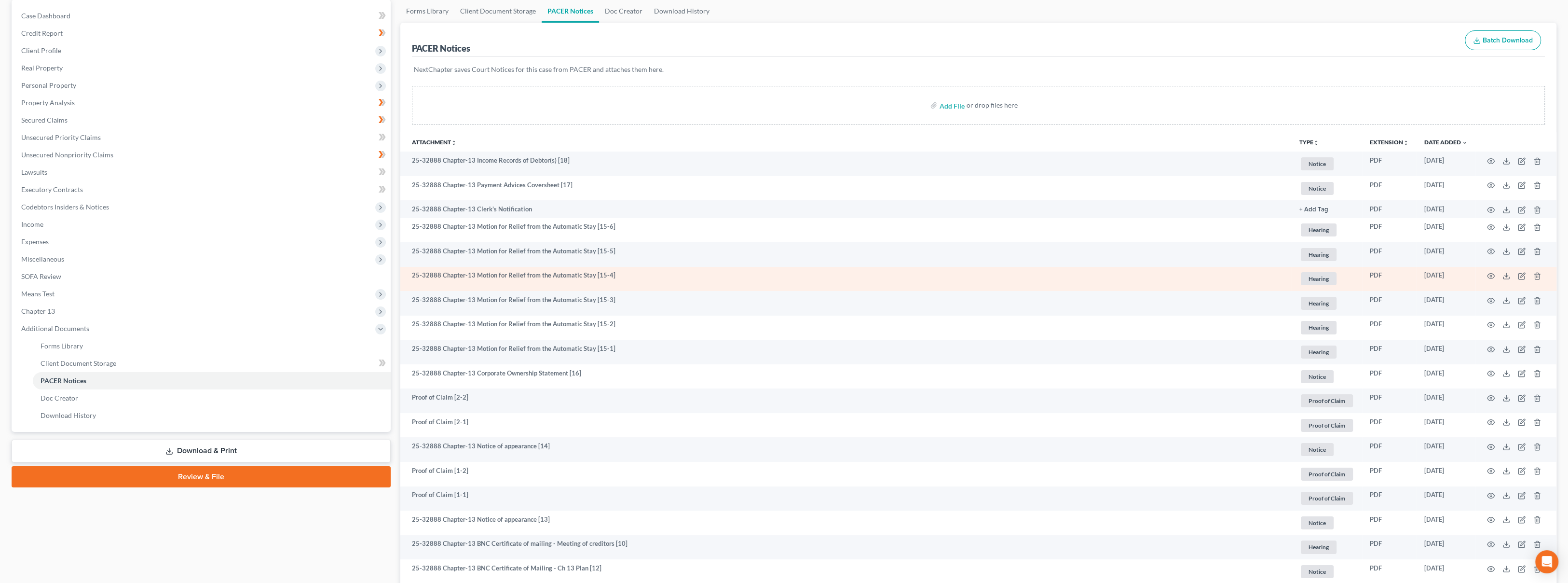
scroll to position [107, 0]
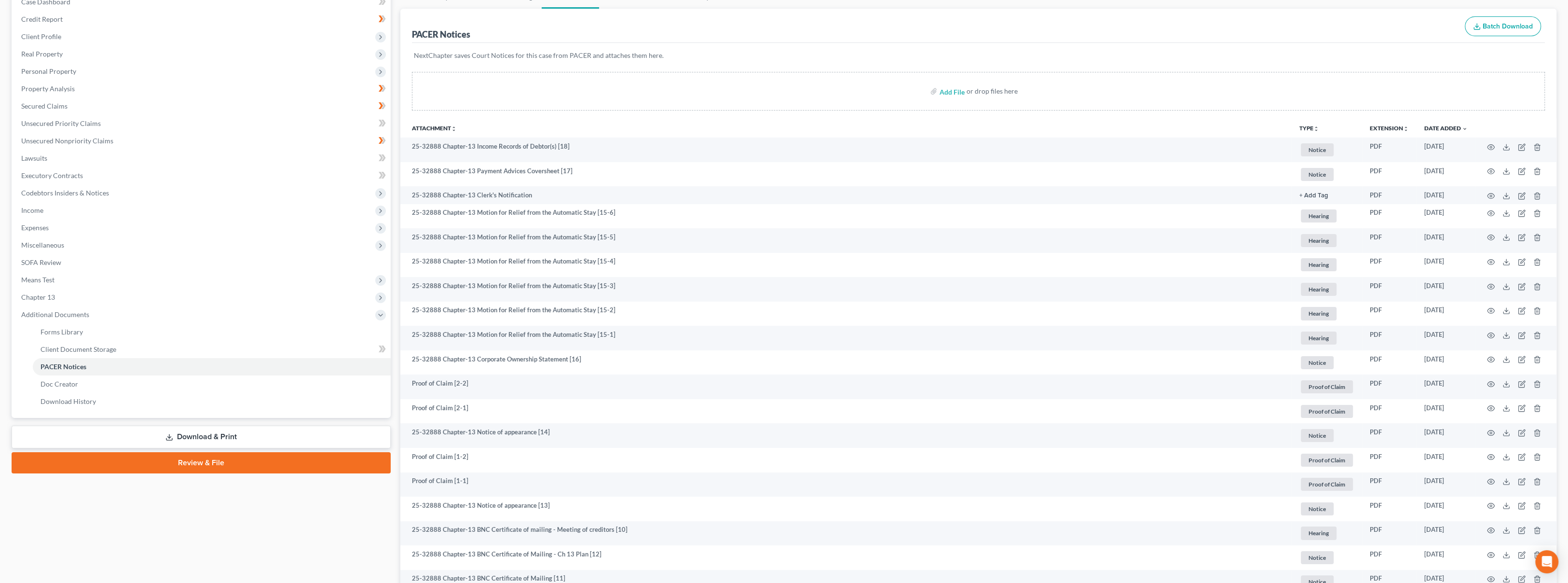
click at [655, 122] on th "Attachment unfold_more expand_more expand_less" at bounding box center [845, 128] width 891 height 19
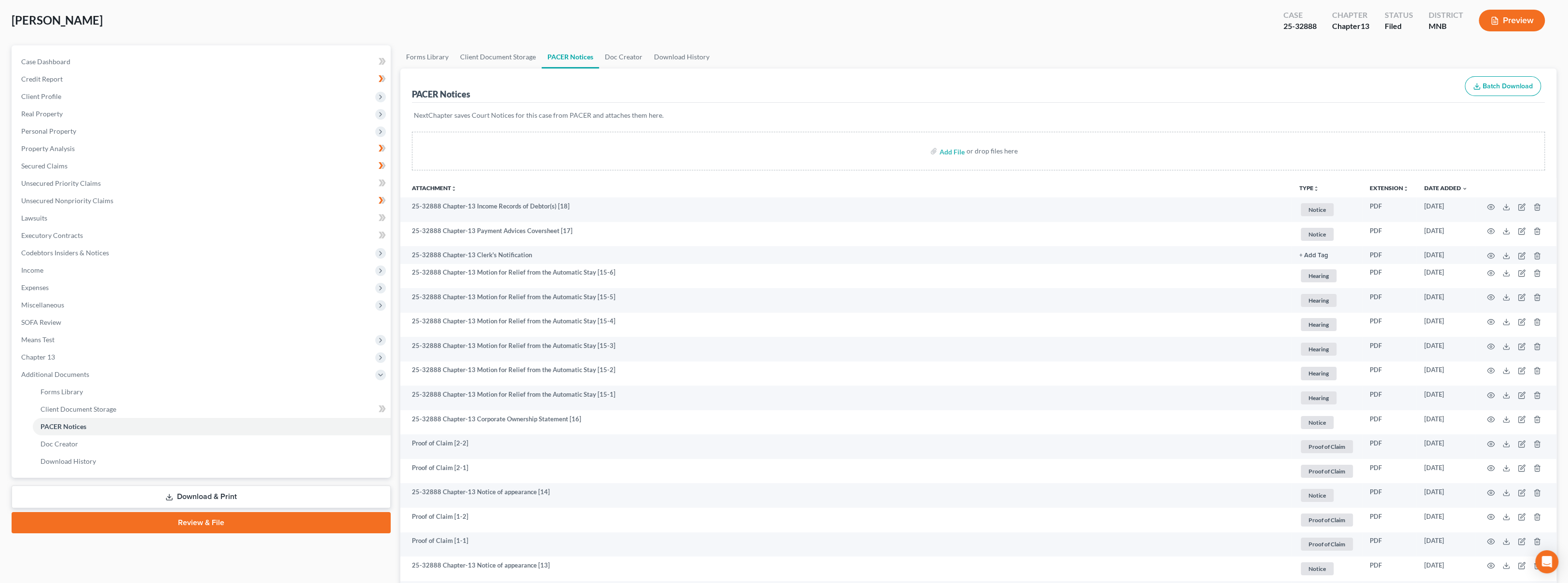
scroll to position [0, 0]
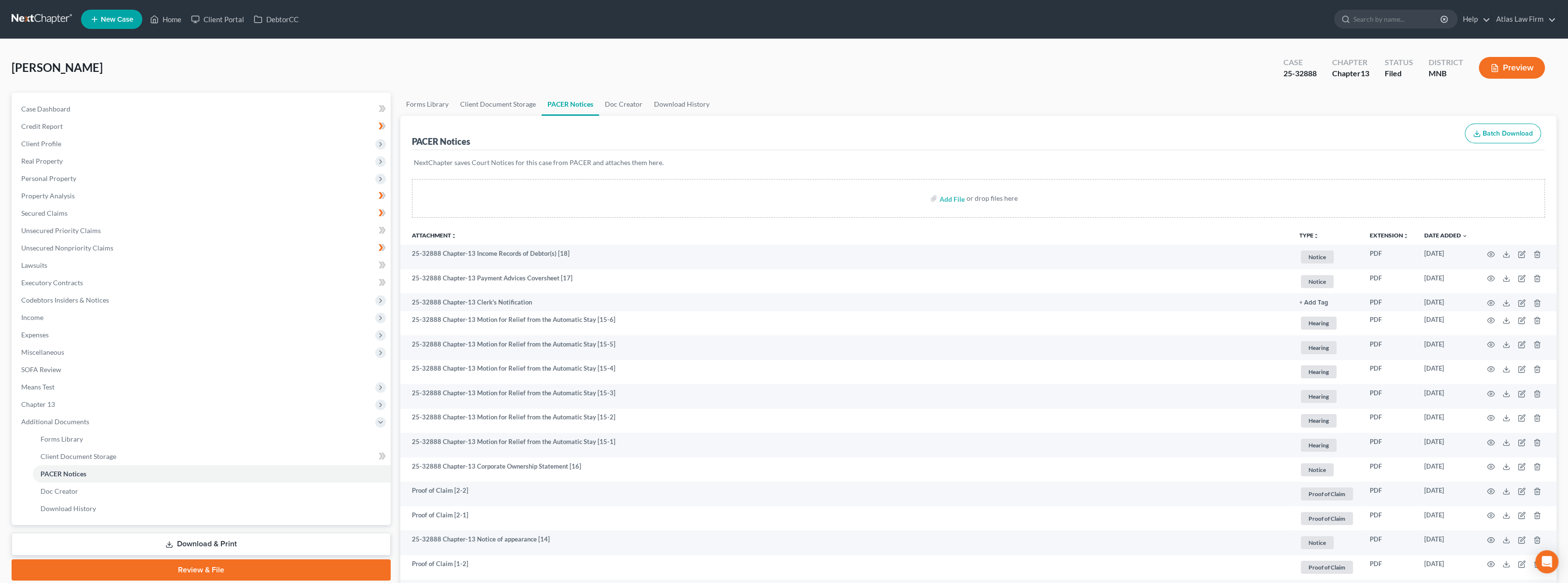
click at [44, 23] on link at bounding box center [42, 19] width 61 height 18
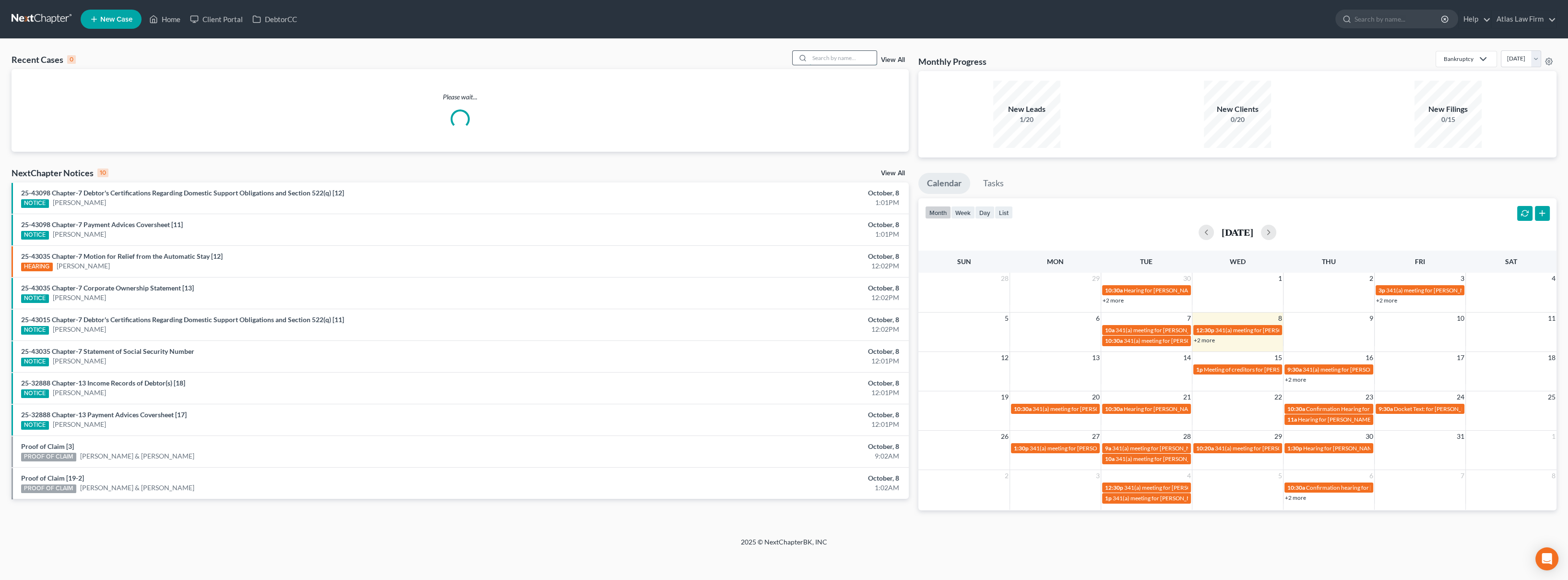
click at [818, 53] on input "search" at bounding box center [843, 58] width 68 height 14
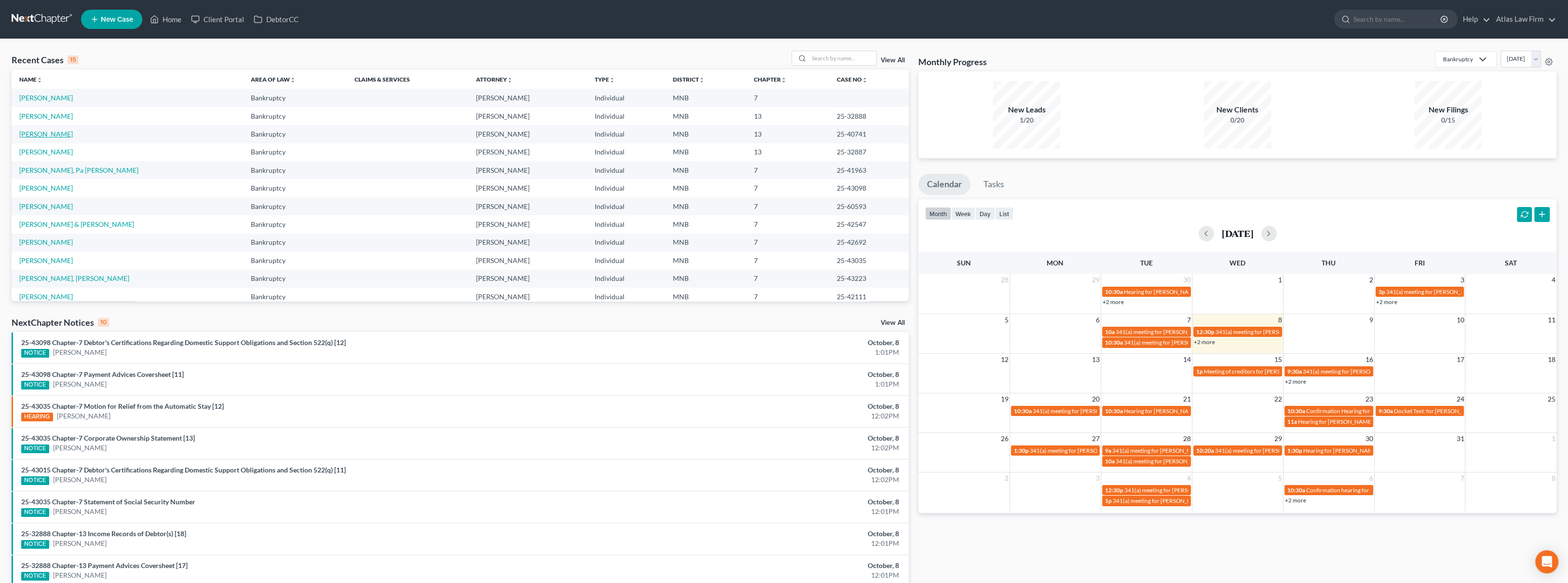
click at [29, 136] on link "[PERSON_NAME]" at bounding box center [46, 133] width 53 height 8
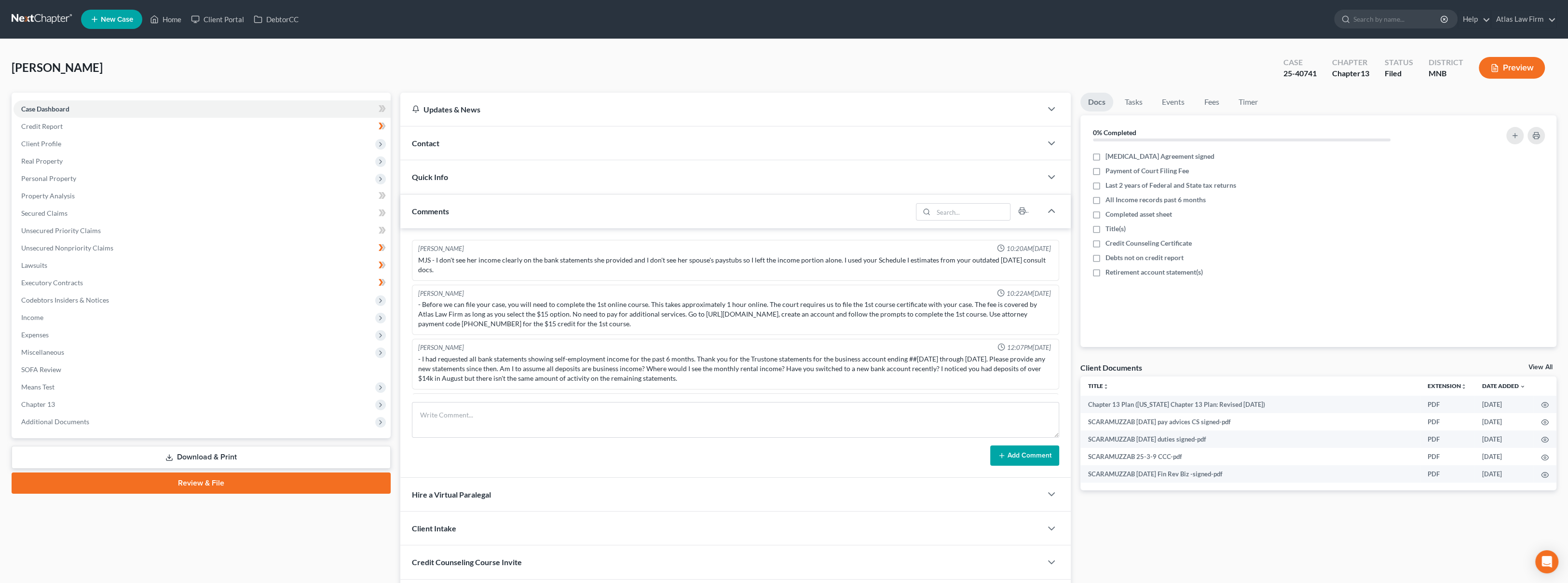
scroll to position [586, 0]
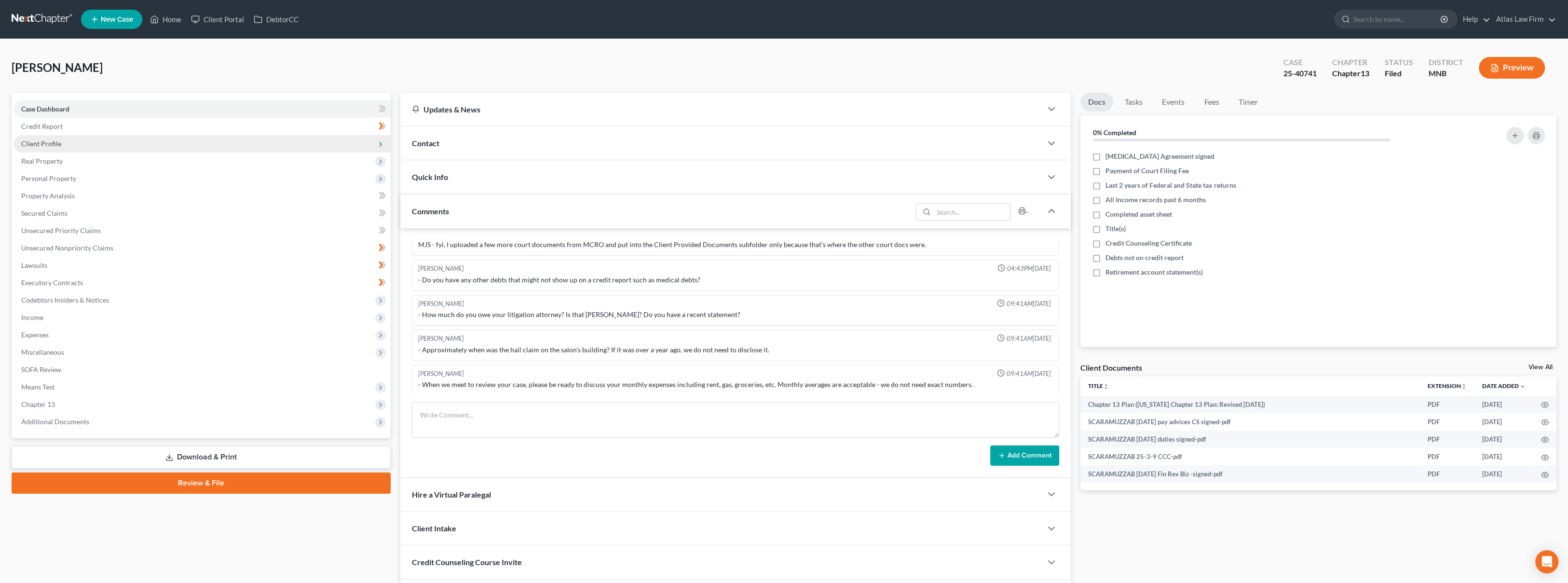
click at [164, 146] on span "Client Profile" at bounding box center [202, 144] width 377 height 18
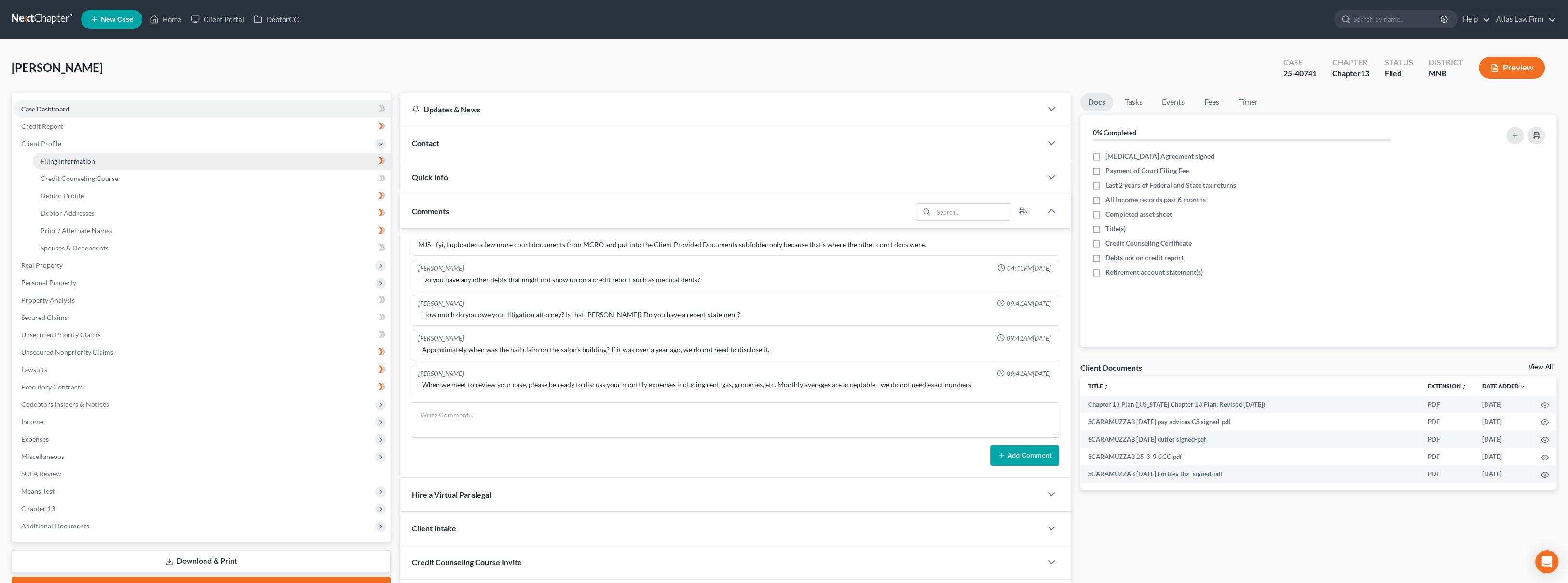
click at [140, 159] on link "Filing Information" at bounding box center [212, 161] width 358 height 18
select select "0"
select select "3"
select select "0"
select select "3"
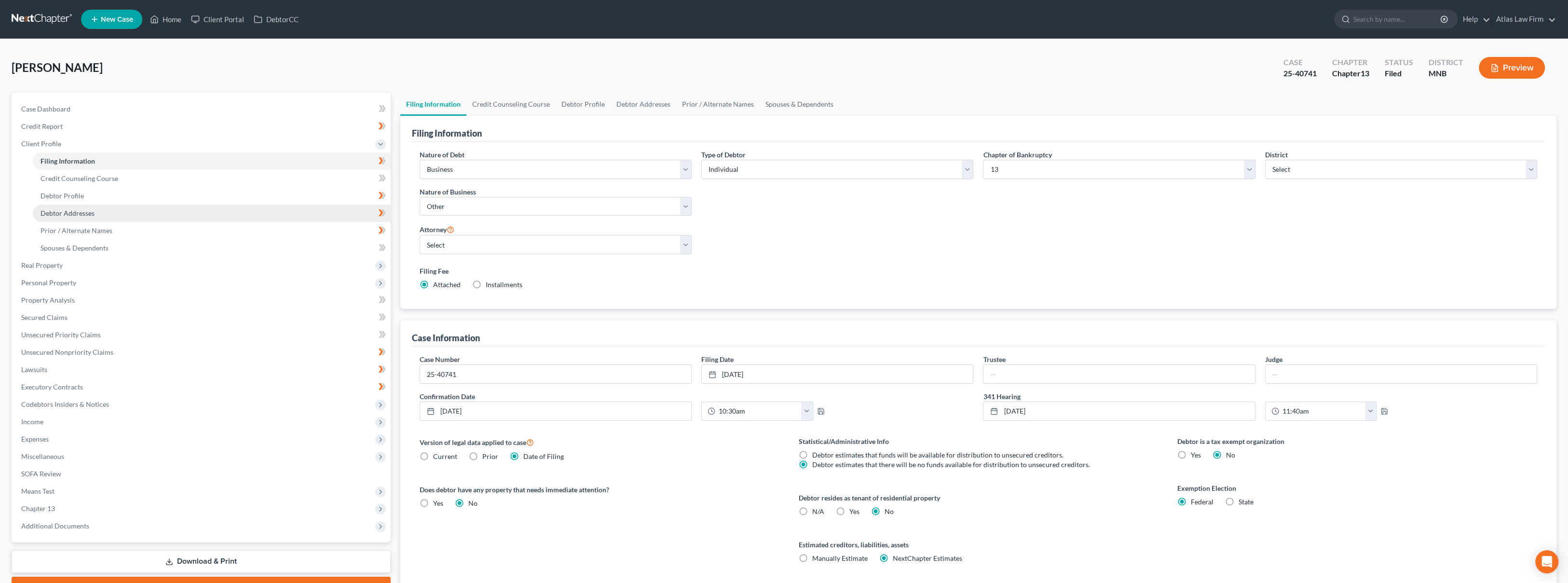
click at [93, 211] on span "Debtor Addresses" at bounding box center [68, 213] width 54 height 8
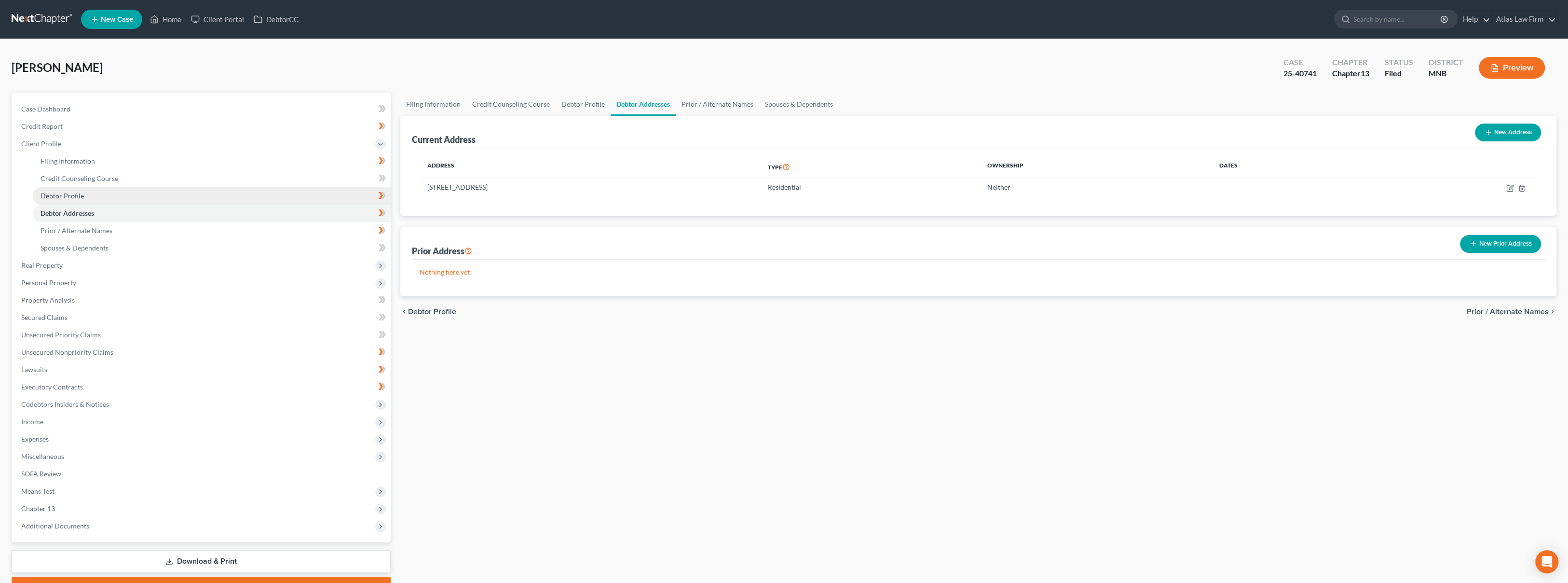
click at [93, 200] on link "Debtor Profile" at bounding box center [212, 196] width 358 height 18
select select "1"
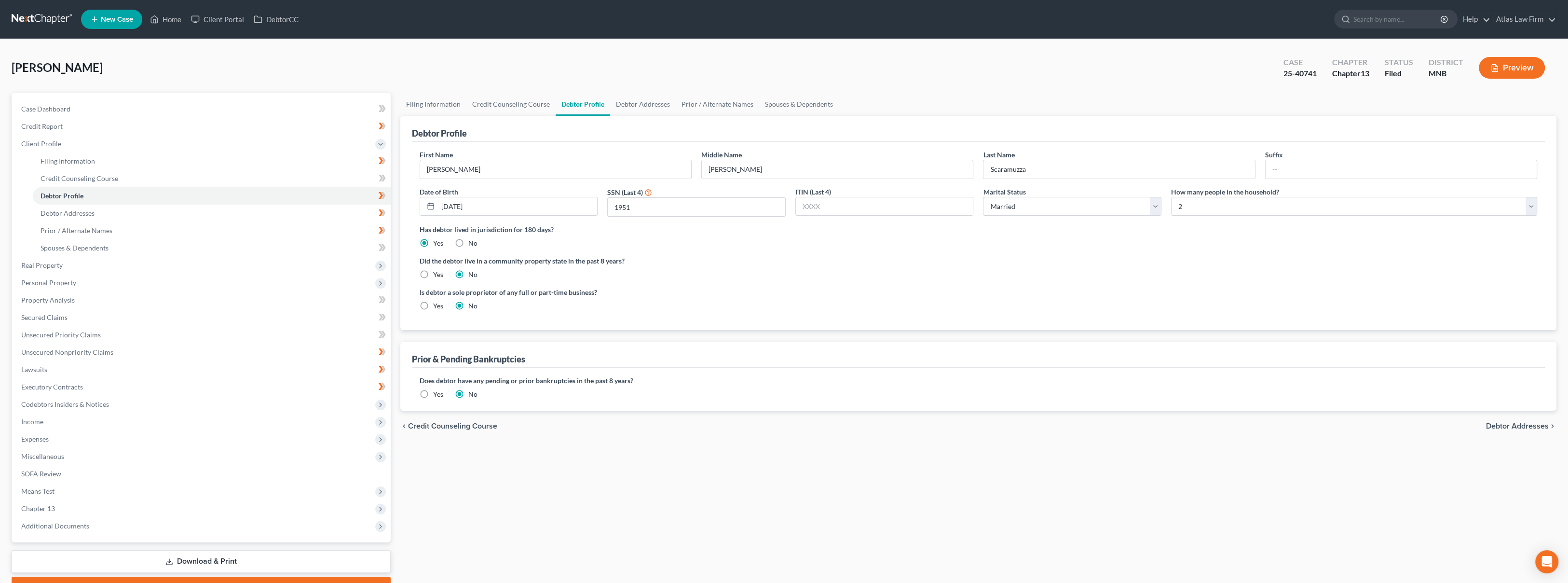
drag, startPoint x: 435, startPoint y: 54, endPoint x: 703, endPoint y: 73, distance: 268.7
click at [435, 54] on div "Scaramuzza, Beth Upgraded Case 25-40741 Chapter Chapter 13 Status Filed Distric…" at bounding box center [783, 71] width 1545 height 42
drag, startPoint x: 1305, startPoint y: 77, endPoint x: 1278, endPoint y: 82, distance: 27.5
click at [1278, 82] on div "Case 25-40741" at bounding box center [1300, 69] width 49 height 29
copy div "25-40741"
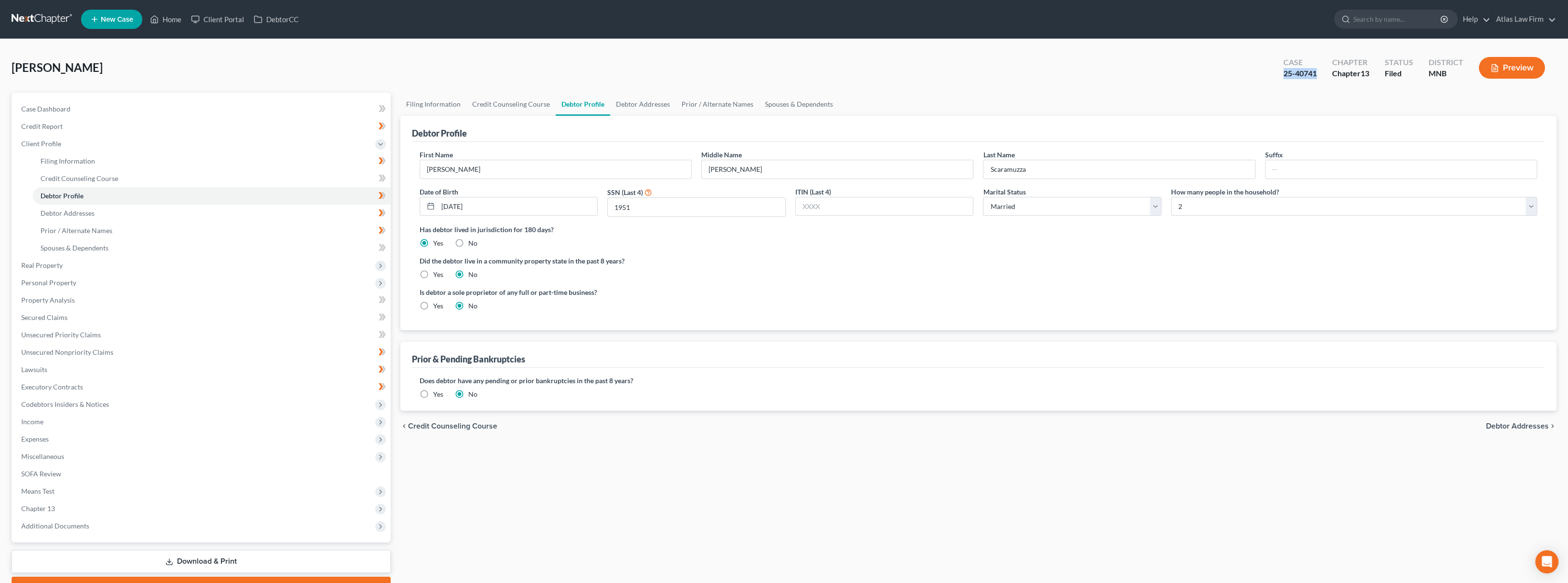
click at [702, 65] on div "Scaramuzza, Beth Upgraded Case 25-40741 Chapter Chapter 13 Status Filed Distric…" at bounding box center [783, 71] width 1545 height 42
click at [16, 15] on link at bounding box center [42, 19] width 61 height 18
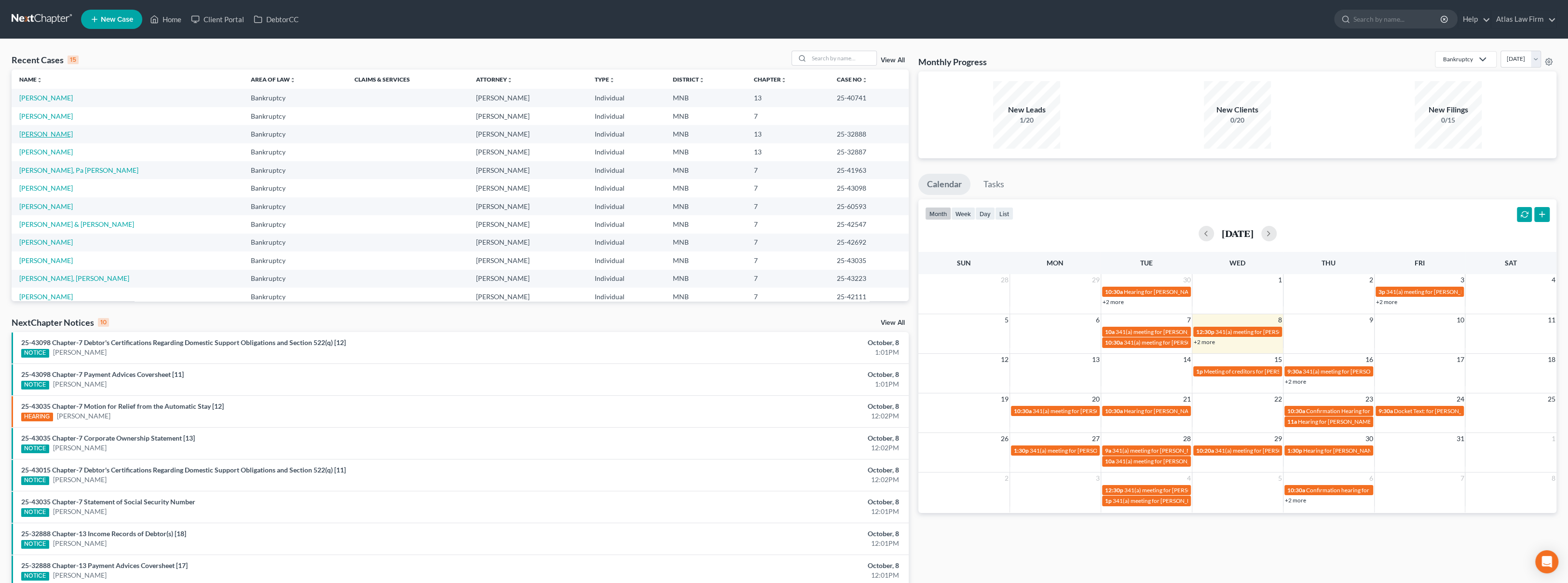
click at [30, 135] on link "[PERSON_NAME]" at bounding box center [46, 133] width 53 height 8
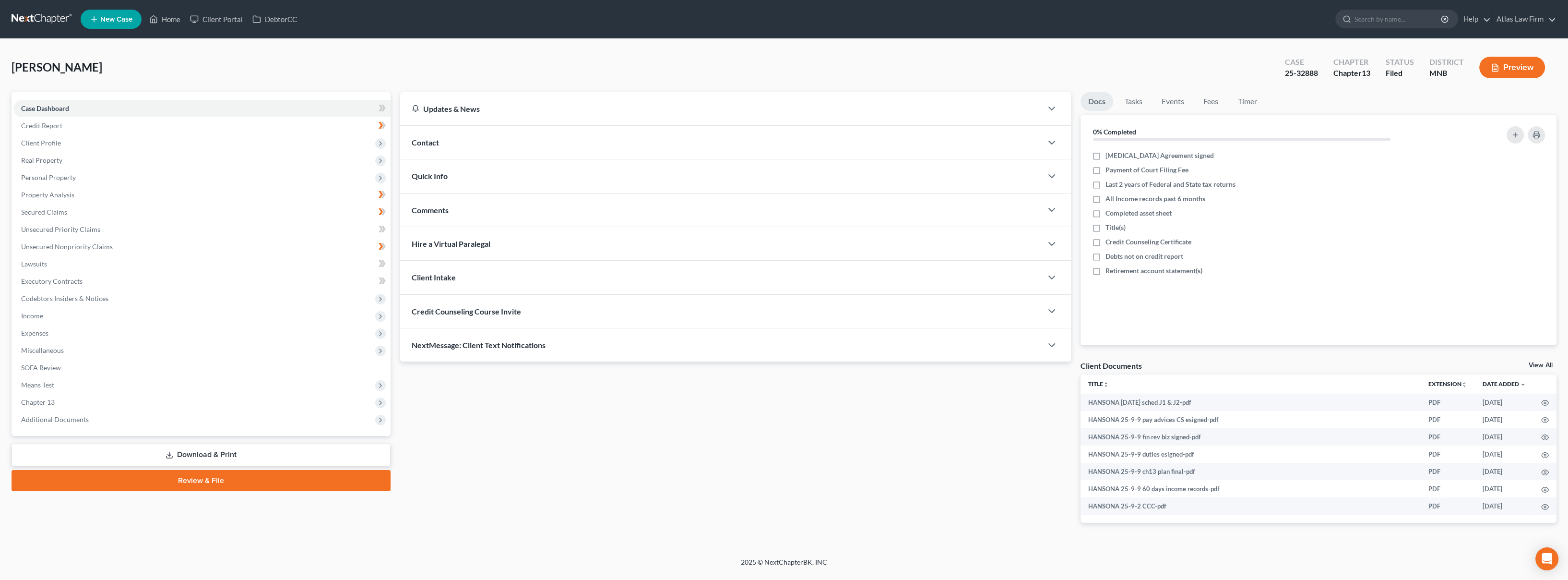
click at [1521, 68] on button "Preview" at bounding box center [1512, 67] width 66 height 21
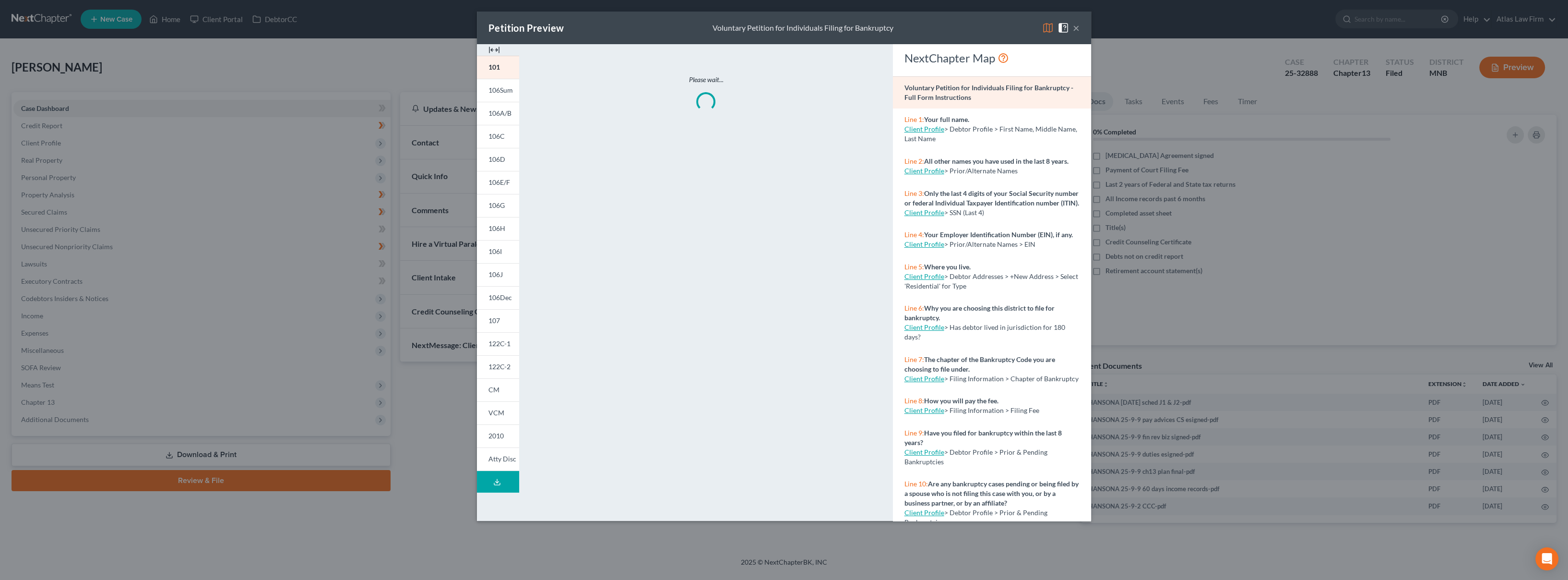
click at [1048, 31] on img at bounding box center [1048, 28] width 11 height 11
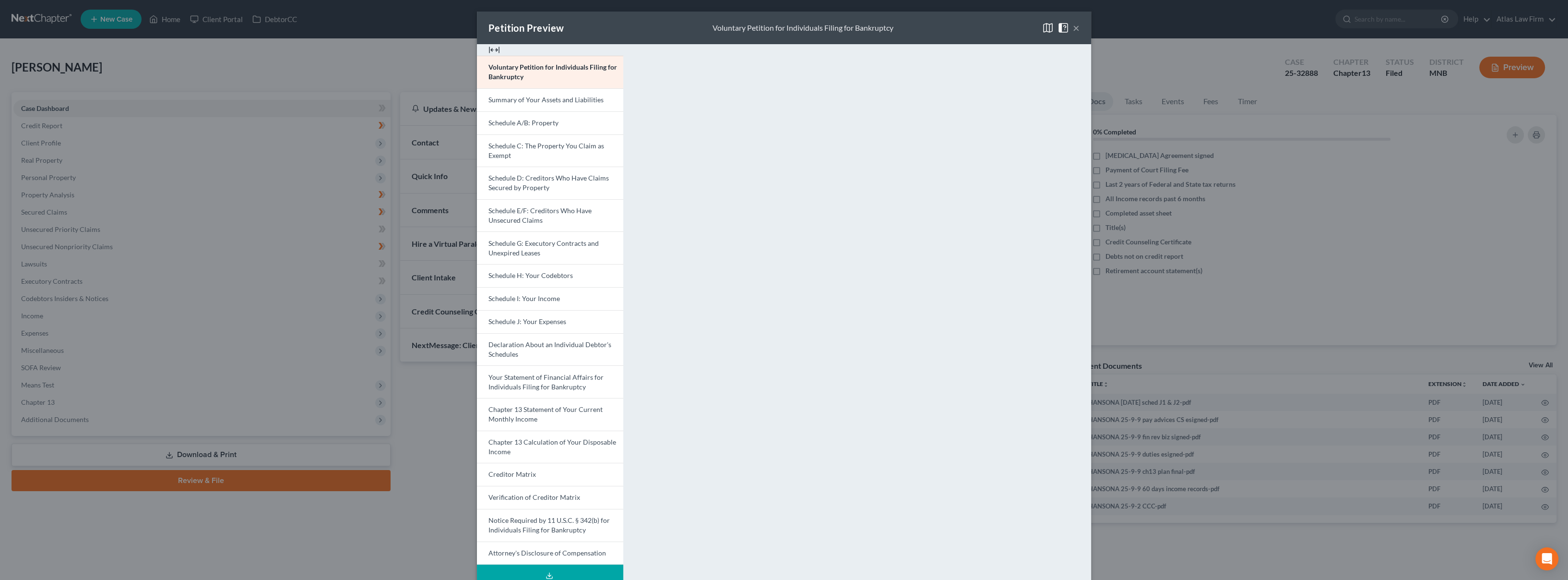
click at [1073, 31] on button "×" at bounding box center [1076, 28] width 6 height 11
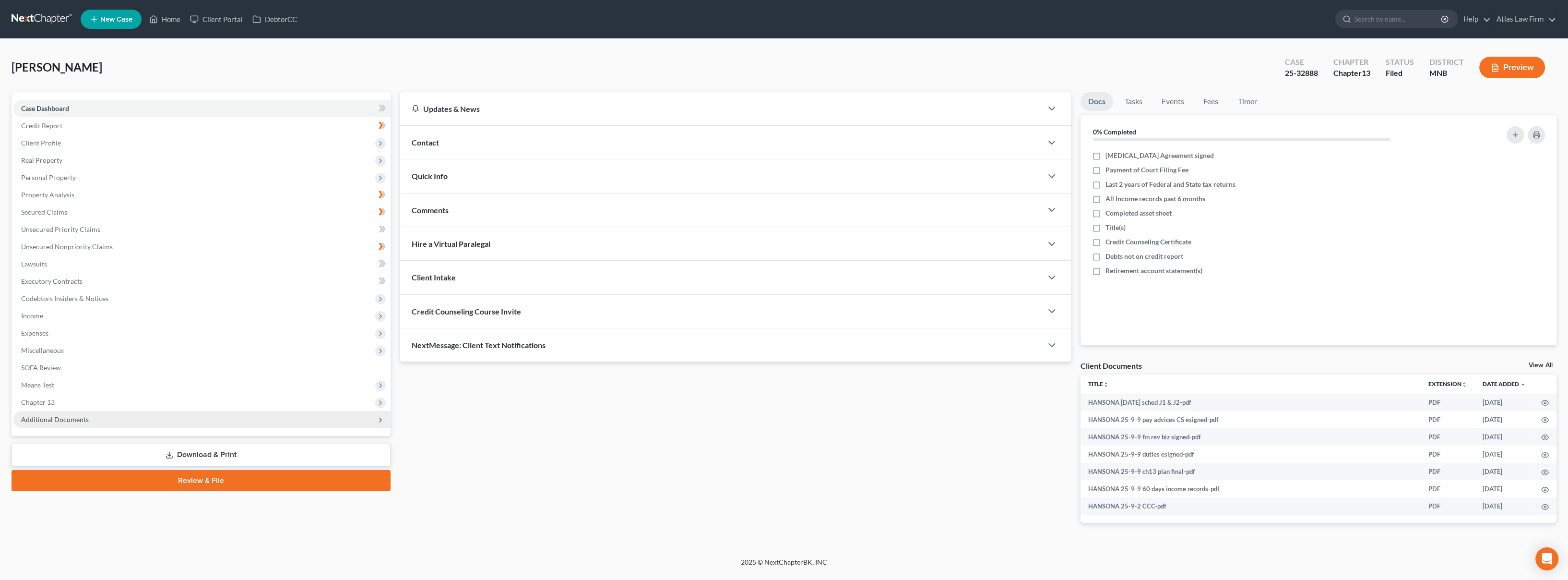
click at [128, 423] on span "Additional Documents" at bounding box center [202, 420] width 377 height 17
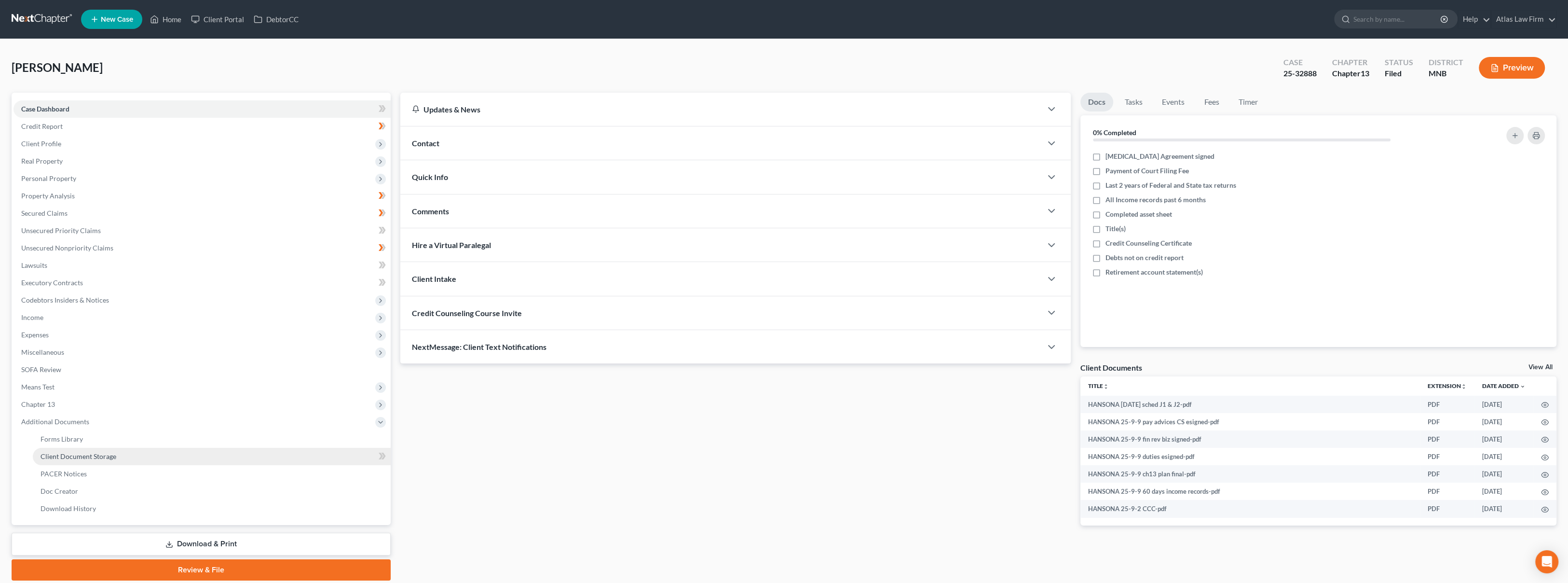
click at [115, 458] on link "Client Document Storage" at bounding box center [212, 457] width 358 height 18
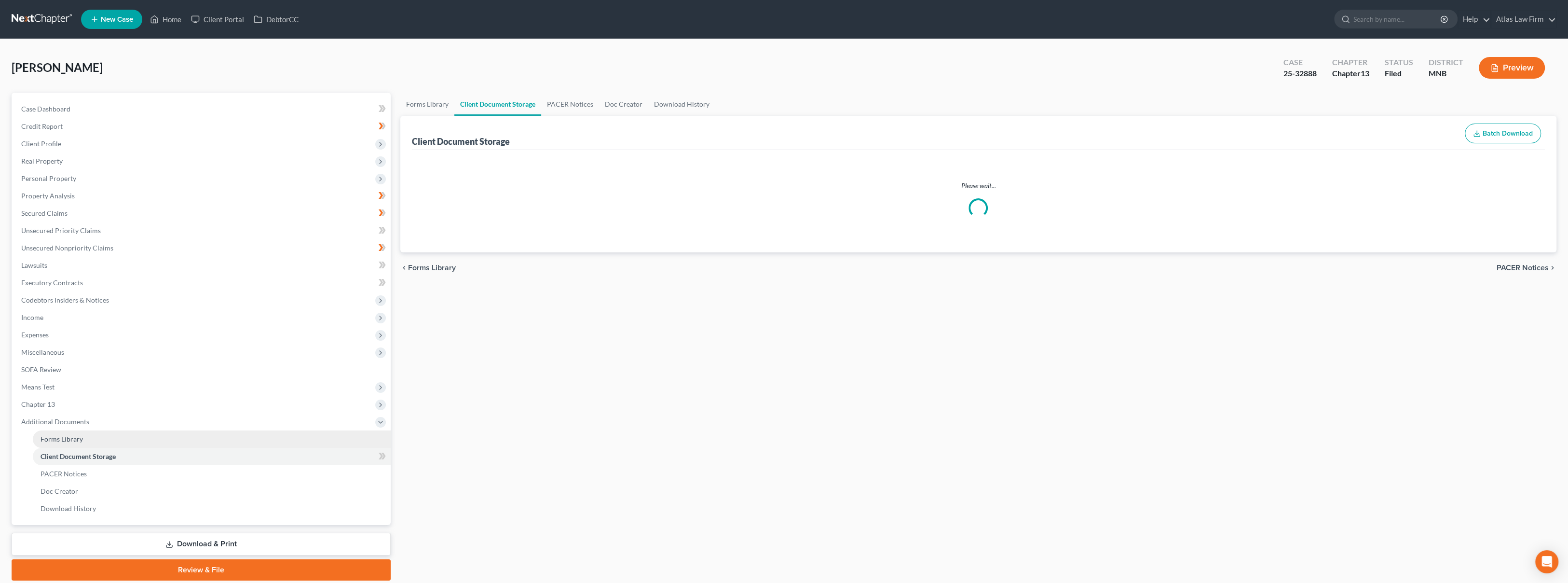
select select "1"
select select "4"
select select "0"
select select "5"
select select "7"
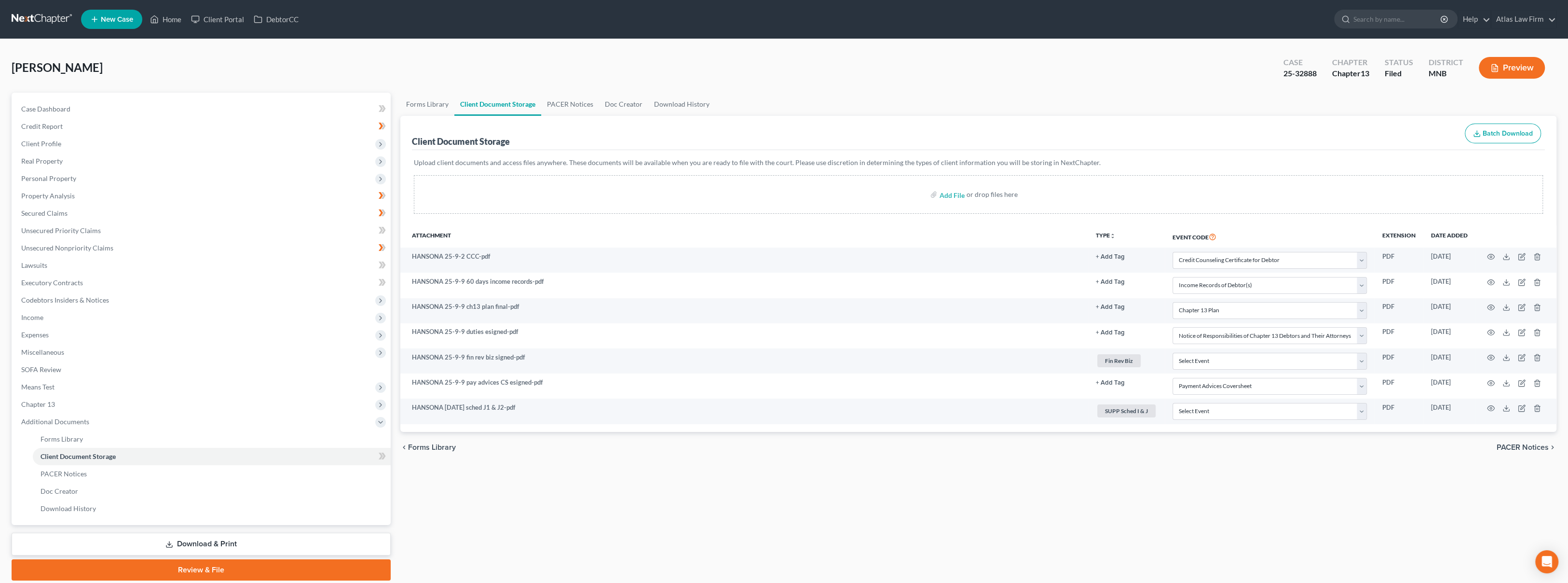
click at [42, 20] on link at bounding box center [42, 19] width 61 height 18
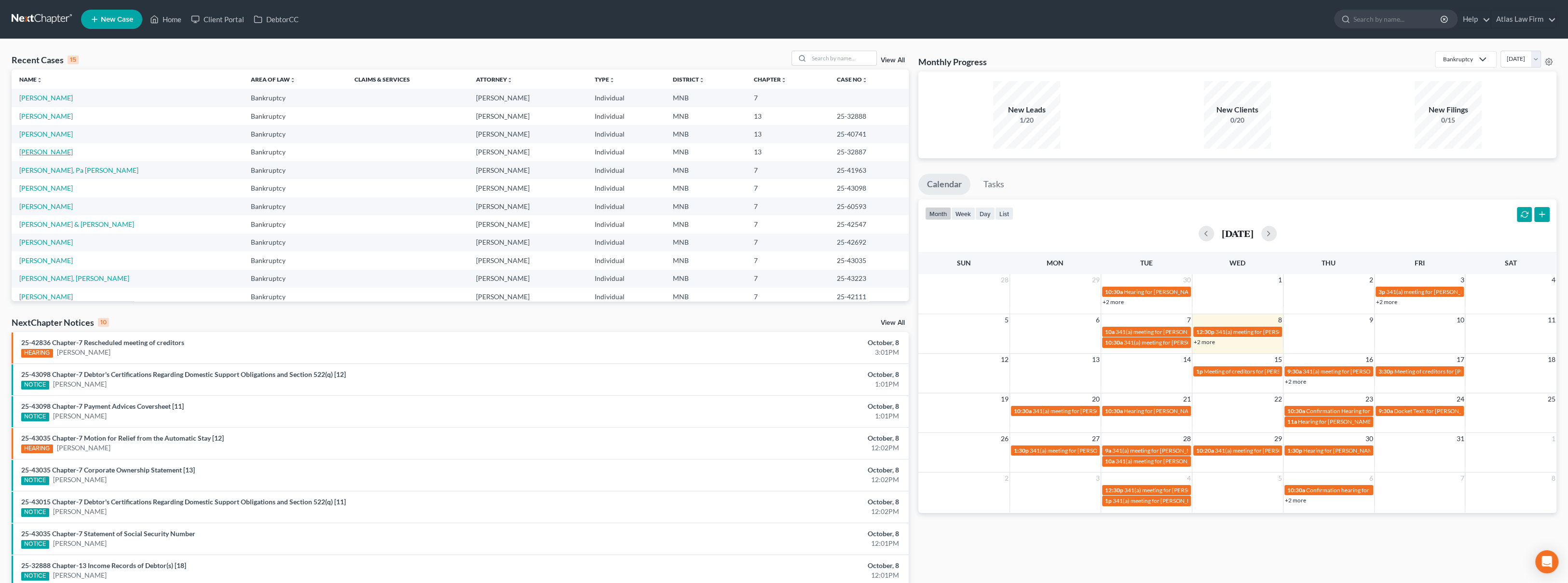
click at [39, 150] on link "[PERSON_NAME]" at bounding box center [46, 152] width 53 height 8
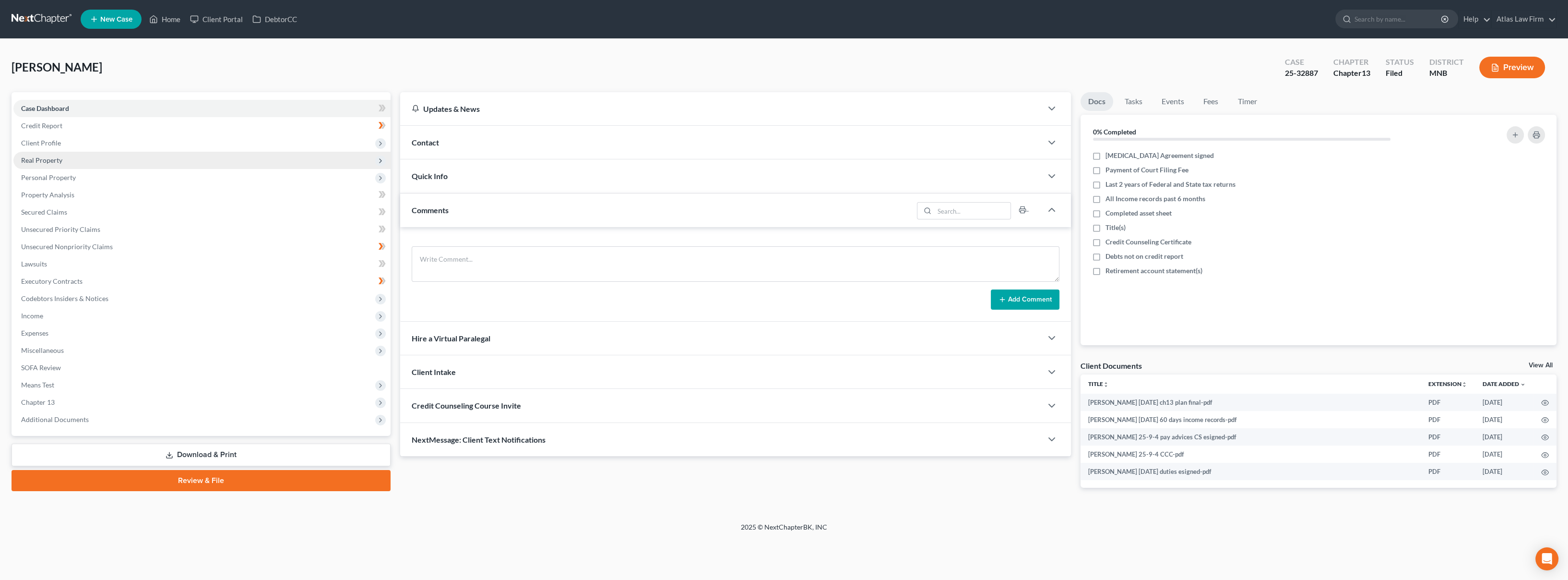
click at [174, 165] on span "Real Property" at bounding box center [202, 160] width 377 height 17
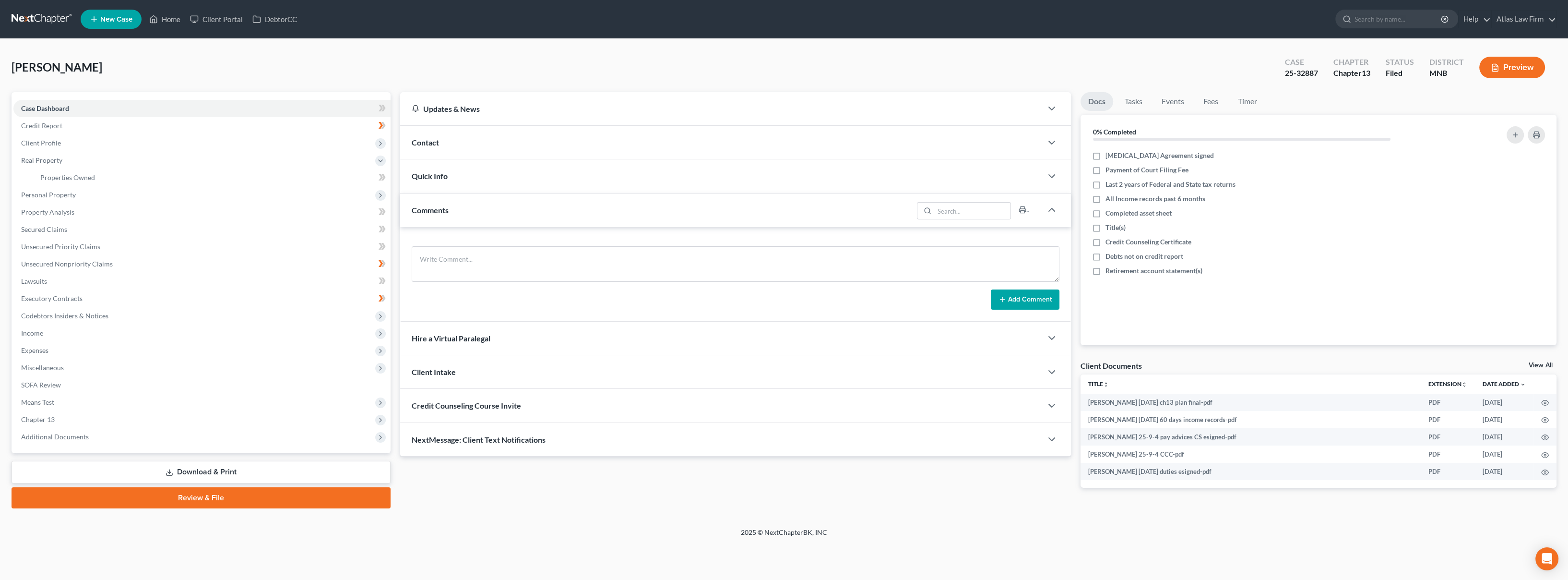
click at [1504, 76] on button "Preview" at bounding box center [1512, 67] width 66 height 21
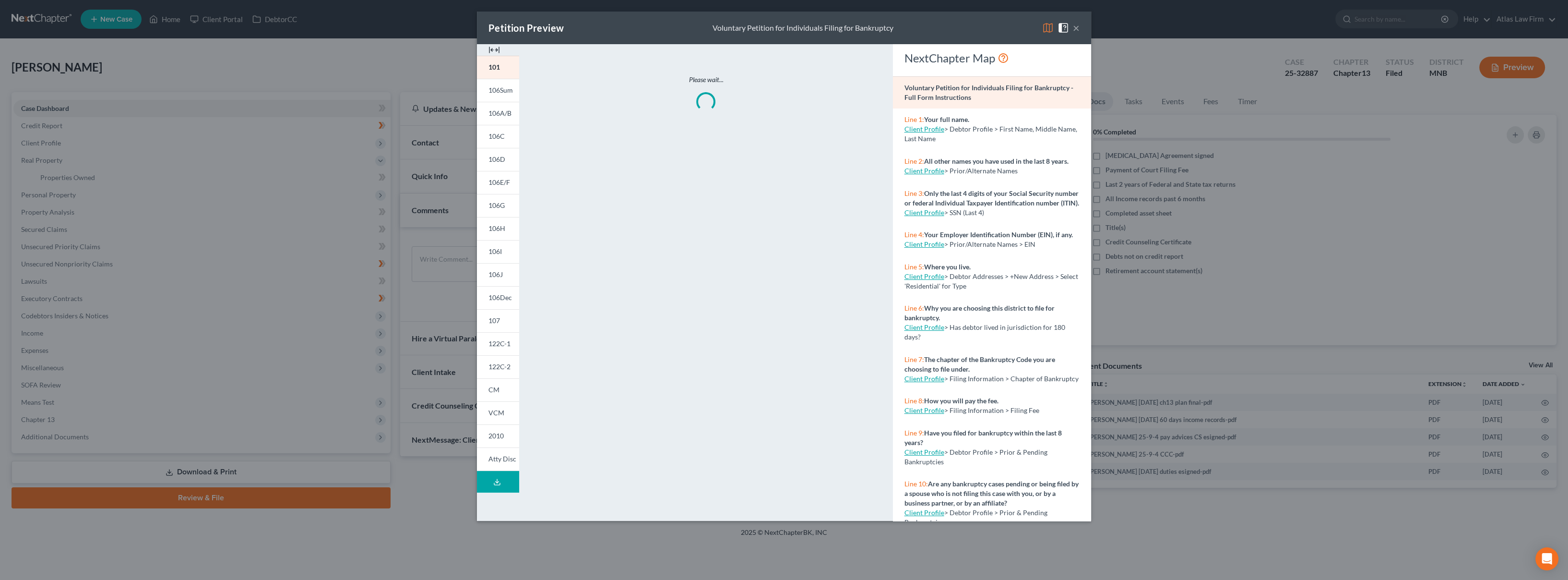
click at [1049, 25] on img at bounding box center [1048, 28] width 11 height 11
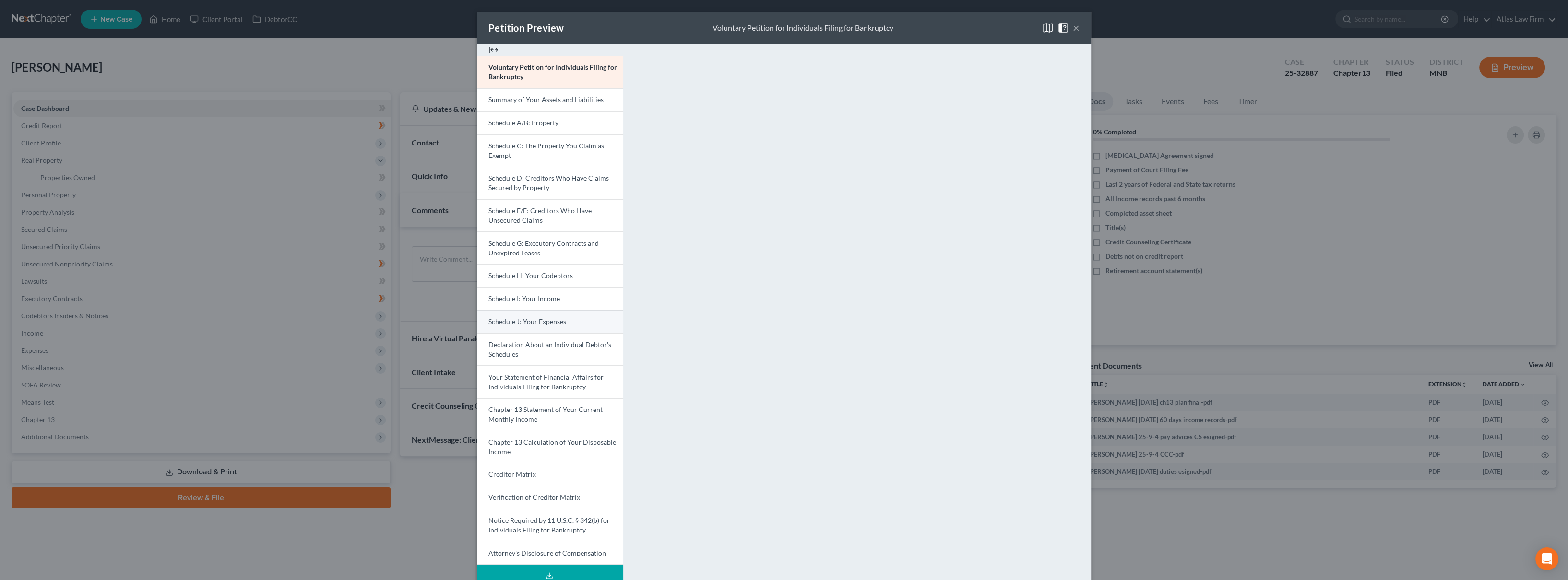
click at [558, 326] on link "Schedule J: Your Expenses" at bounding box center [550, 321] width 146 height 23
click at [1047, 25] on img at bounding box center [1048, 28] width 11 height 11
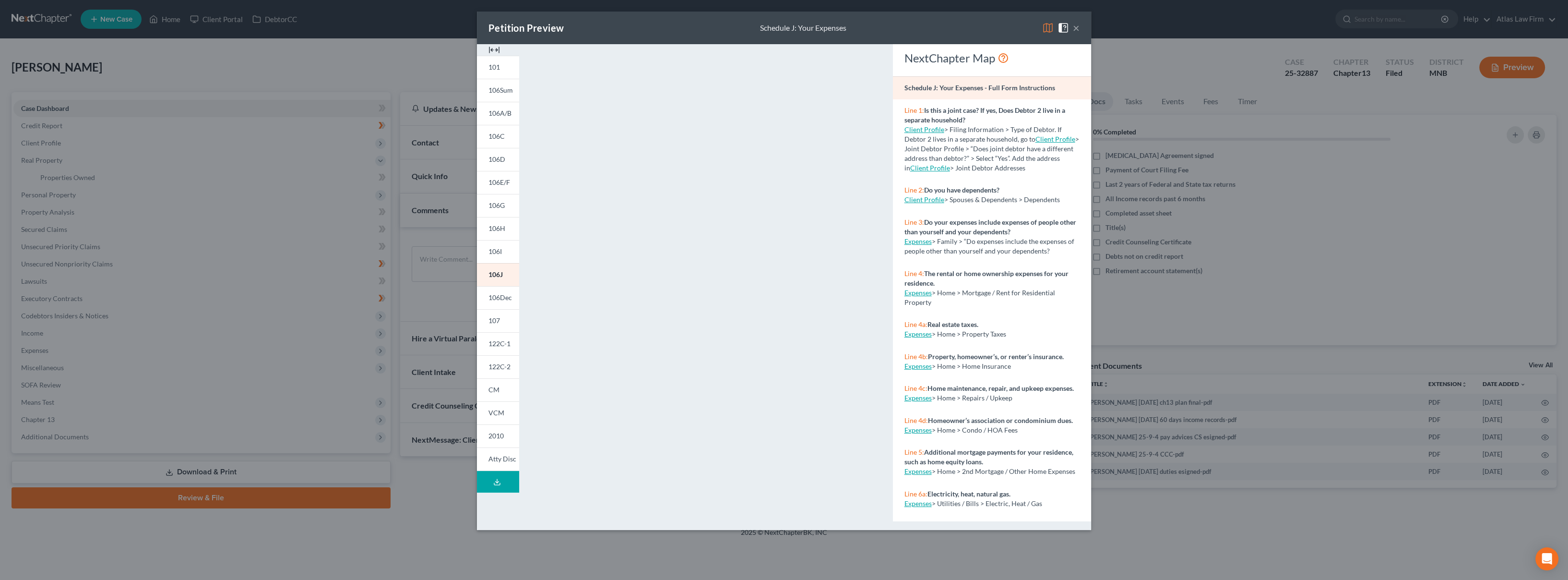
click at [1047, 29] on img at bounding box center [1048, 28] width 11 height 11
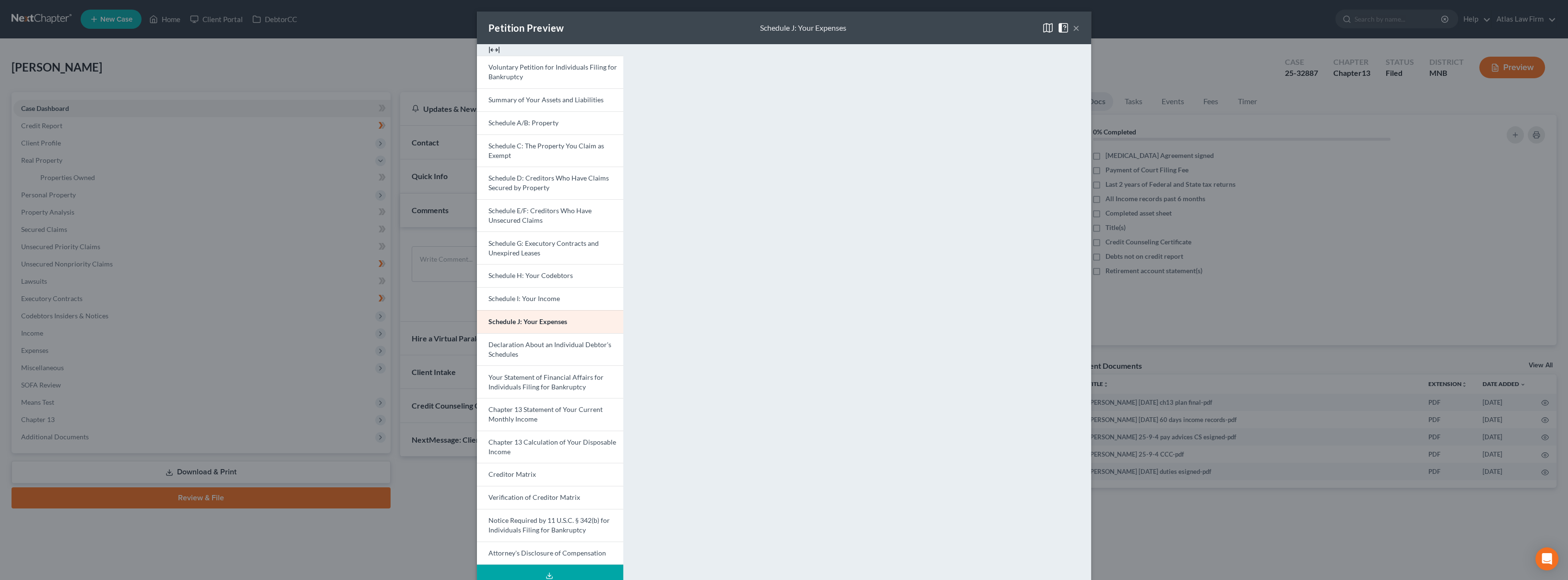
click at [1073, 30] on button "×" at bounding box center [1076, 28] width 6 height 11
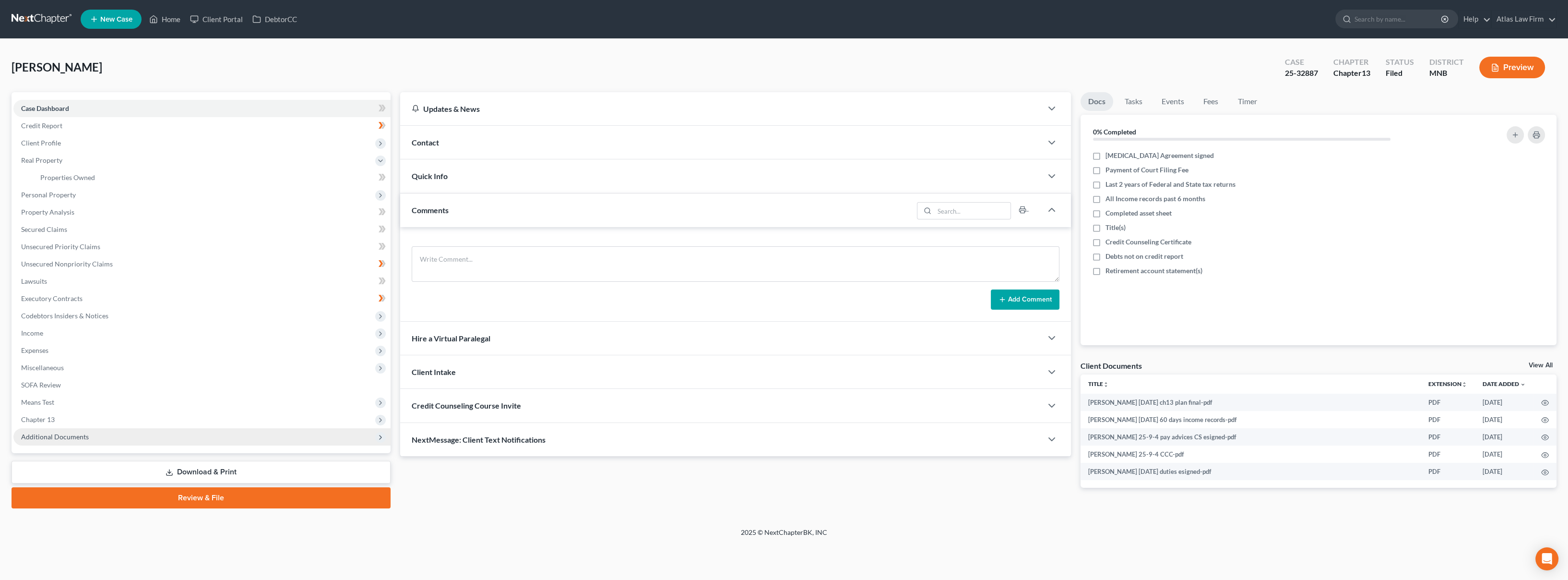
click at [179, 437] on span "Additional Documents" at bounding box center [202, 437] width 377 height 17
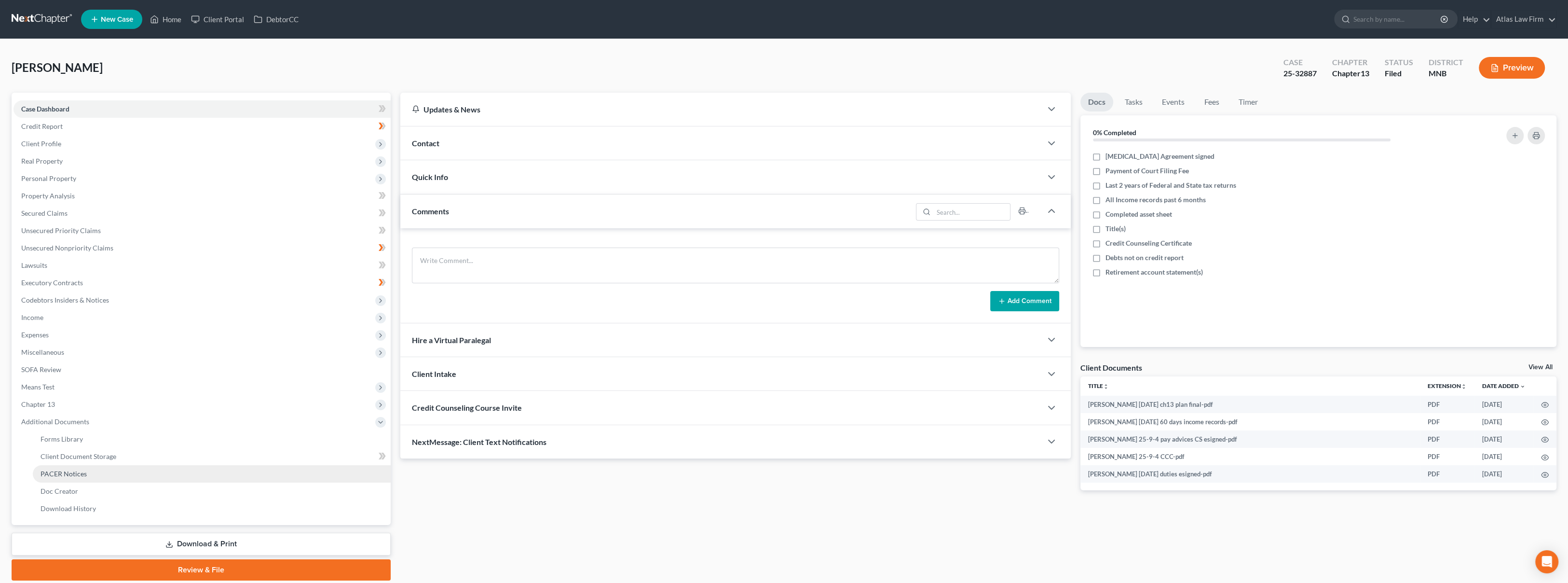
click at [171, 468] on link "PACER Notices" at bounding box center [212, 474] width 358 height 18
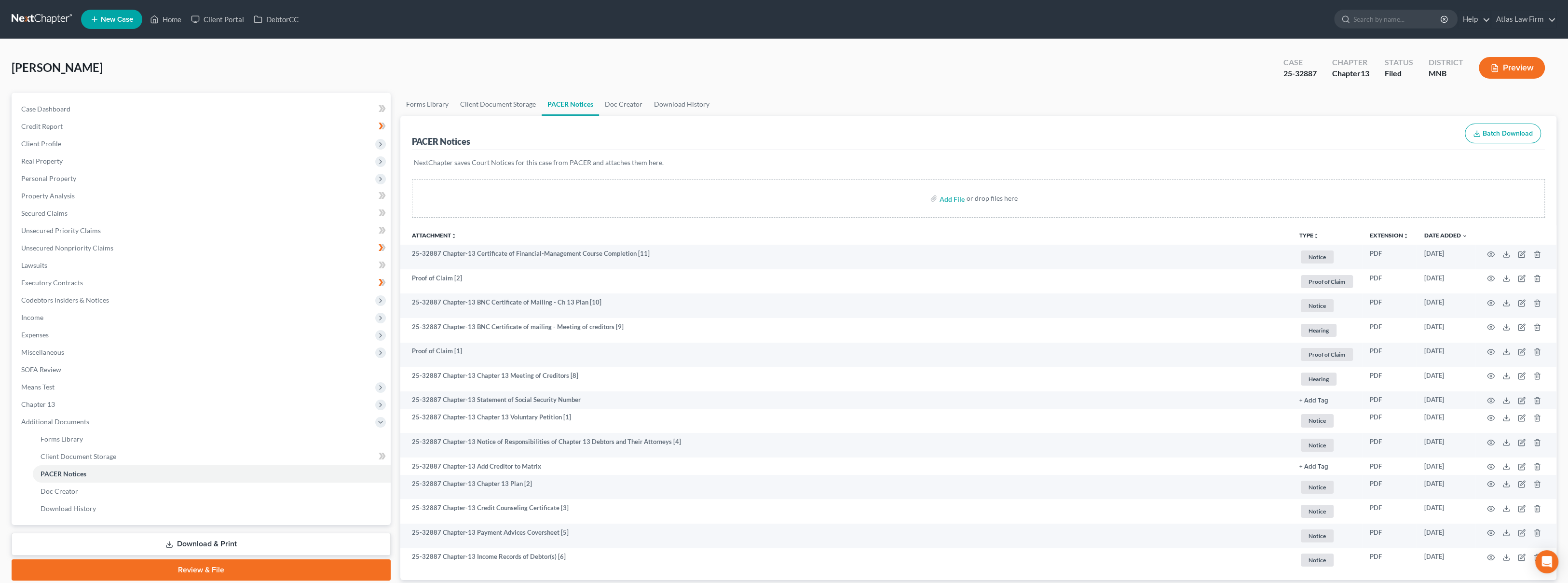
click at [53, 18] on link at bounding box center [42, 19] width 61 height 18
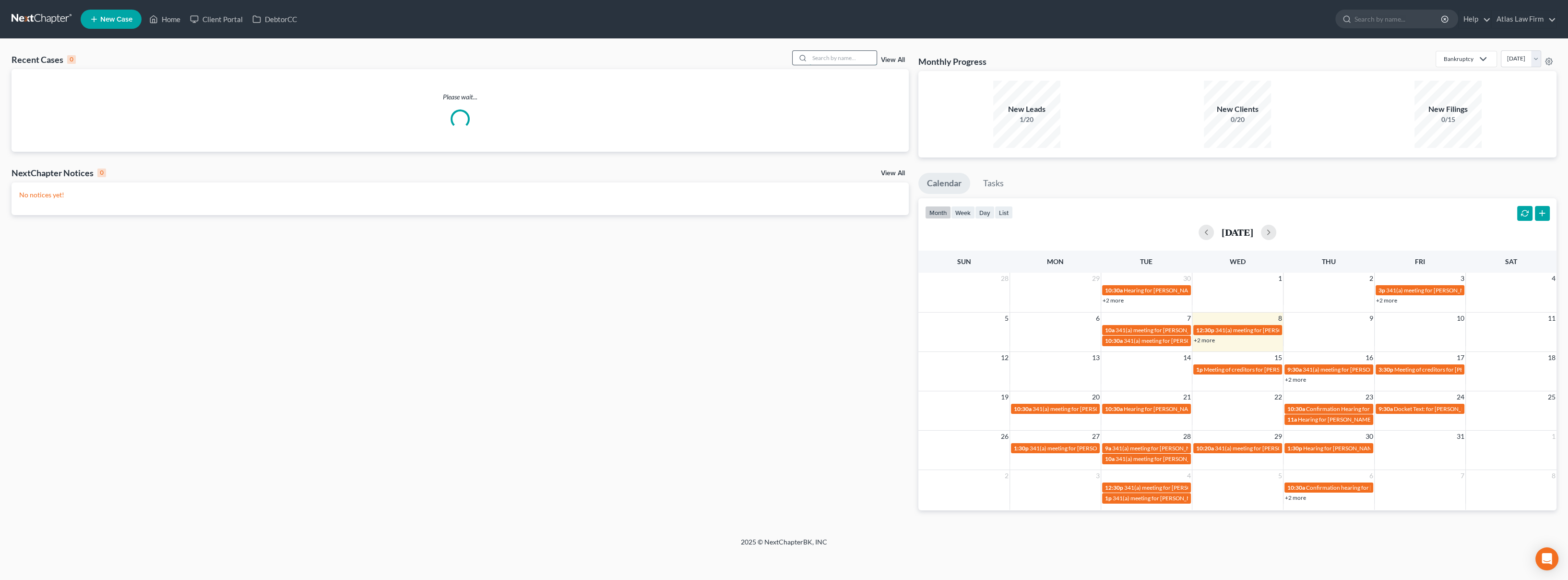
click at [840, 58] on input "search" at bounding box center [843, 58] width 68 height 14
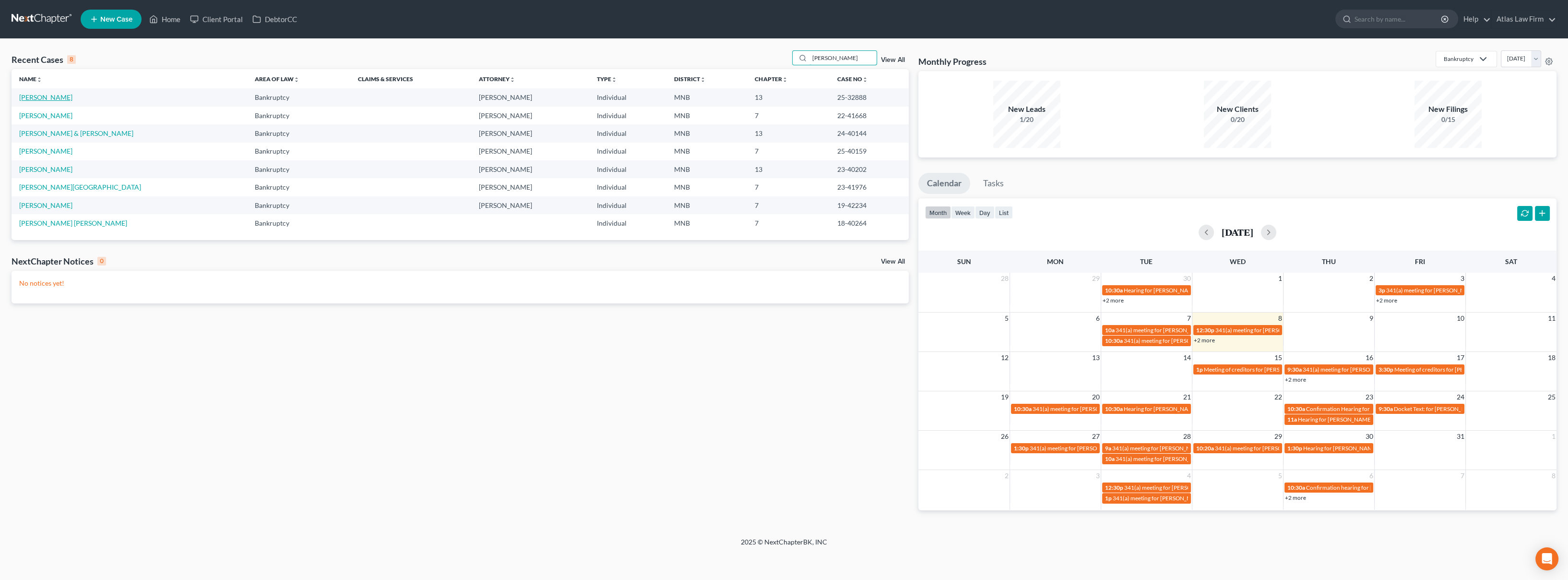
type input "[PERSON_NAME]"
click at [36, 94] on link "[PERSON_NAME]" at bounding box center [45, 97] width 53 height 8
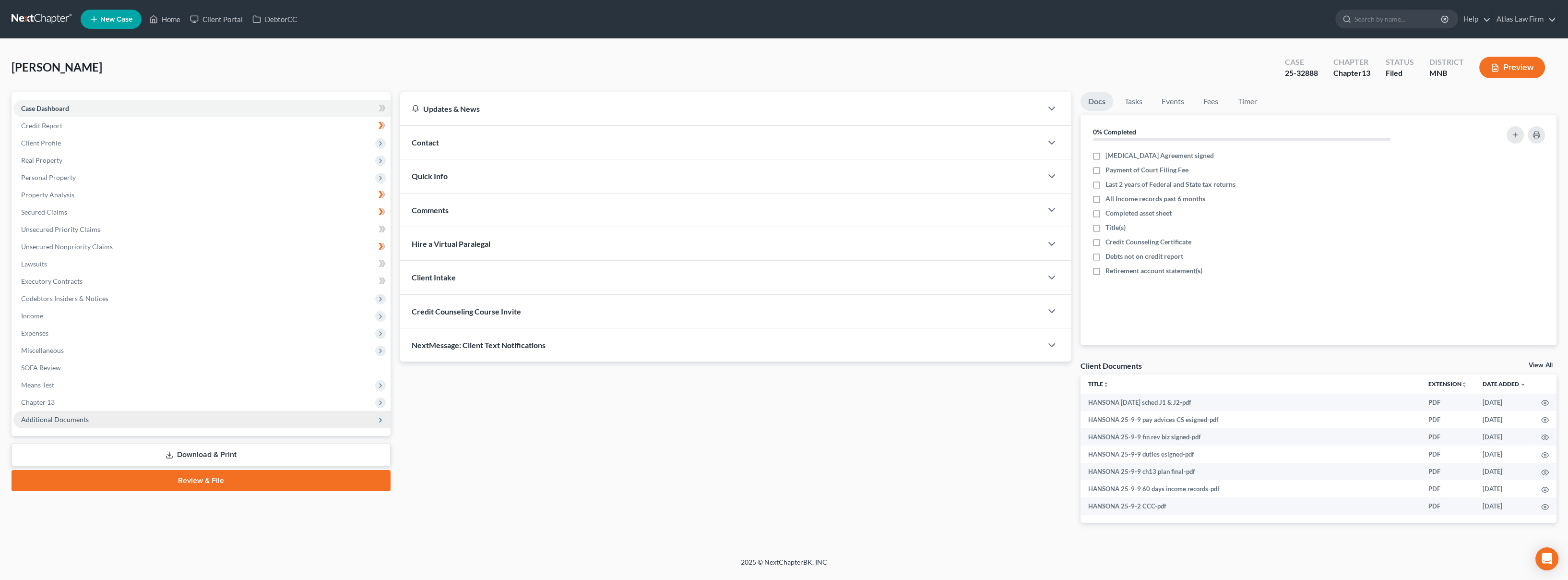
click at [92, 413] on span "Additional Documents" at bounding box center [202, 420] width 377 height 17
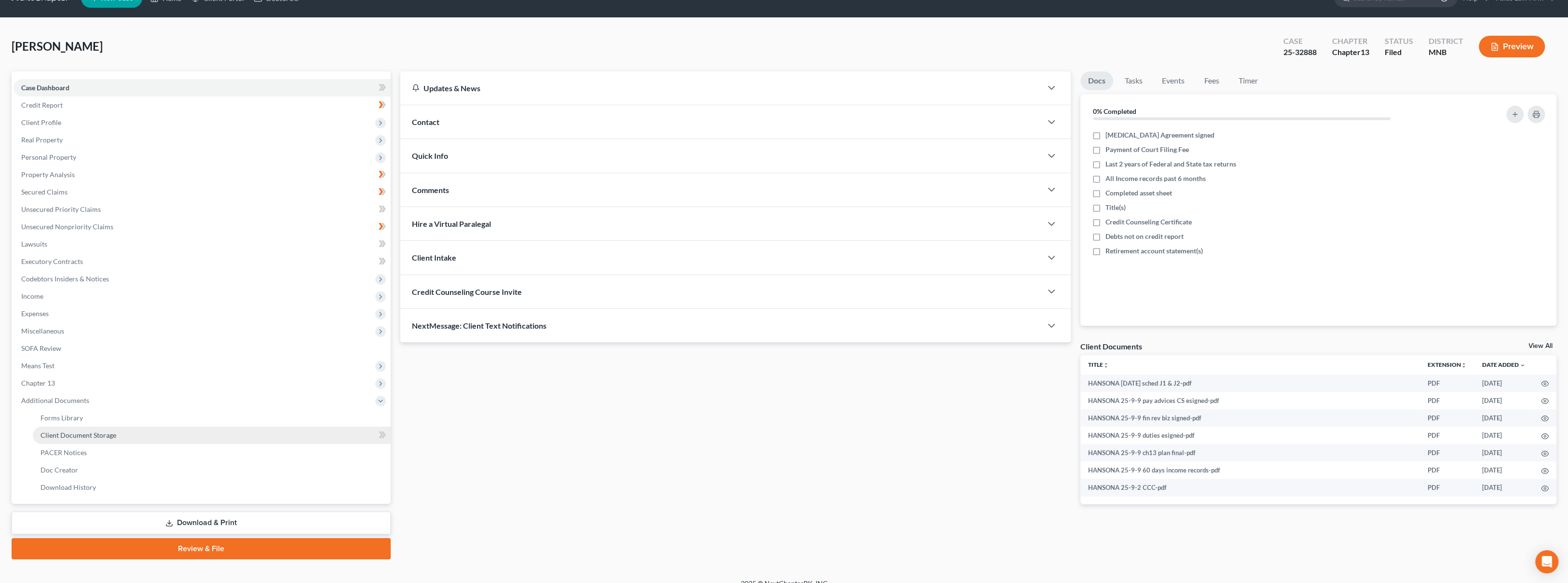
scroll to position [34, 0]
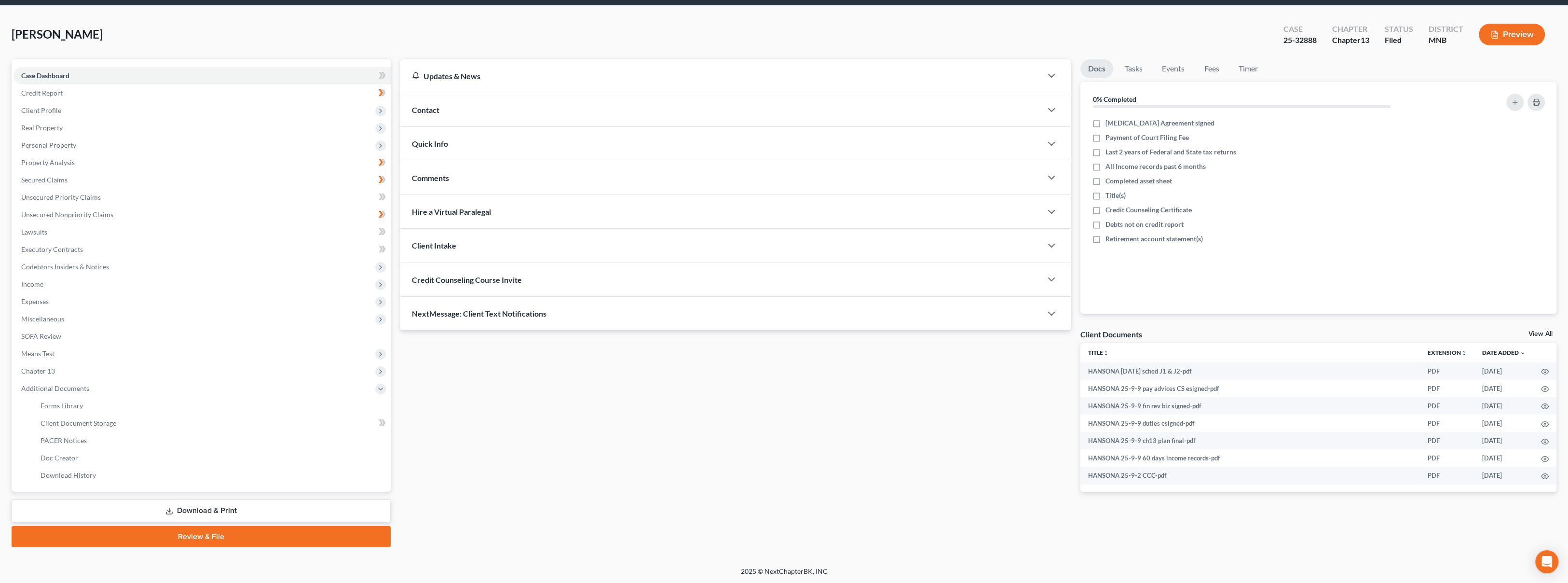
click at [245, 500] on link "Download & Print" at bounding box center [200, 510] width 379 height 22
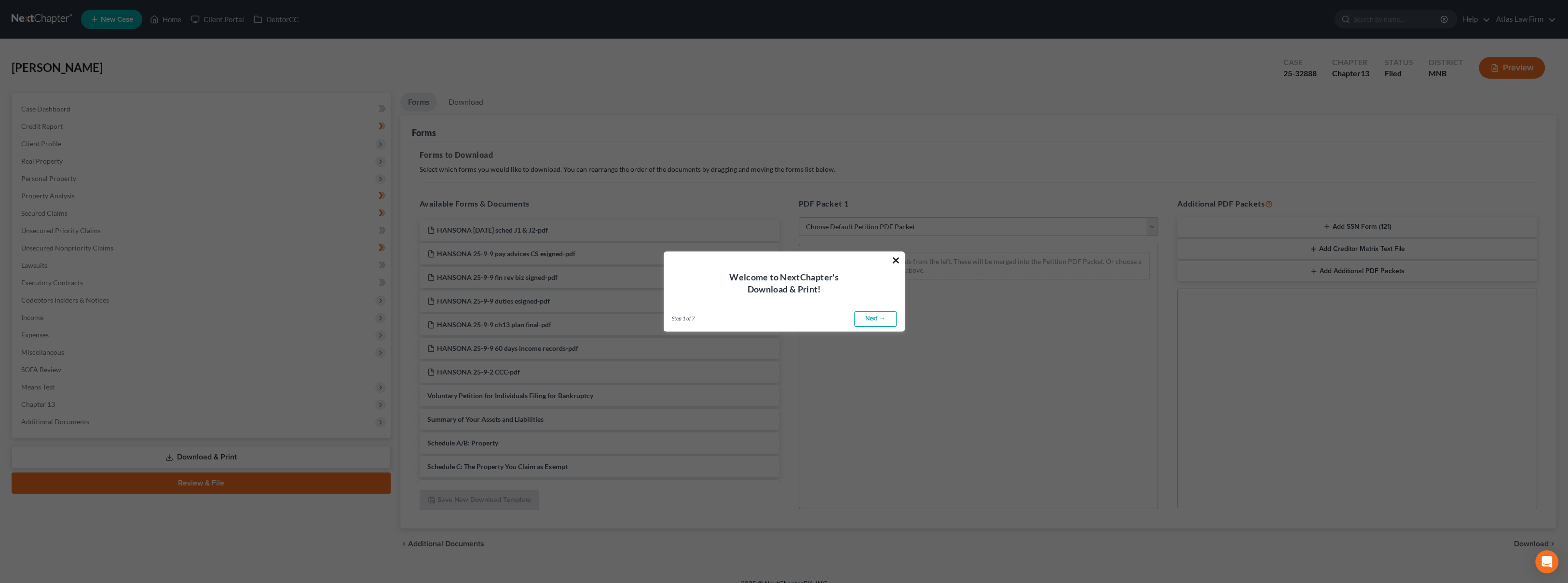
click at [893, 259] on button "×" at bounding box center [895, 260] width 9 height 15
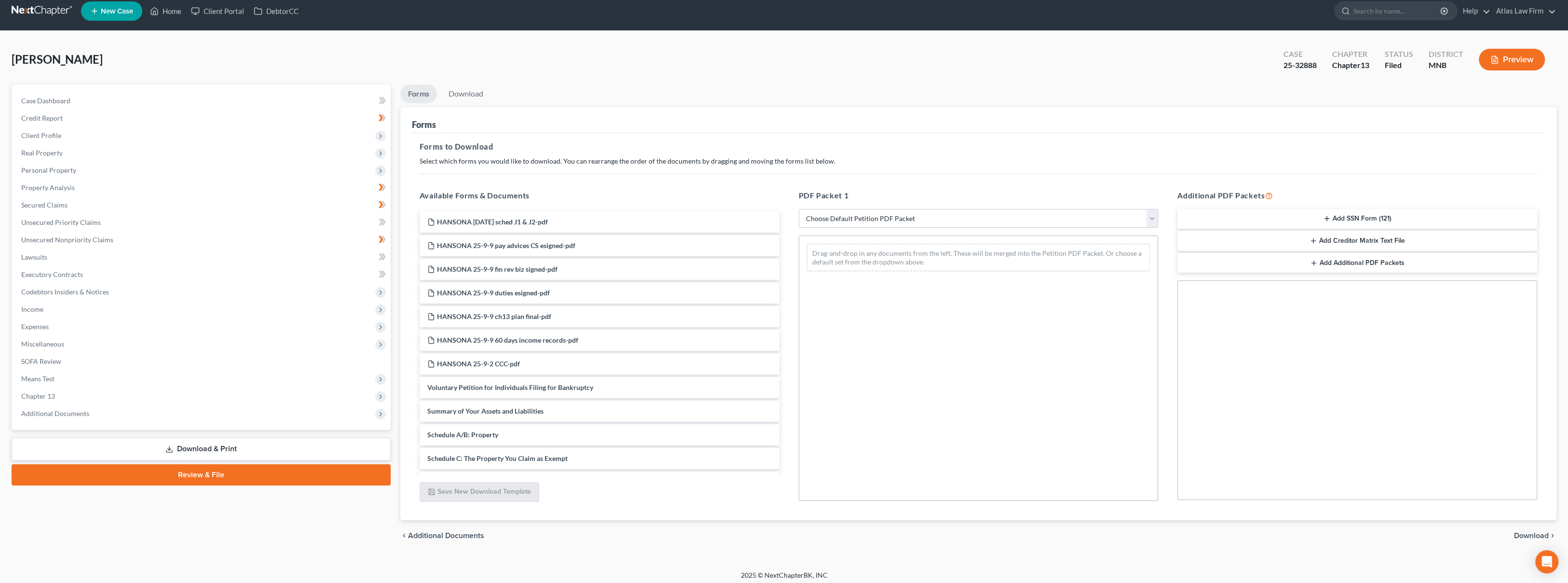
scroll to position [13, 0]
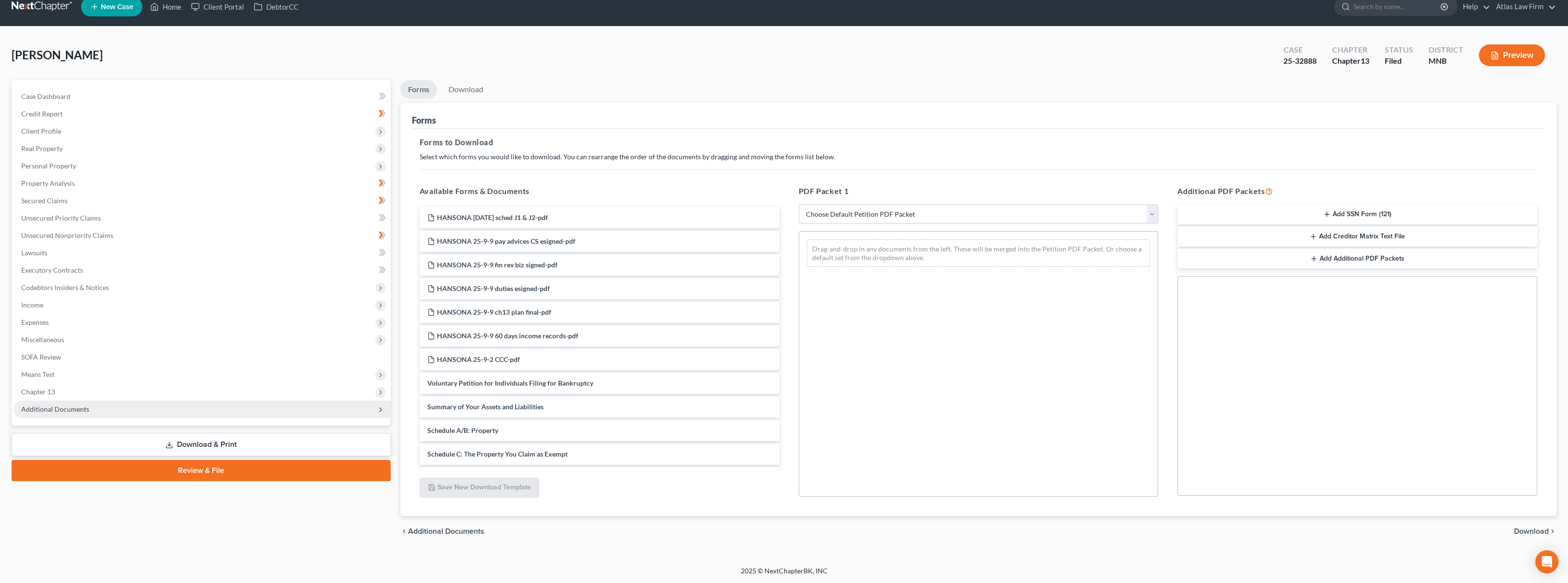
click at [126, 408] on span "Additional Documents" at bounding box center [202, 409] width 377 height 18
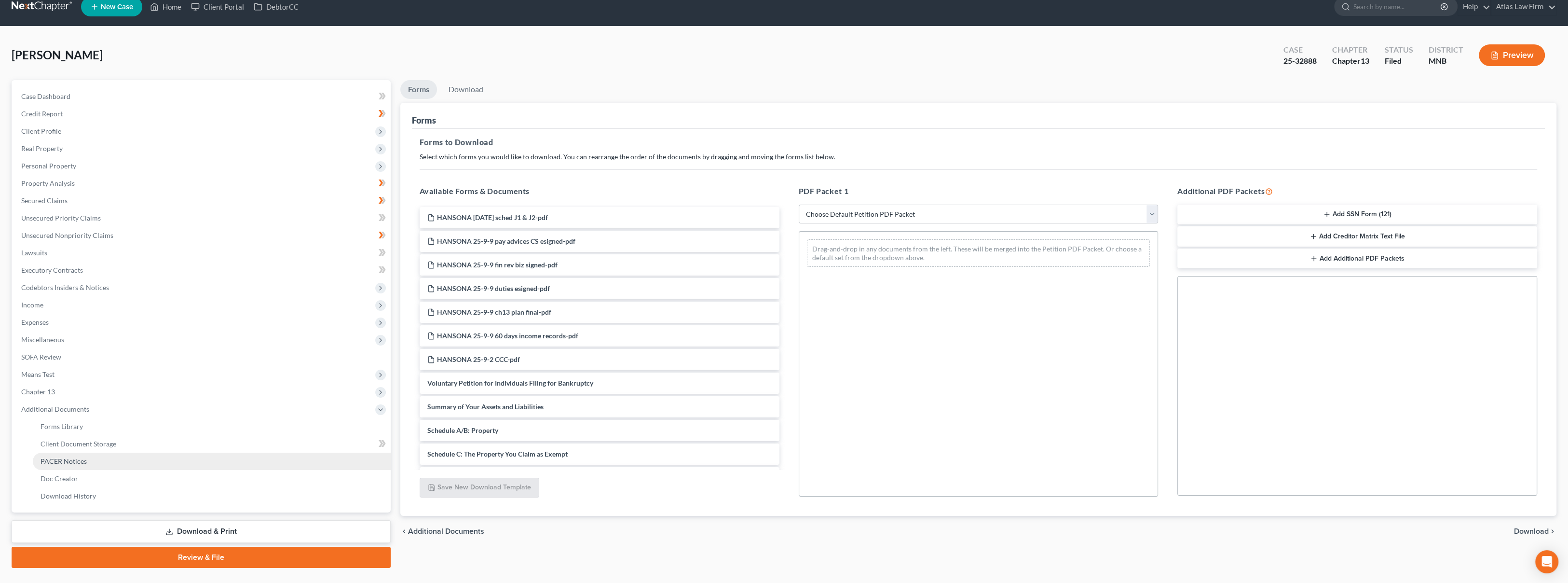
click at [129, 461] on link "PACER Notices" at bounding box center [212, 462] width 358 height 18
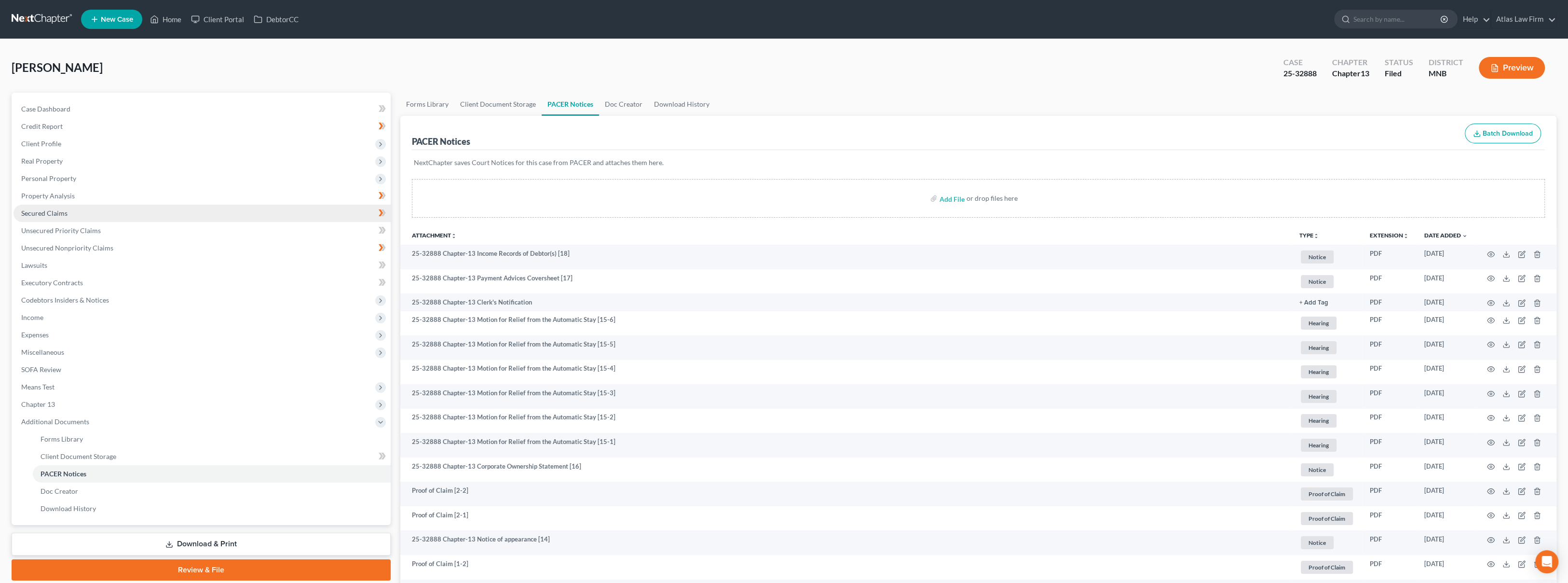
click at [83, 209] on link "Secured Claims" at bounding box center [202, 213] width 377 height 18
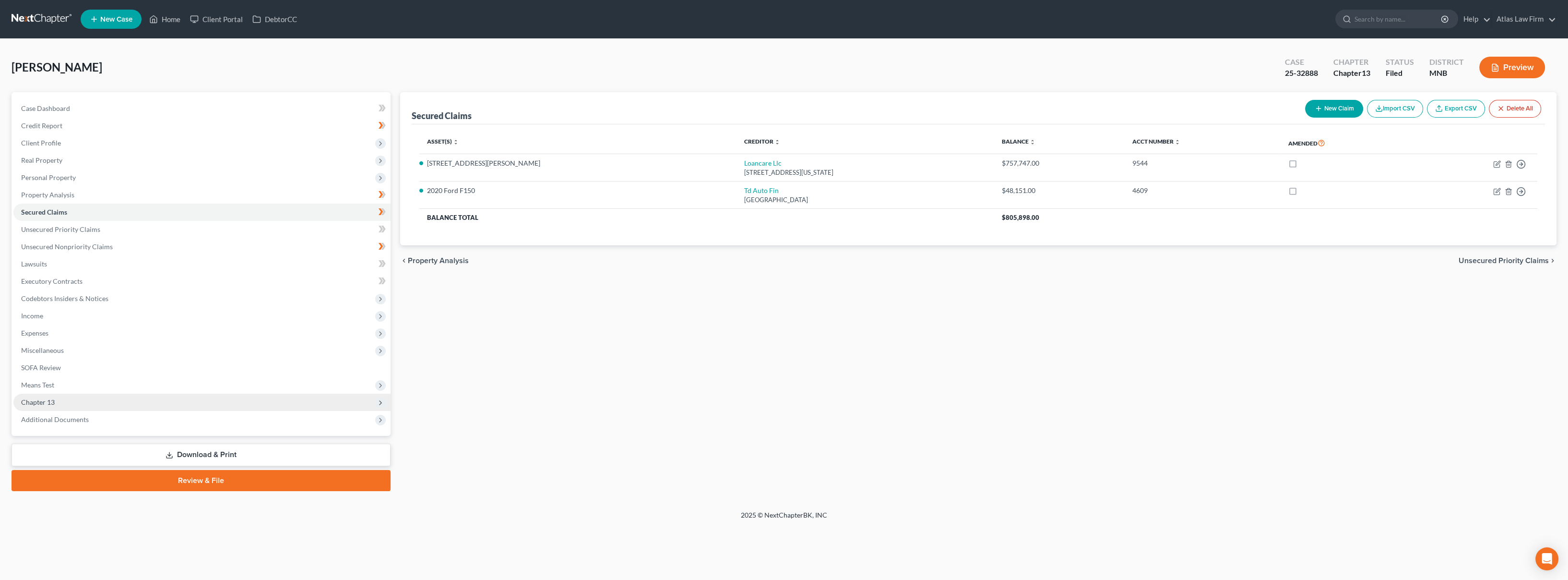
click at [202, 407] on span "Chapter 13" at bounding box center [202, 402] width 377 height 17
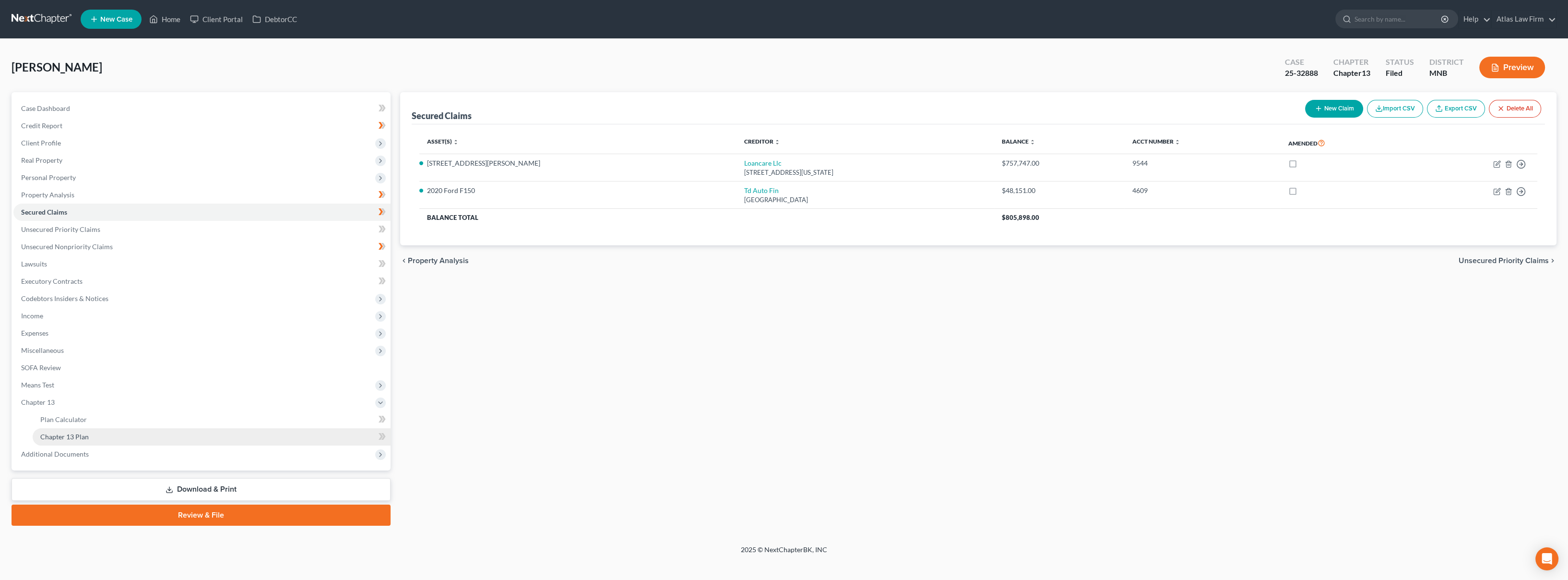
click at [199, 439] on link "Chapter 13 Plan" at bounding box center [211, 437] width 358 height 17
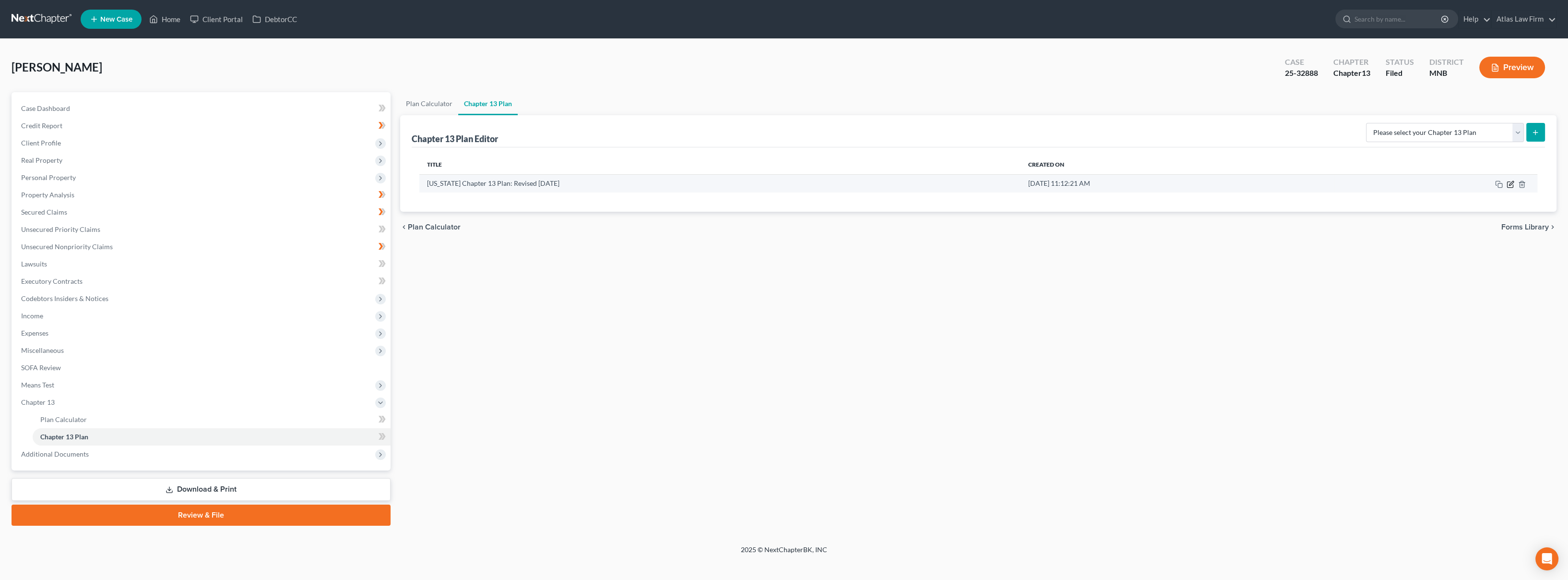
click at [1510, 184] on icon "button" at bounding box center [1511, 183] width 4 height 4
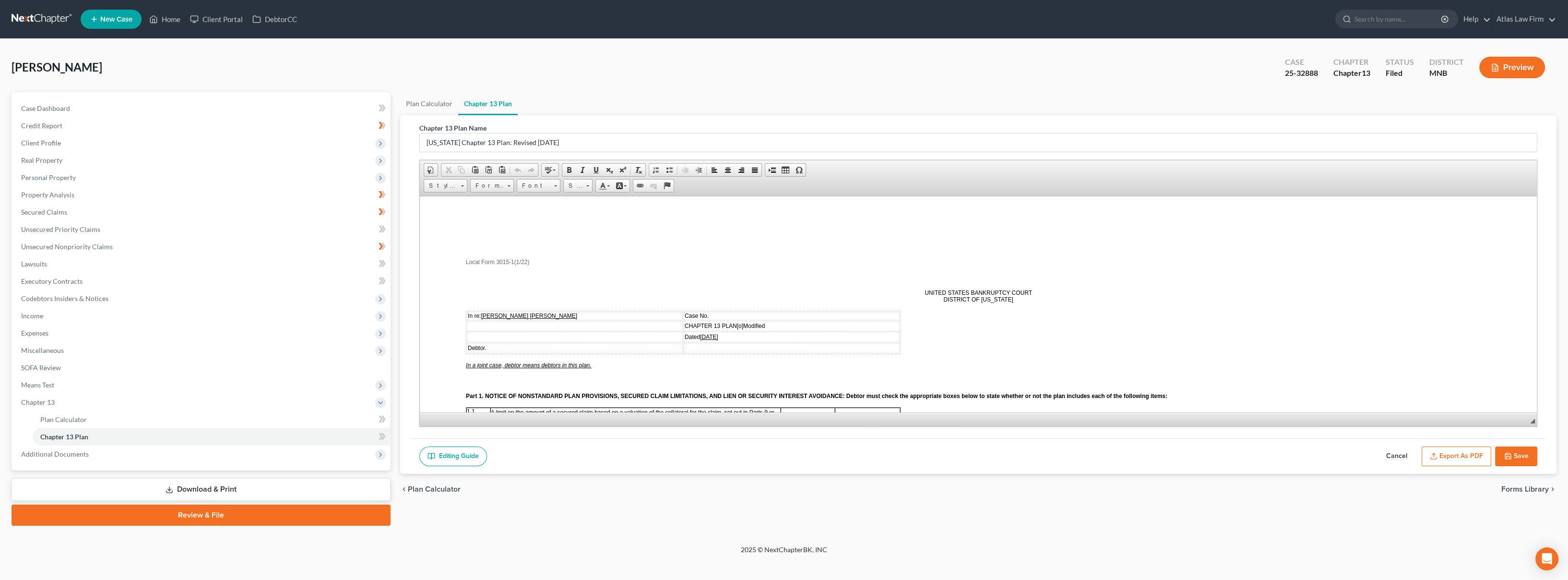
click at [1388, 455] on button "Cancel" at bounding box center [1396, 456] width 42 height 20
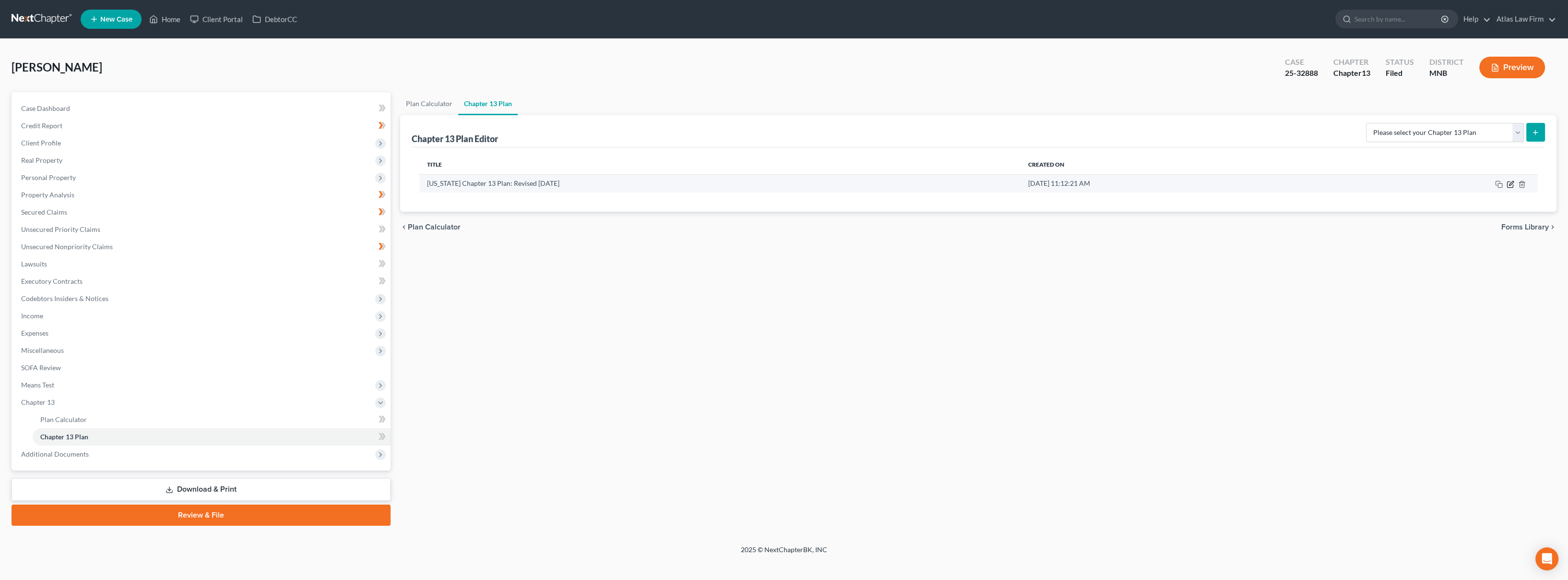
click at [1510, 184] on icon "button" at bounding box center [1511, 183] width 4 height 4
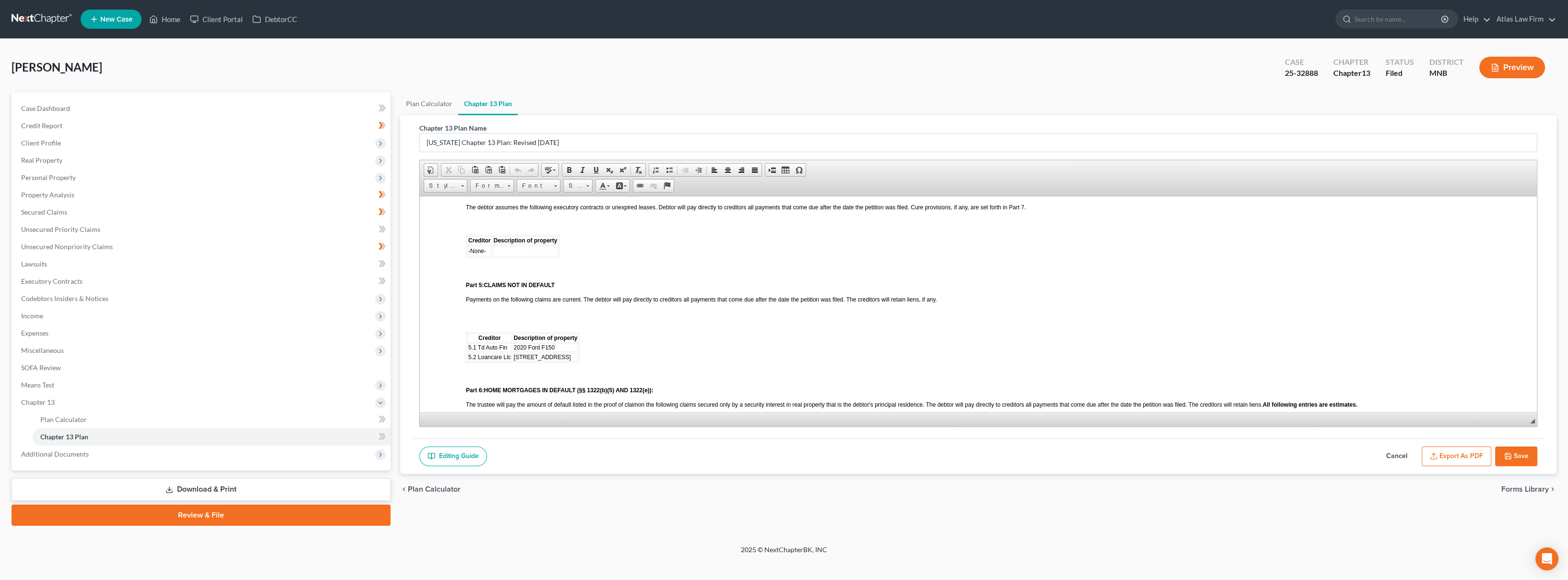
scroll to position [533, 0]
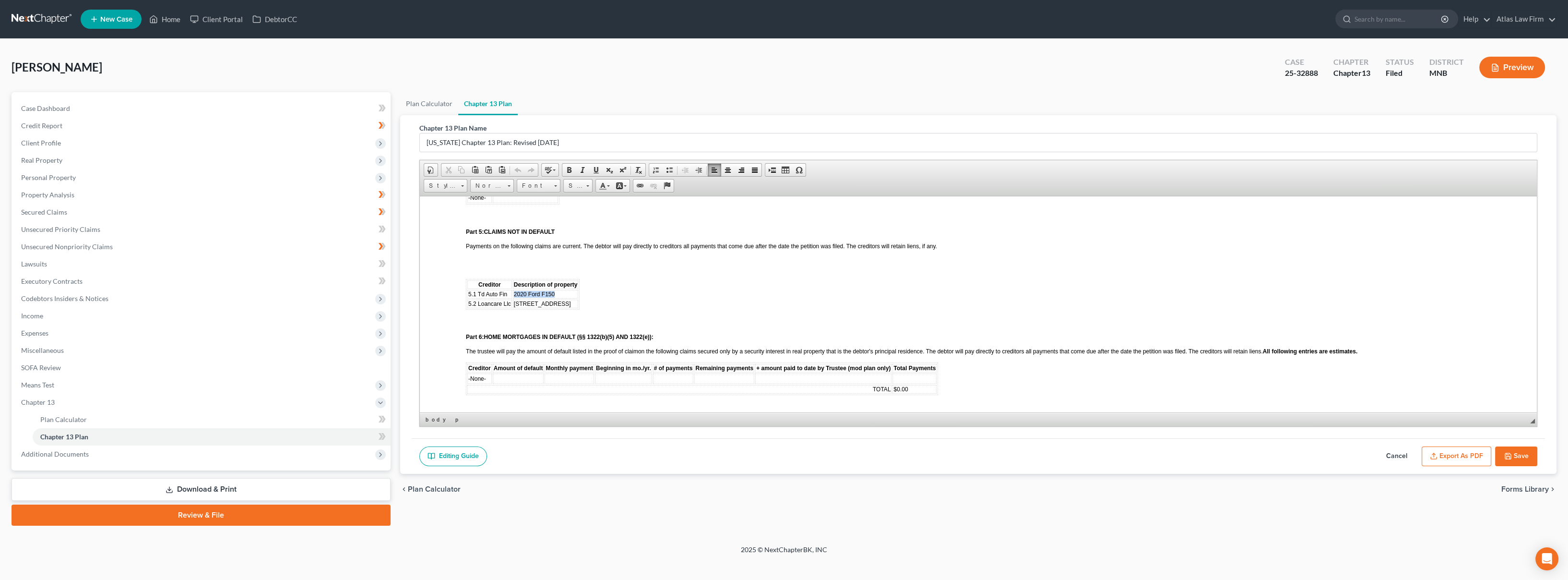
drag, startPoint x: 559, startPoint y: 292, endPoint x: 513, endPoint y: 290, distance: 46.0
click at [513, 290] on td "2020 Ford F150" at bounding box center [546, 293] width 66 height 9
drag, startPoint x: 562, startPoint y: 293, endPoint x: 523, endPoint y: 298, distance: 39.3
click at [512, 292] on table "Creditor Description of property 5.1 Td Auto Fin 2020 Ford F150 5.2 Loancare Ll…" at bounding box center [522, 293] width 114 height 31
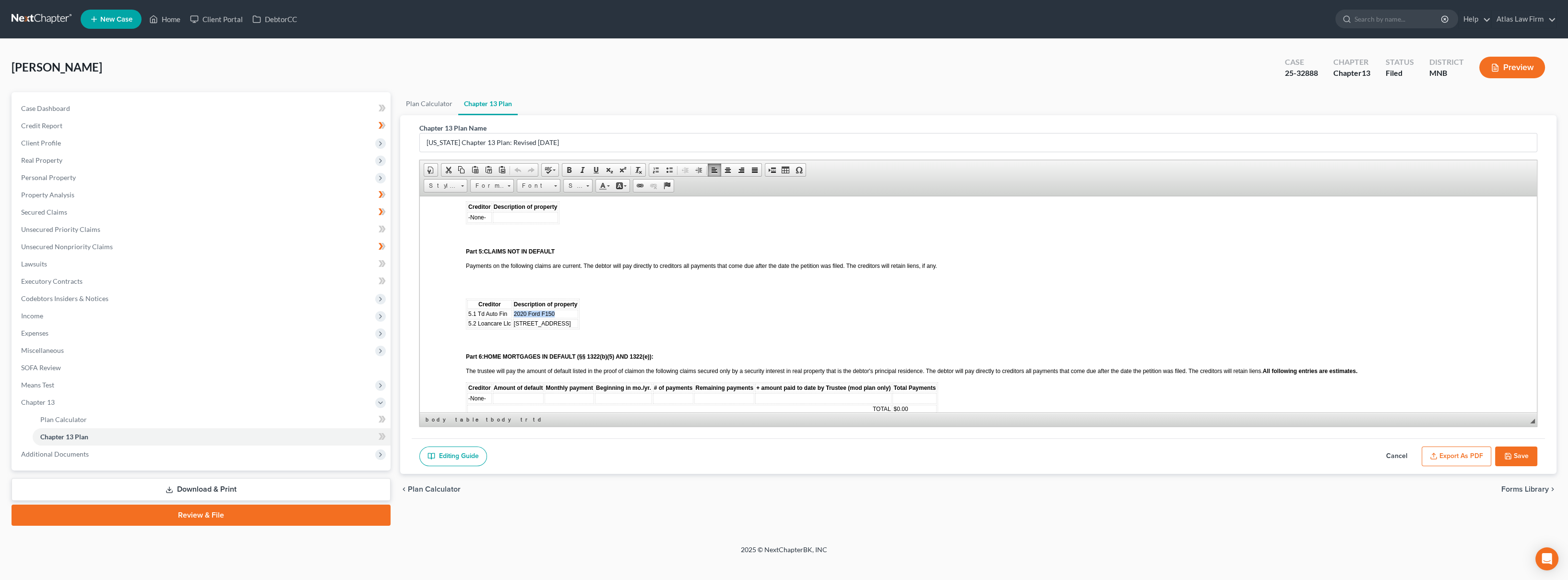
scroll to position [480, 0]
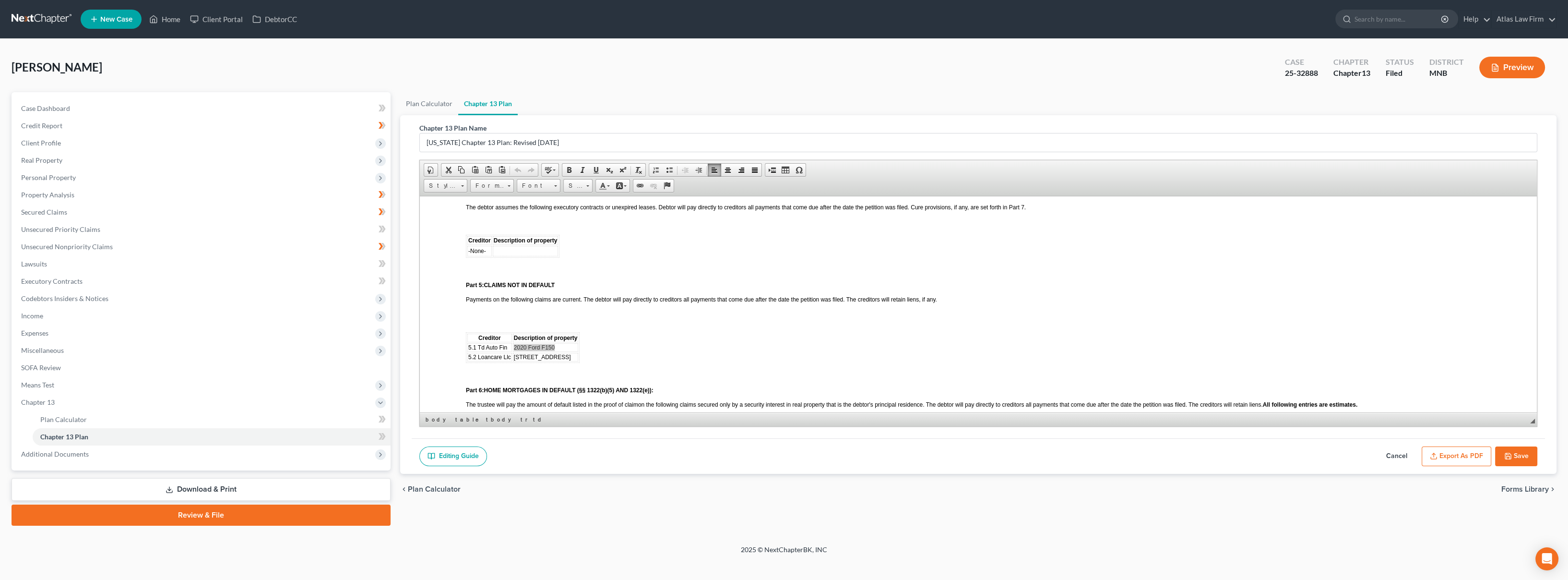
click at [1512, 68] on button "Preview" at bounding box center [1512, 67] width 66 height 21
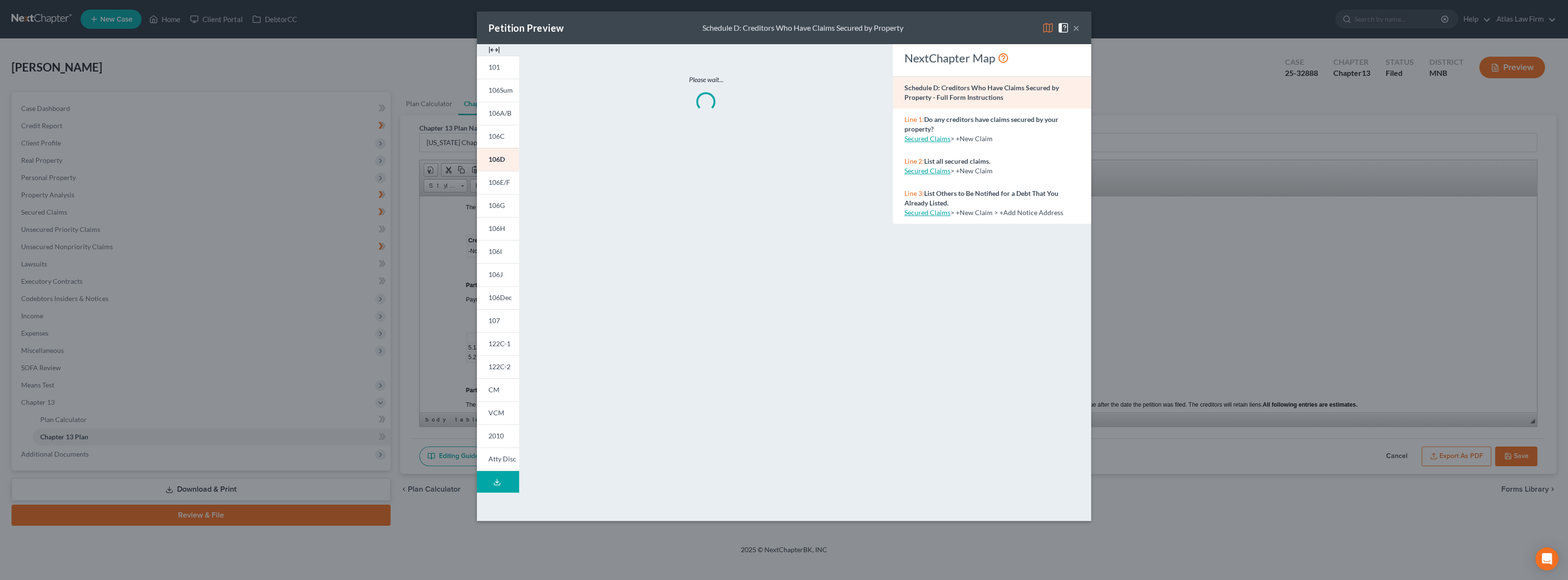
click at [1049, 34] on div "Petition Preview Schedule D: Creditors Who Have Claims Secured by Property ×" at bounding box center [783, 27] width 614 height 33
click at [1048, 29] on img at bounding box center [1048, 28] width 11 height 11
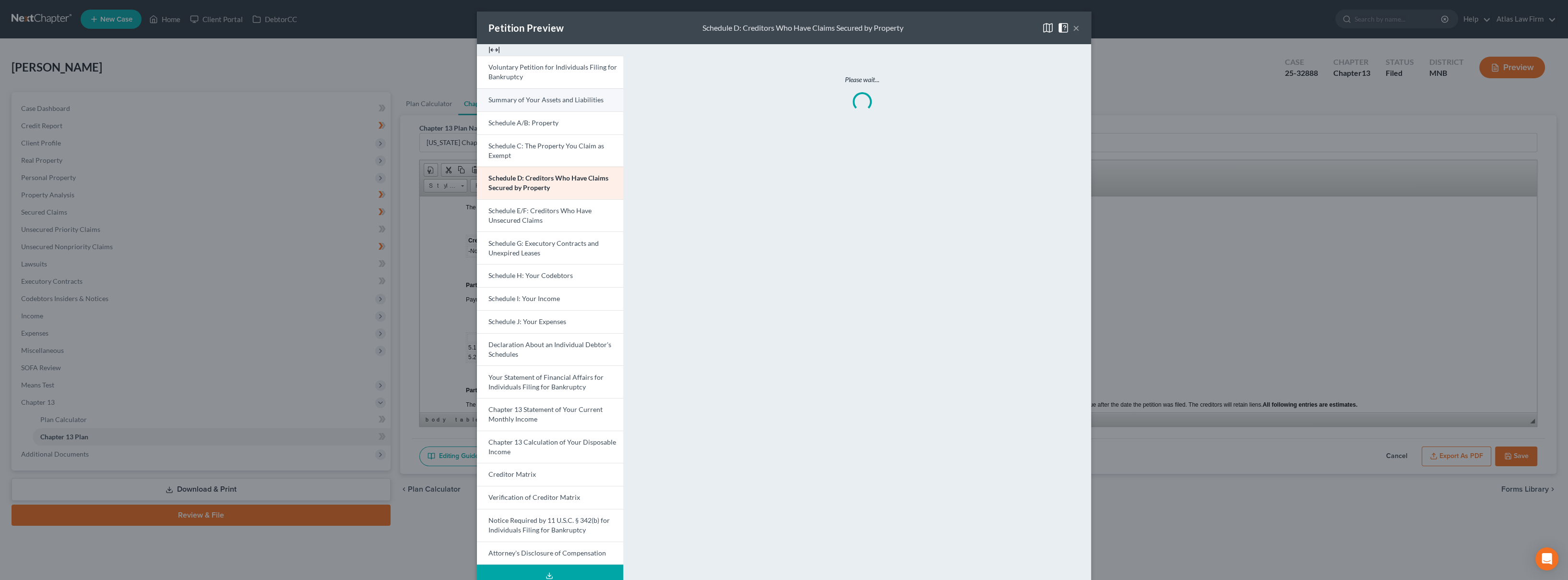
click at [537, 99] on span "Summary of Your Assets and Liabilities" at bounding box center [546, 99] width 115 height 8
click at [1074, 27] on button "×" at bounding box center [1076, 28] width 6 height 11
